Goal: Task Accomplishment & Management: Manage account settings

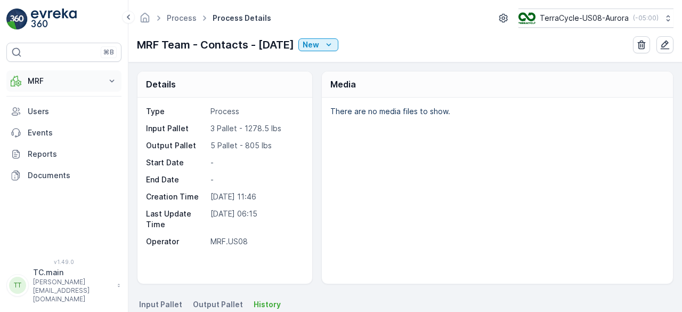
click at [47, 78] on p "MRF" at bounding box center [64, 81] width 73 height 11
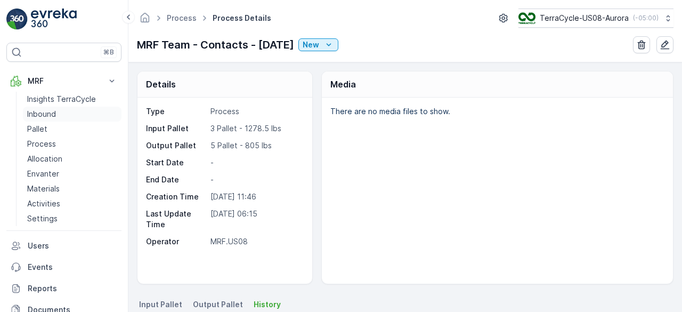
click at [46, 116] on p "Inbound" at bounding box center [41, 114] width 29 height 11
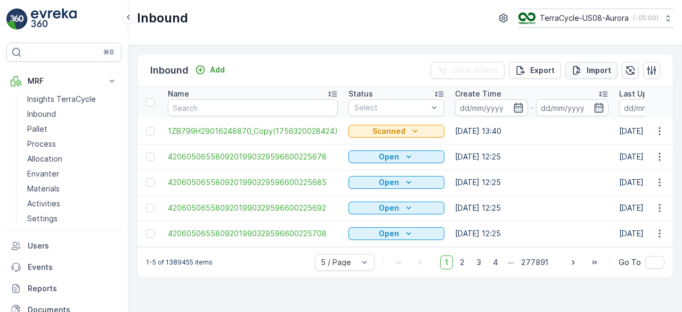
click at [600, 70] on p "Import" at bounding box center [599, 70] width 25 height 11
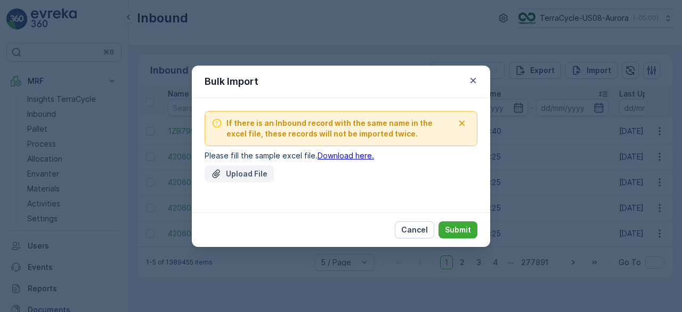
click at [262, 177] on p "Upload File" at bounding box center [247, 173] width 42 height 11
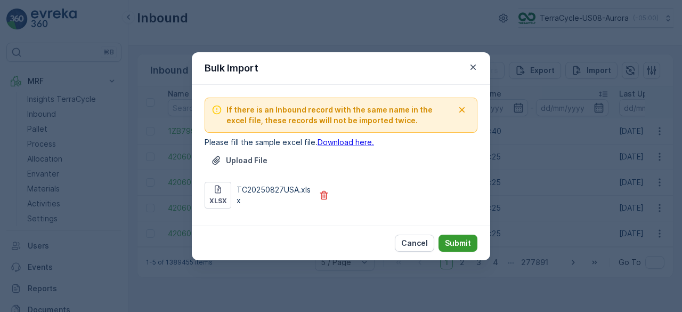
click at [461, 239] on p "Submit" at bounding box center [458, 243] width 26 height 11
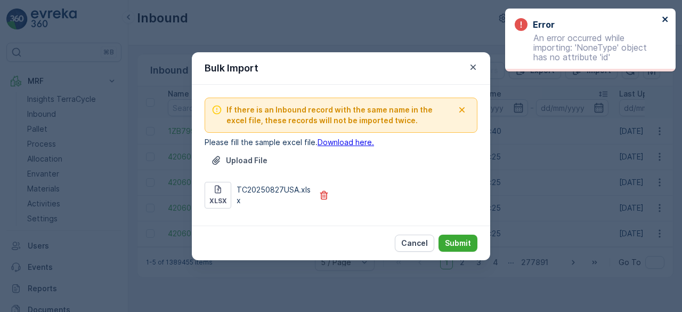
click at [665, 20] on icon "close" at bounding box center [665, 19] width 5 height 5
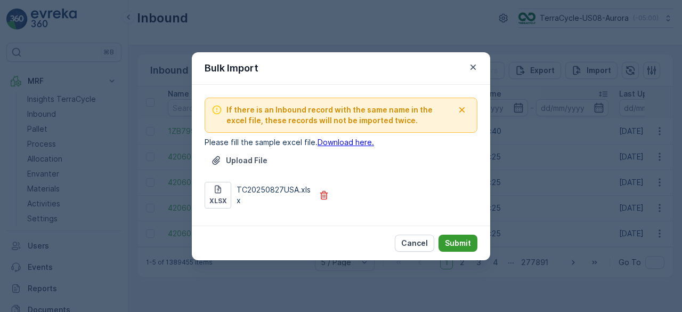
click at [457, 241] on p "Submit" at bounding box center [458, 243] width 26 height 11
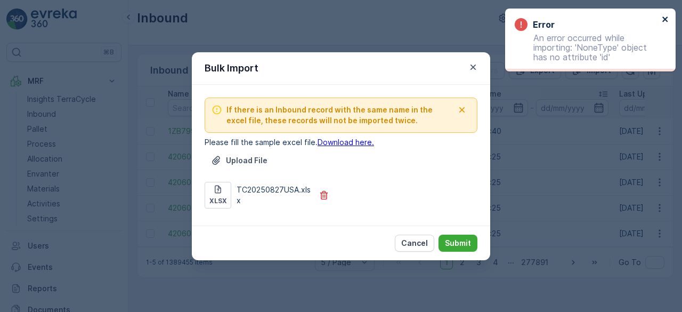
click at [665, 19] on icon "close" at bounding box center [665, 19] width 5 height 5
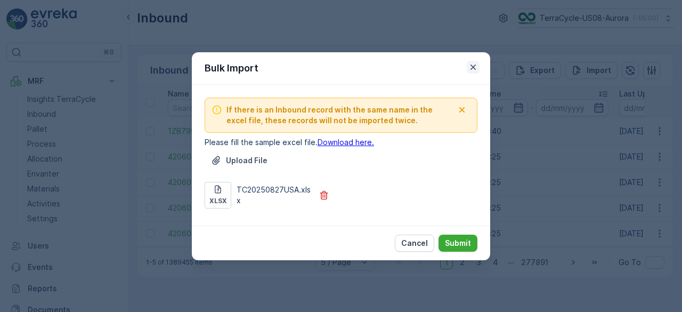
click at [473, 67] on icon "button" at bounding box center [473, 66] width 5 height 5
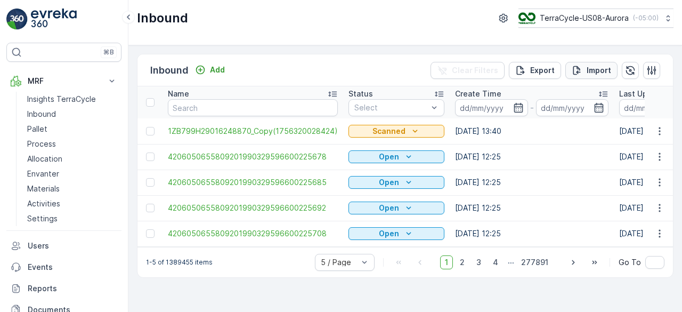
click at [589, 73] on p "Import" at bounding box center [599, 70] width 25 height 11
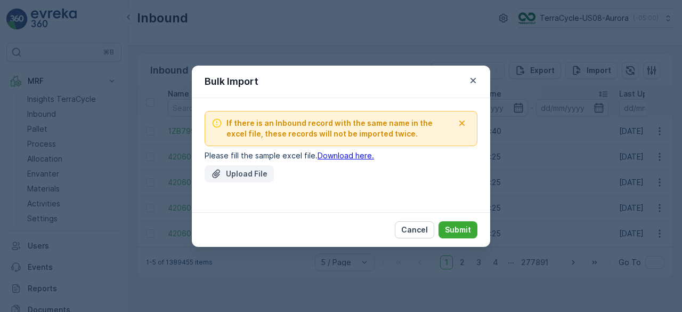
click at [247, 178] on p "Upload File" at bounding box center [247, 173] width 42 height 11
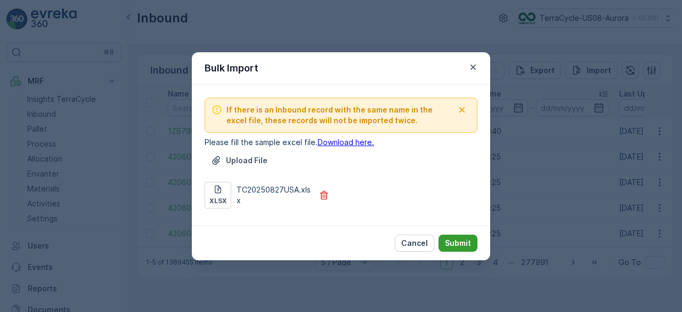
click at [460, 240] on p "Submit" at bounding box center [458, 243] width 26 height 11
click at [476, 69] on icon "button" at bounding box center [473, 67] width 11 height 11
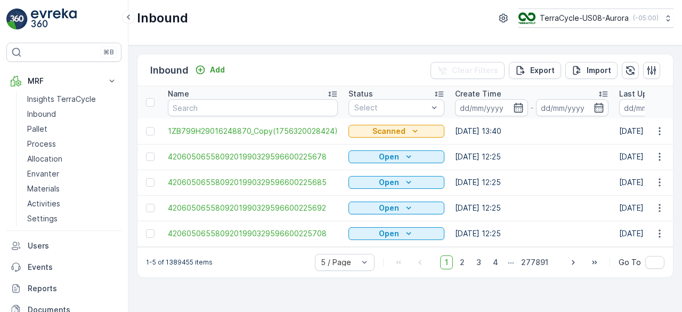
click at [350, 35] on div "Inbound TerraCycle-US08-Aurora ( -05:00 )" at bounding box center [405, 22] width 554 height 45
click at [557, 16] on p "TerraCycle-US08-Aurora" at bounding box center [584, 18] width 89 height 11
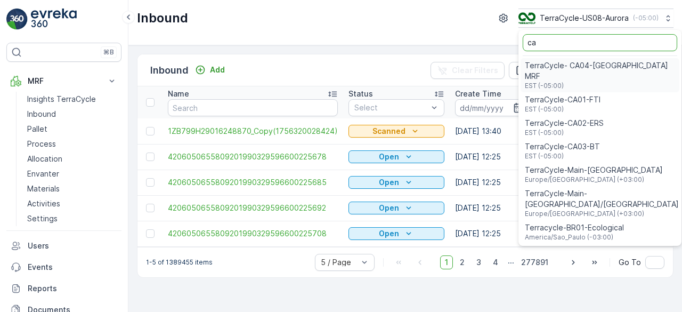
type input "ca"
click at [567, 94] on span "TerraCycle-CA01-FTI" at bounding box center [563, 99] width 76 height 11
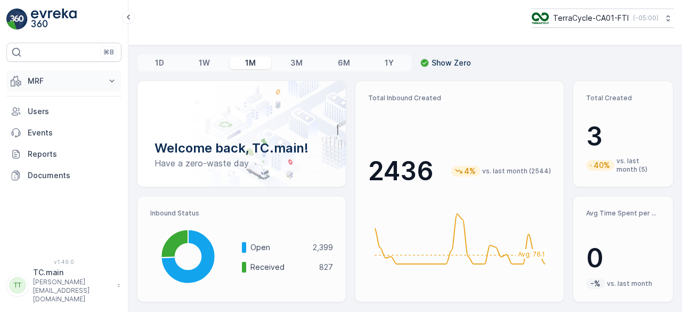
click at [59, 87] on button "MRF" at bounding box center [63, 80] width 115 height 21
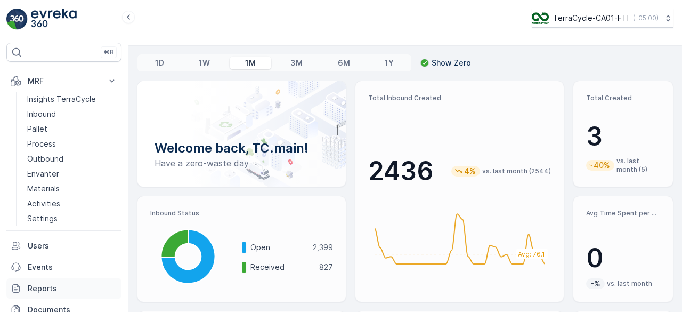
click at [38, 296] on link "Reports" at bounding box center [63, 288] width 115 height 21
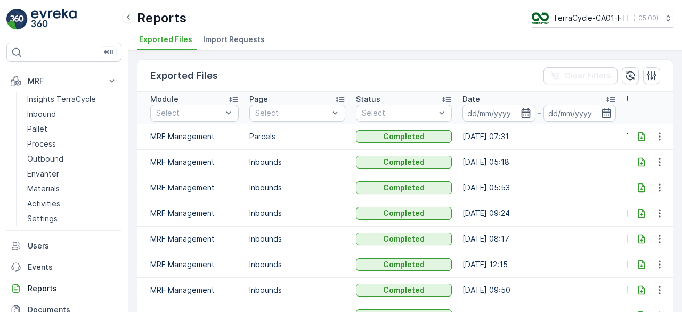
click at [242, 37] on span "Import Requests" at bounding box center [234, 39] width 62 height 11
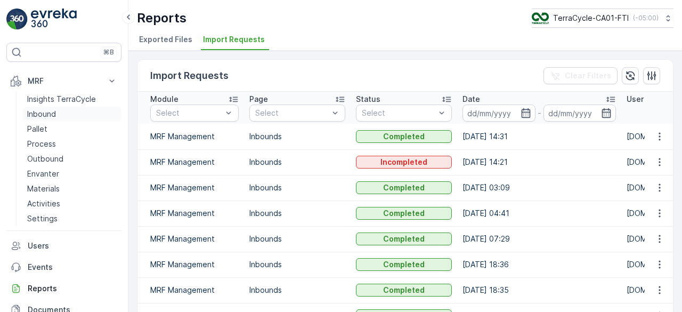
click at [41, 110] on p "Inbound" at bounding box center [41, 114] width 29 height 11
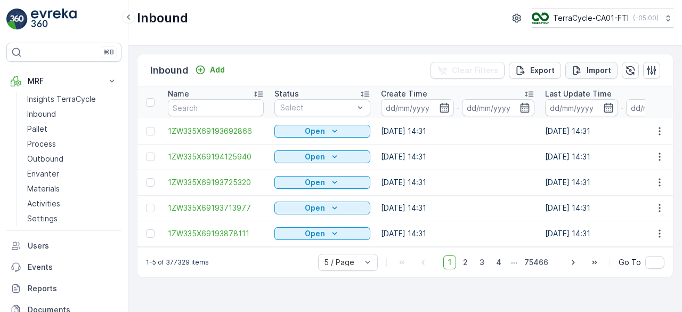
click at [596, 68] on p "Import" at bounding box center [599, 70] width 25 height 11
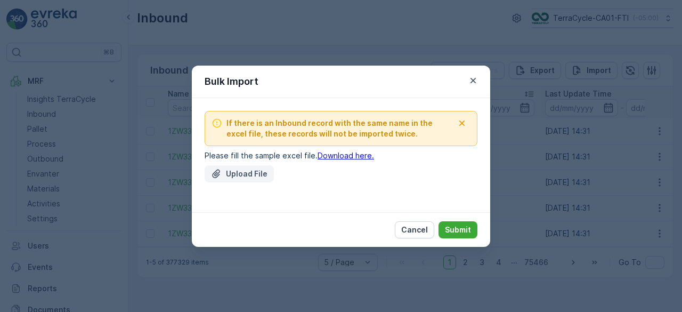
click at [257, 174] on p "Upload File" at bounding box center [247, 173] width 42 height 11
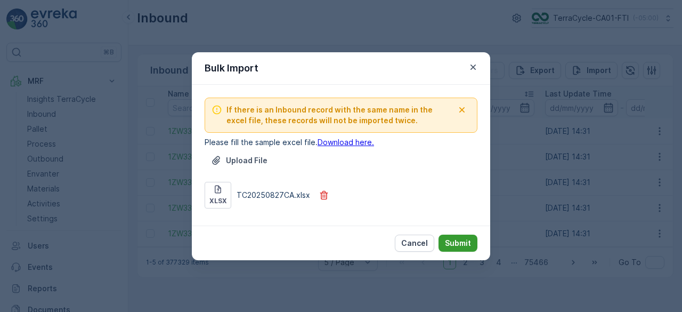
click at [460, 236] on button "Submit" at bounding box center [458, 243] width 39 height 17
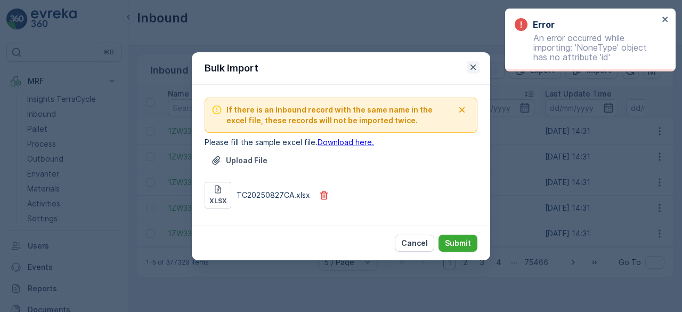
click at [474, 68] on icon "button" at bounding box center [473, 66] width 5 height 5
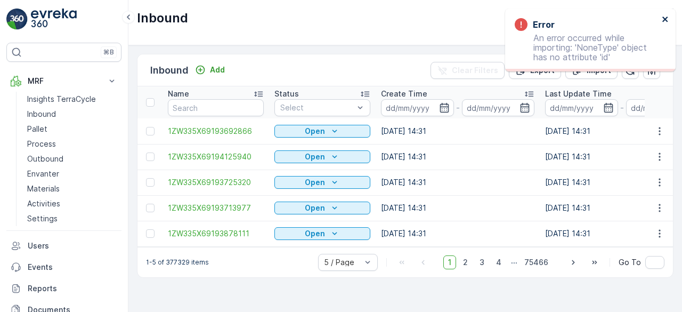
click at [664, 17] on icon "close" at bounding box center [665, 19] width 7 height 9
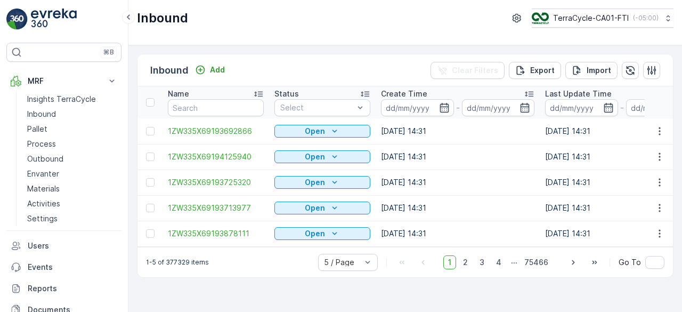
click at [664, 17] on icon at bounding box center [668, 18] width 11 height 11
click at [360, 21] on div "Inbound TerraCycle-CA01-FTI ( -05:00 )" at bounding box center [405, 18] width 537 height 19
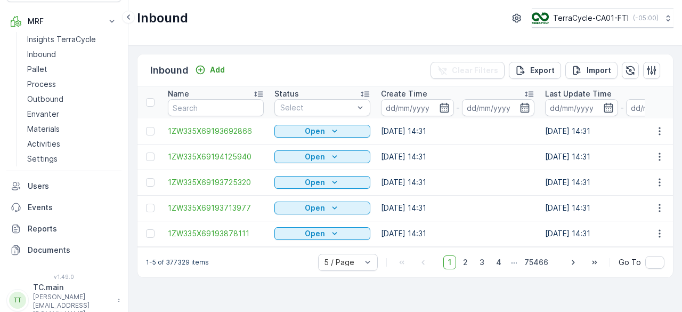
click at [30, 292] on button "TT TC.main louise.ridereau@terracycle.com" at bounding box center [63, 300] width 115 height 36
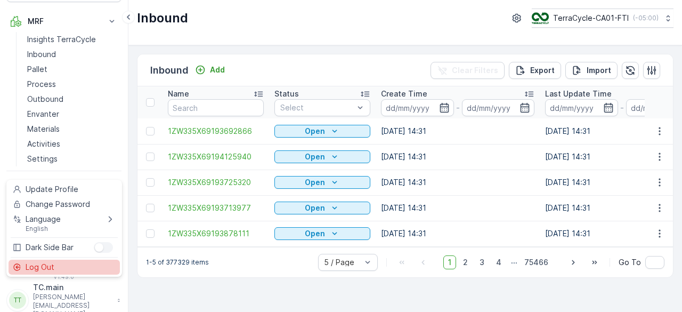
click at [40, 262] on span "Log Out" at bounding box center [40, 267] width 29 height 11
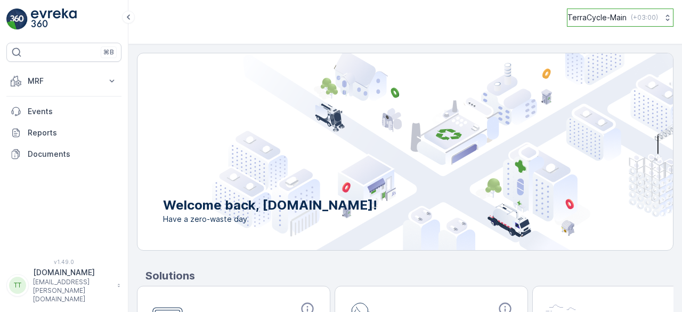
click at [595, 18] on p "TerraCycle-Main" at bounding box center [597, 17] width 59 height 11
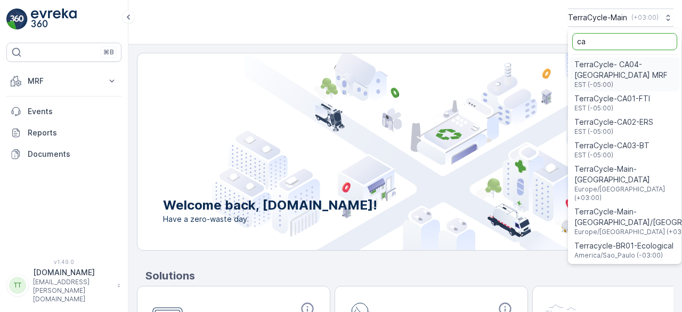
type input "ca"
click at [610, 101] on span "TerraCycle-CA01-FTI" at bounding box center [613, 98] width 76 height 11
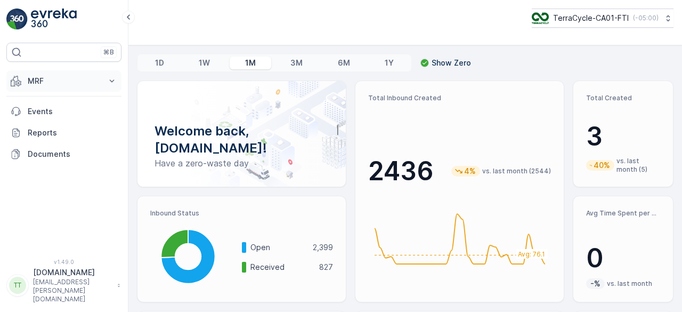
click at [38, 84] on p "MRF" at bounding box center [64, 81] width 73 height 11
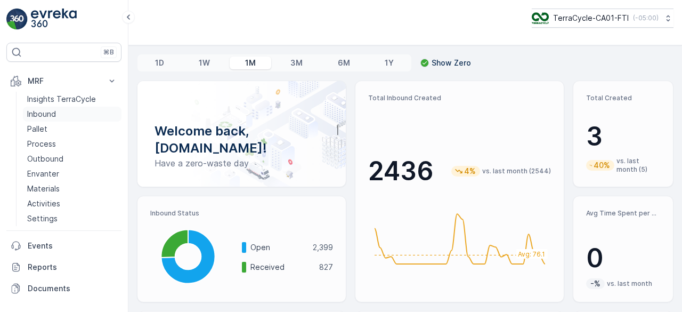
click at [46, 112] on p "Inbound" at bounding box center [41, 114] width 29 height 11
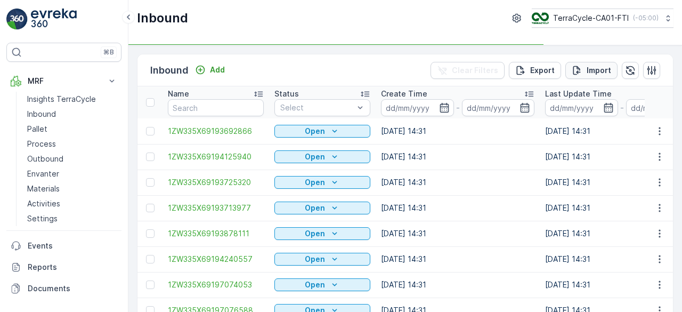
click at [588, 67] on div "Import" at bounding box center [591, 70] width 39 height 11
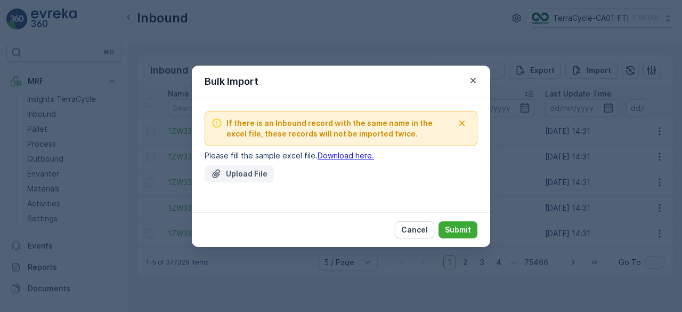
click at [229, 170] on p "Upload File" at bounding box center [247, 173] width 42 height 11
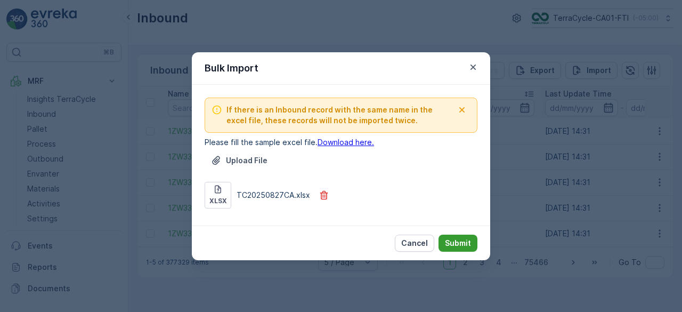
click at [457, 238] on p "Submit" at bounding box center [458, 243] width 26 height 11
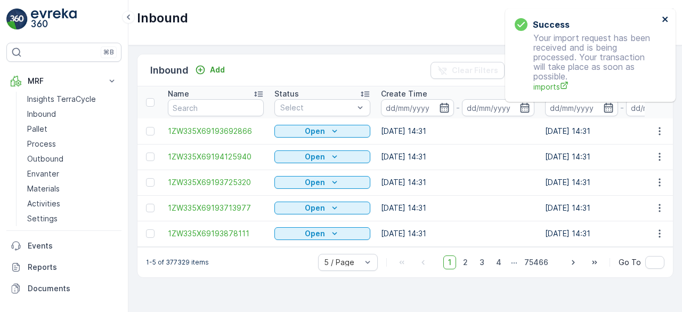
click at [665, 18] on icon "close" at bounding box center [665, 19] width 5 height 5
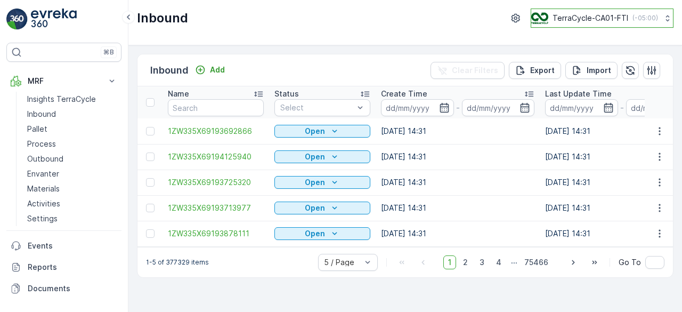
click at [597, 13] on p "TerraCycle-CA01-FTI" at bounding box center [591, 18] width 76 height 11
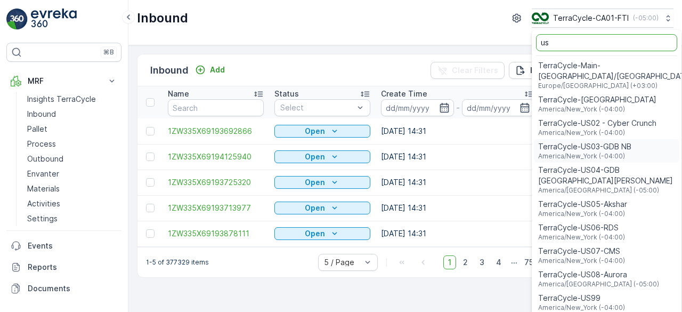
type input "us"
click at [599, 269] on span "TerraCycle-US08-Aurora" at bounding box center [598, 274] width 121 height 11
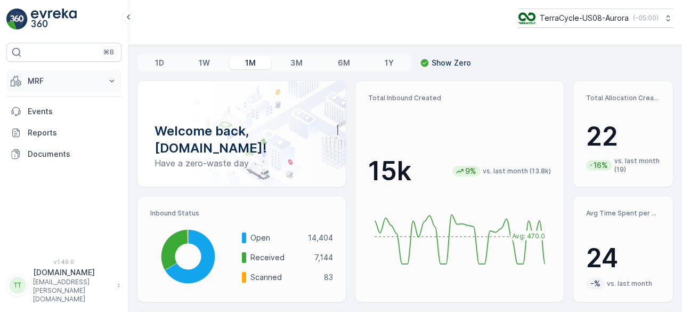
click at [68, 81] on p "MRF" at bounding box center [64, 81] width 73 height 11
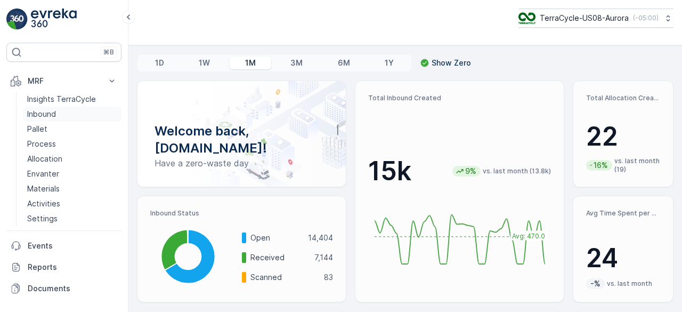
click at [64, 107] on link "Inbound" at bounding box center [72, 114] width 99 height 15
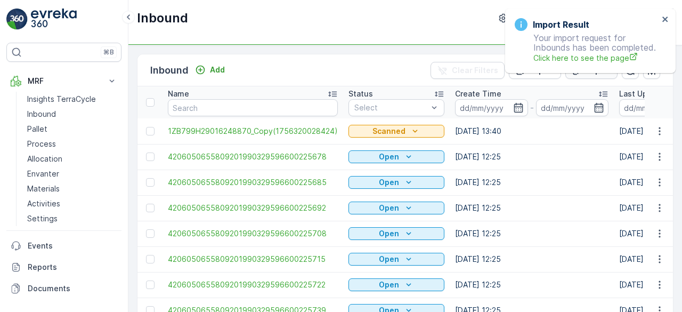
click at [598, 69] on div "Import Result Your import request for Inbounds has been completed. Click here t…" at bounding box center [590, 41] width 171 height 65
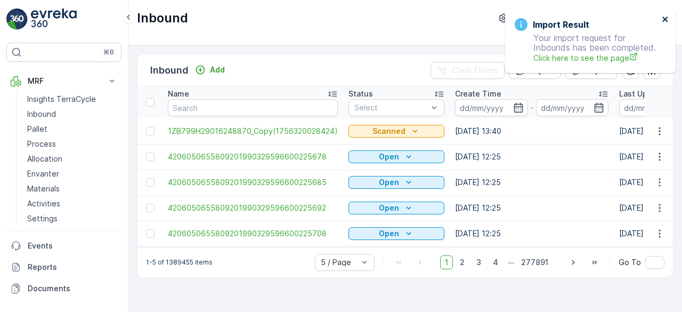
click at [664, 21] on icon "close" at bounding box center [665, 19] width 5 height 5
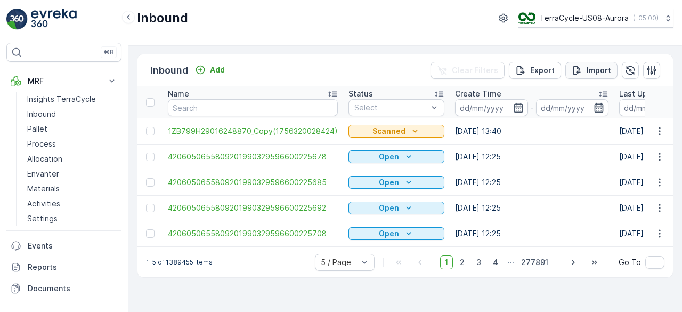
click at [589, 70] on p "Import" at bounding box center [599, 70] width 25 height 11
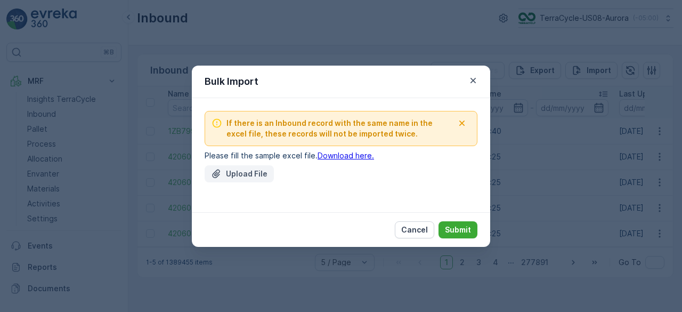
click at [232, 181] on button "Upload File" at bounding box center [239, 173] width 69 height 17
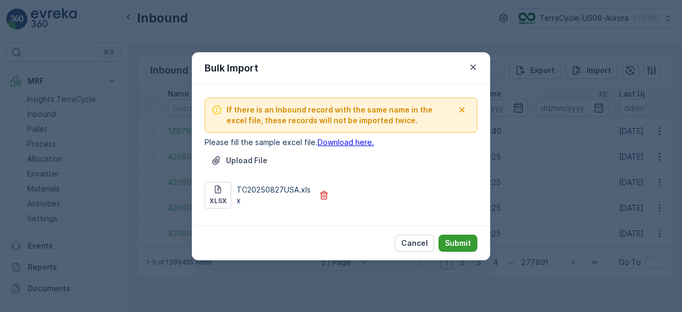
click at [464, 238] on p "Submit" at bounding box center [458, 243] width 26 height 11
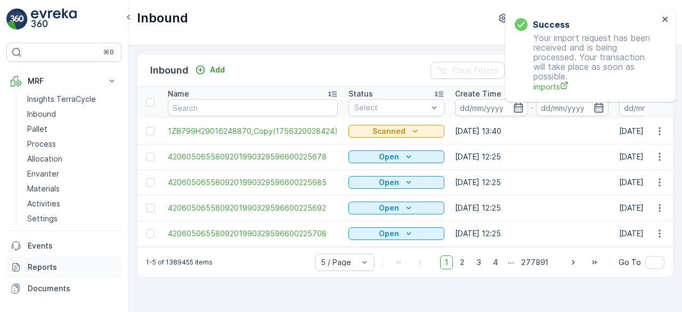
click at [43, 272] on link "Reports" at bounding box center [63, 266] width 115 height 21
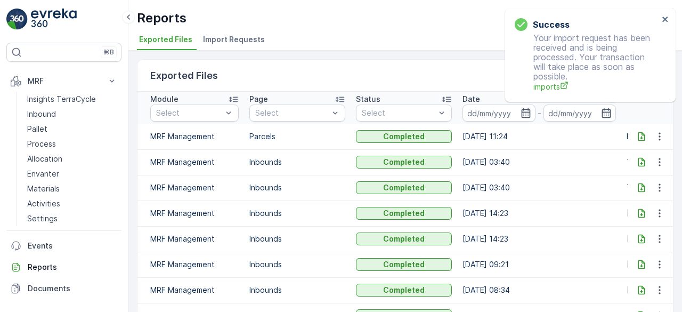
click at [243, 40] on span "Import Requests" at bounding box center [234, 39] width 62 height 11
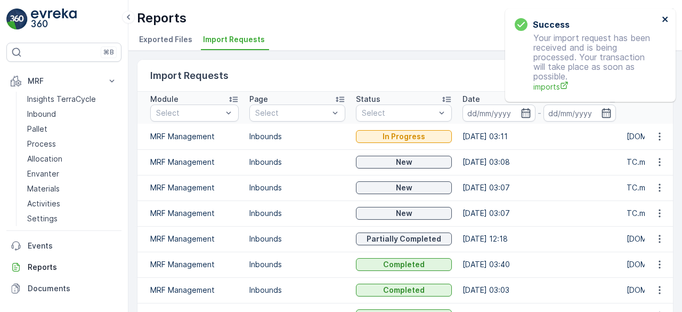
click at [665, 18] on icon "close" at bounding box center [665, 19] width 7 height 9
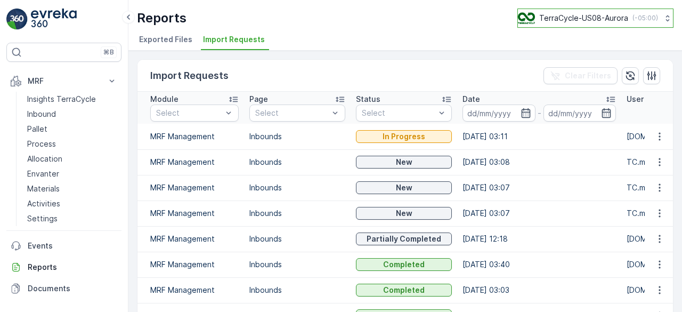
click at [594, 19] on p "TerraCycle-US08-Aurora" at bounding box center [584, 18] width 89 height 11
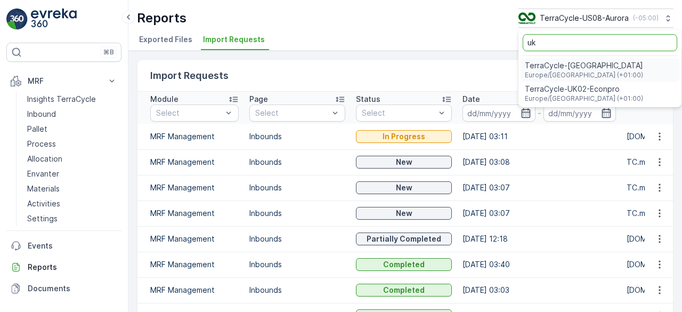
type input "uk"
click at [585, 93] on span "TerraCycle-UK02-Econpro" at bounding box center [584, 89] width 118 height 11
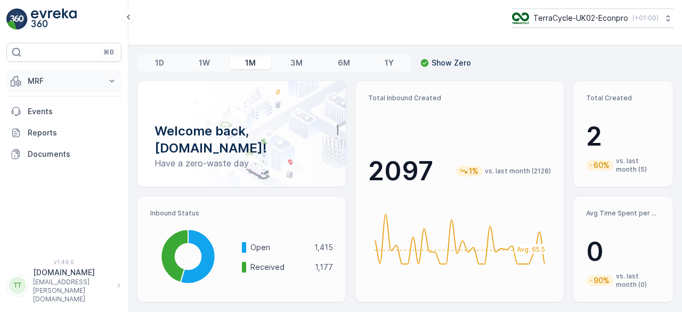
click at [56, 79] on p "MRF" at bounding box center [64, 81] width 73 height 11
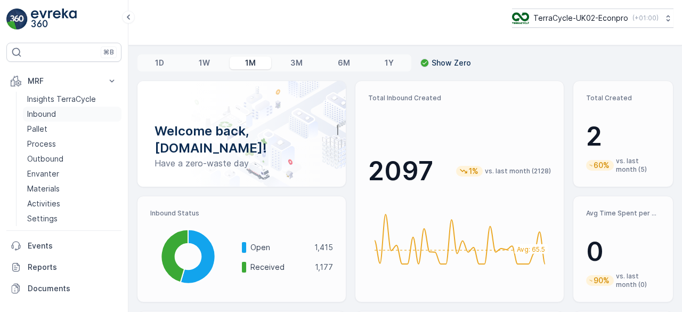
click at [51, 112] on p "Inbound" at bounding box center [41, 114] width 29 height 11
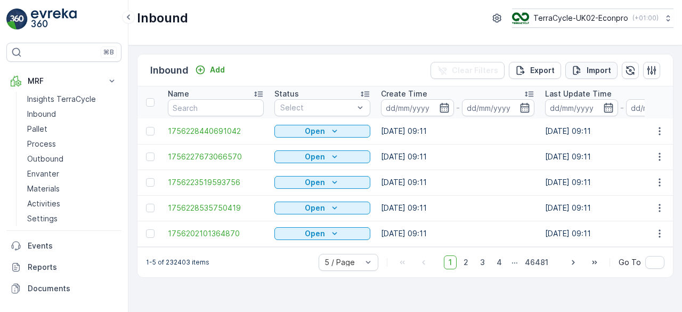
click at [592, 67] on p "Import" at bounding box center [599, 70] width 25 height 11
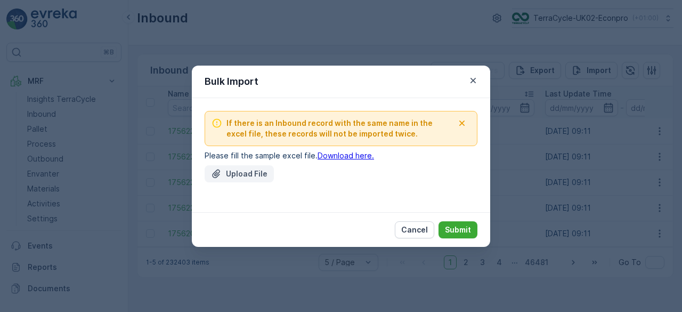
click at [259, 167] on button "Upload File" at bounding box center [239, 173] width 69 height 17
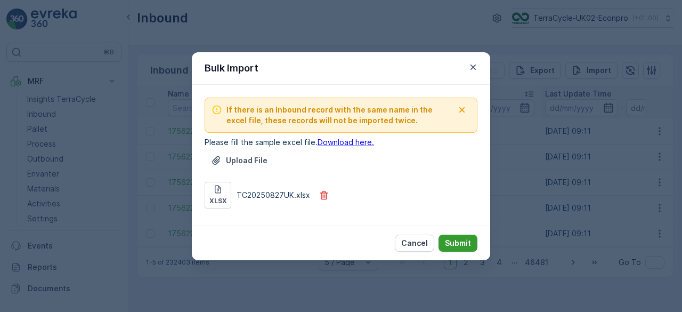
click at [455, 243] on p "Submit" at bounding box center [458, 243] width 26 height 11
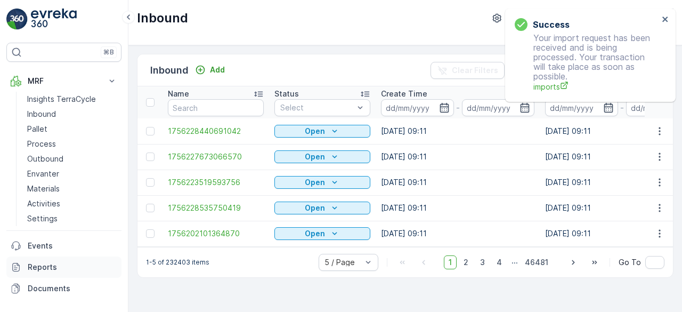
click at [48, 263] on p "Reports" at bounding box center [73, 267] width 90 height 11
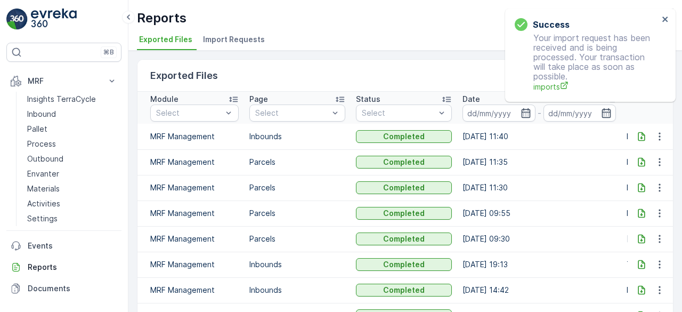
click at [235, 34] on span "Import Requests" at bounding box center [234, 39] width 62 height 11
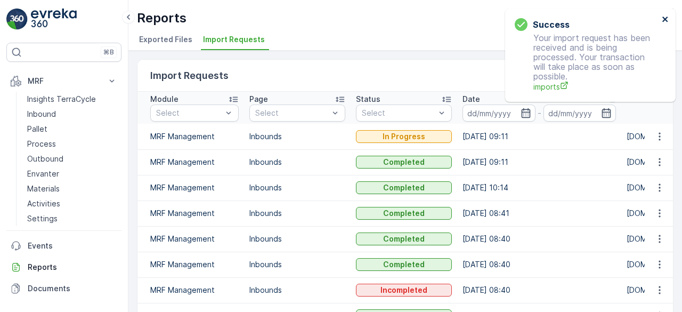
click at [666, 20] on icon "close" at bounding box center [665, 19] width 5 height 5
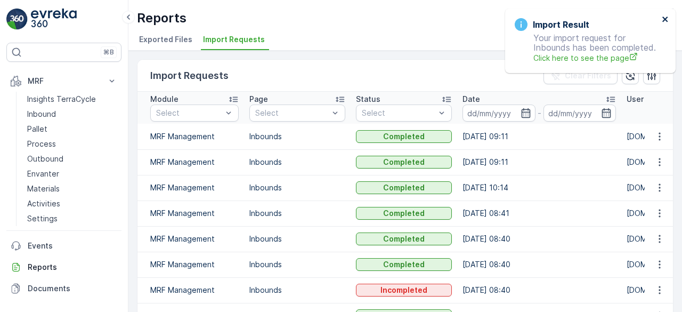
click at [666, 20] on icon "close" at bounding box center [665, 19] width 5 height 5
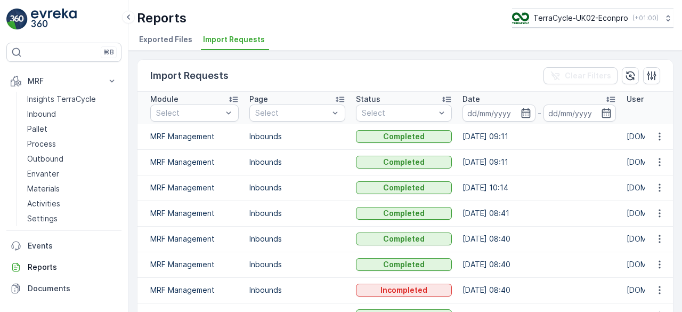
click at [597, 27] on div "Reports TerraCycle-UK02-Econpro ( +01:00 ) Exported Files Import Requests" at bounding box center [405, 25] width 554 height 51
click at [593, 22] on p "TerraCycle-UK02-Econpro" at bounding box center [580, 18] width 95 height 11
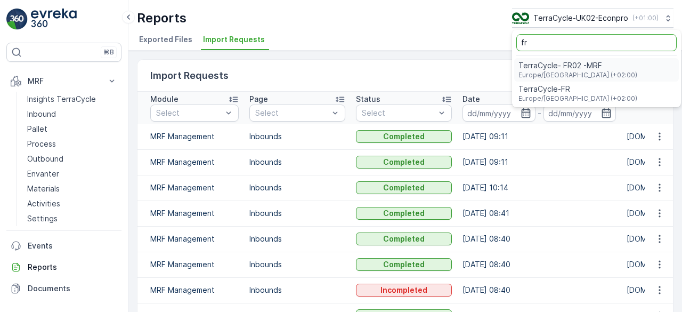
type input "fr"
click at [572, 65] on span "TerraCycle- FR02 -MRF" at bounding box center [578, 65] width 119 height 11
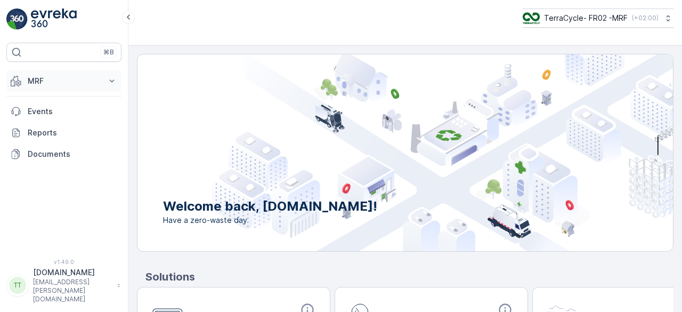
click at [72, 78] on p "MRF" at bounding box center [64, 81] width 73 height 11
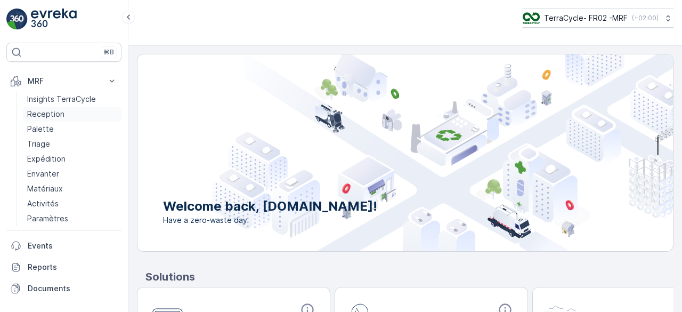
click at [49, 117] on p "Reception" at bounding box center [45, 114] width 37 height 11
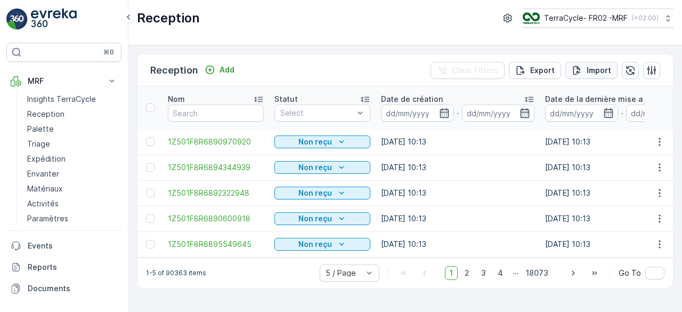
click at [596, 71] on p "Import" at bounding box center [599, 70] width 25 height 11
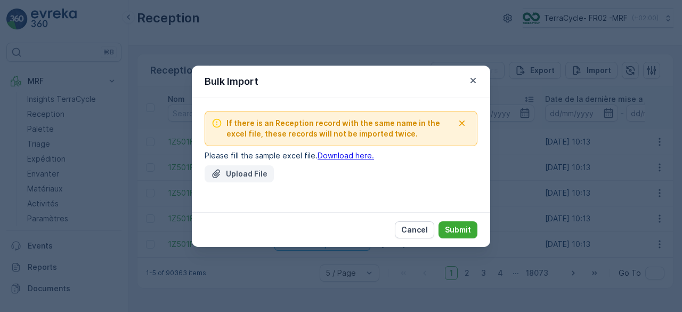
click at [240, 172] on p "Upload File" at bounding box center [247, 173] width 42 height 11
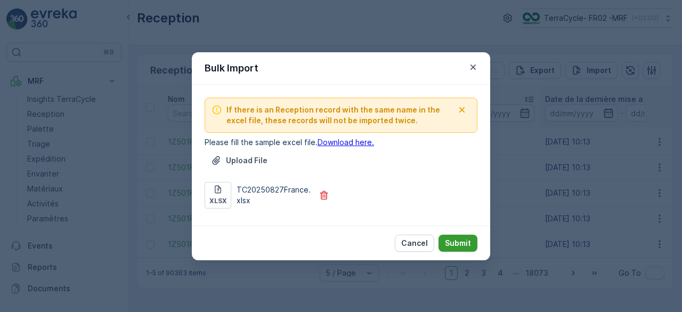
click at [463, 243] on p "Submit" at bounding box center [458, 243] width 26 height 11
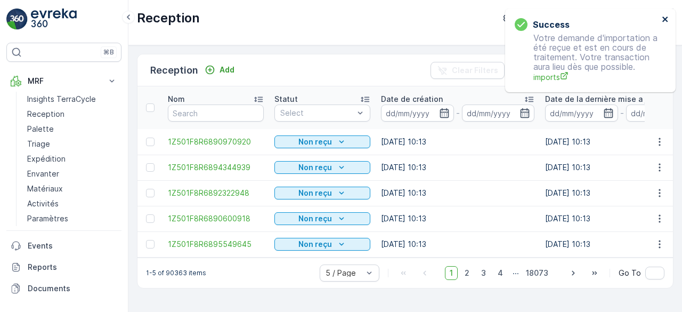
click at [665, 20] on icon "close" at bounding box center [665, 19] width 5 height 5
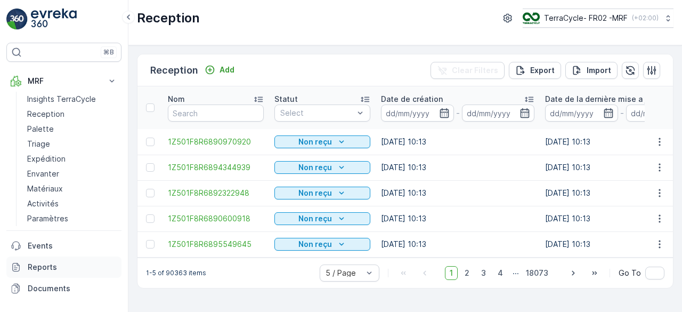
click at [55, 272] on link "Reports" at bounding box center [63, 266] width 115 height 21
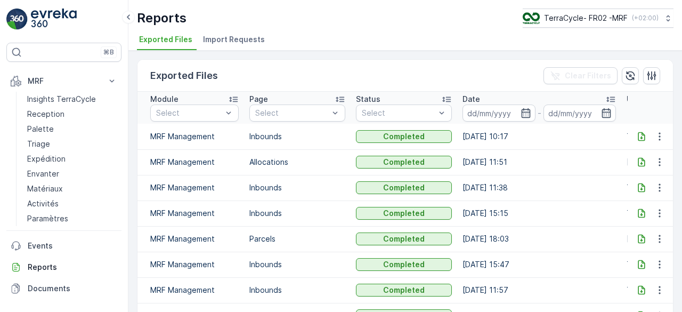
click at [248, 36] on span "Import Requests" at bounding box center [234, 39] width 62 height 11
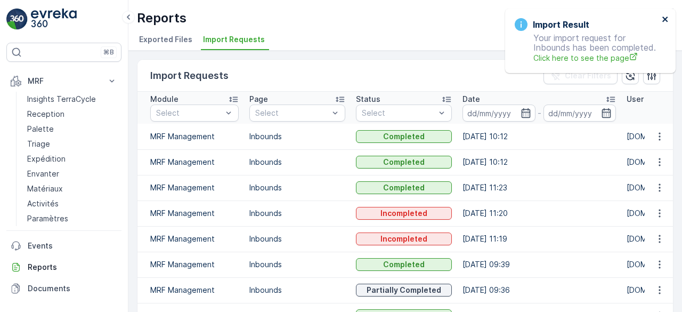
click at [667, 21] on icon "close" at bounding box center [665, 19] width 5 height 5
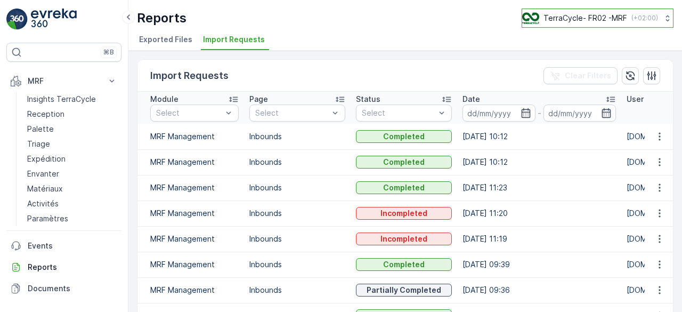
click at [577, 18] on p "TerraCycle- FR02 -MRF" at bounding box center [586, 18] width 84 height 11
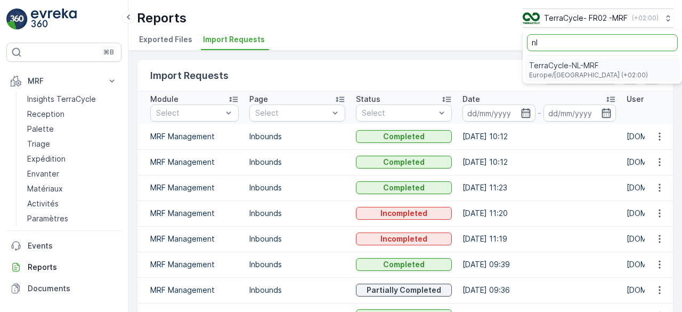
type input "nl"
click at [564, 70] on span "TerraCycle-NL-MRF" at bounding box center [588, 65] width 119 height 11
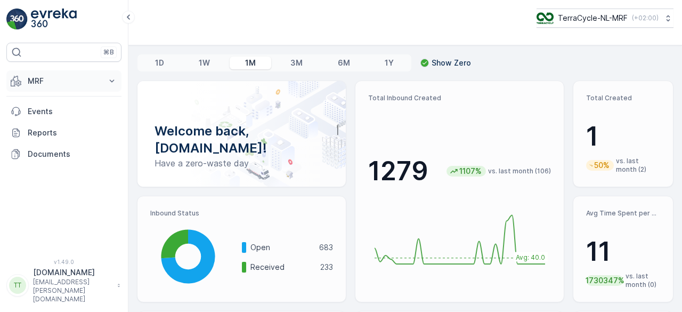
click at [37, 76] on p "MRF" at bounding box center [64, 81] width 73 height 11
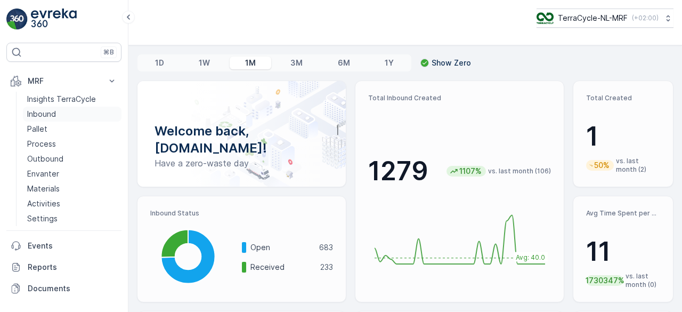
click at [37, 112] on p "Inbound" at bounding box center [41, 114] width 29 height 11
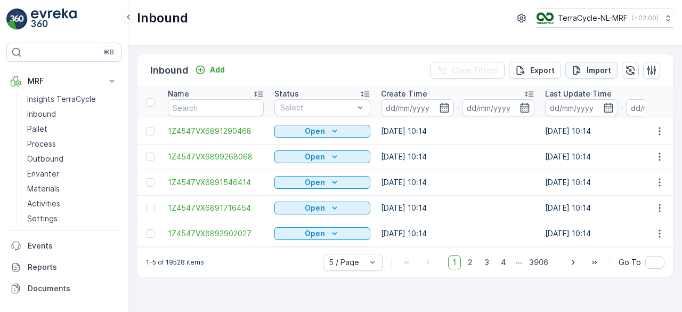
click at [586, 66] on div "Import" at bounding box center [591, 70] width 39 height 11
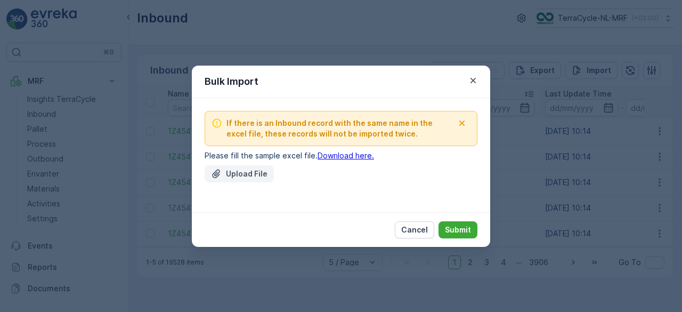
click at [255, 169] on p "Upload File" at bounding box center [247, 173] width 42 height 11
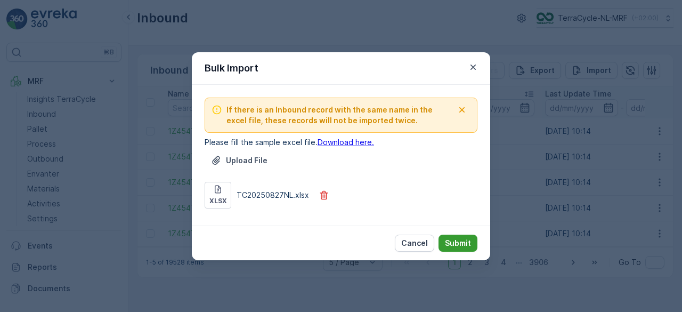
click at [459, 243] on p "Submit" at bounding box center [458, 243] width 26 height 11
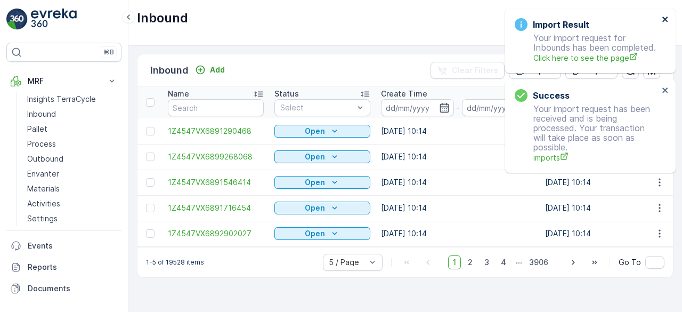
click at [666, 19] on icon "close" at bounding box center [665, 19] width 7 height 9
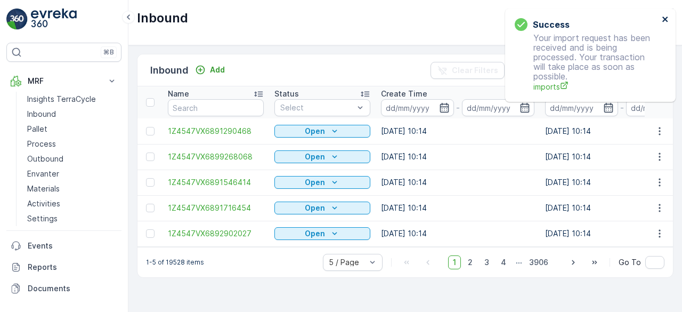
click at [666, 19] on icon "close" at bounding box center [665, 19] width 7 height 9
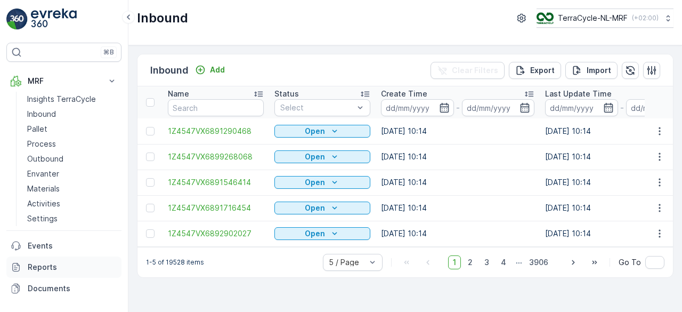
click at [55, 265] on p "Reports" at bounding box center [73, 267] width 90 height 11
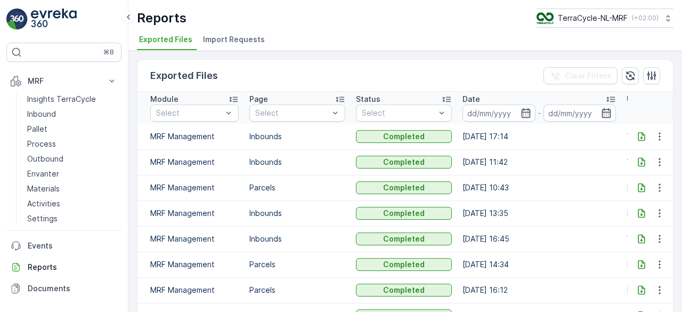
click at [245, 41] on span "Import Requests" at bounding box center [234, 39] width 62 height 11
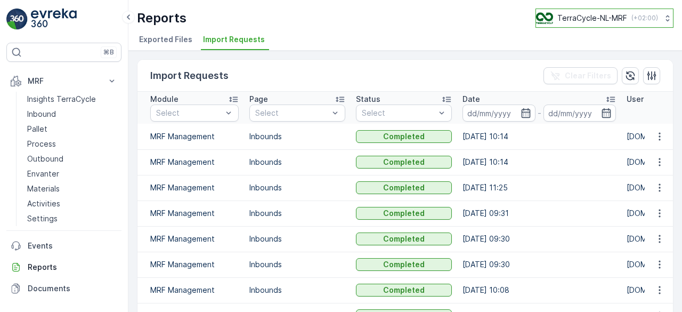
click at [615, 21] on p "TerraCycle-NL-MRF" at bounding box center [593, 18] width 70 height 11
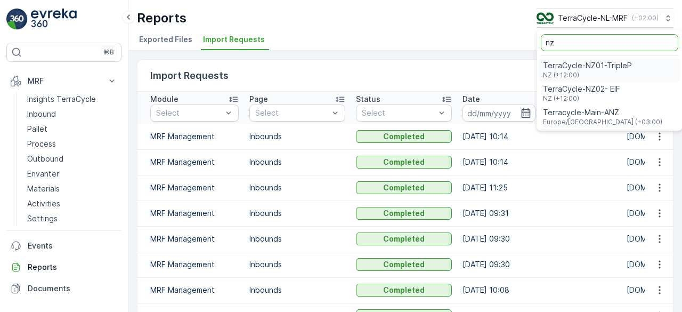
type input "nz"
click at [584, 66] on span "TerraCycle-NZ01-TripleP" at bounding box center [587, 65] width 89 height 11
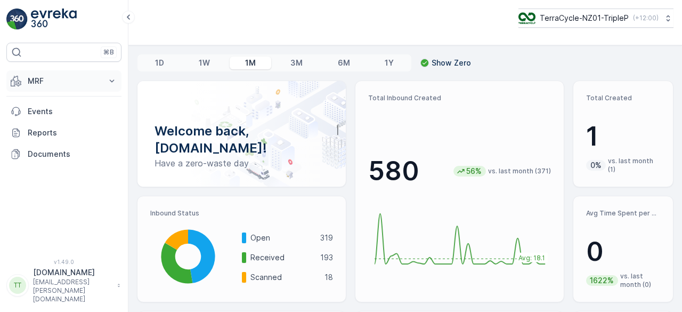
click at [61, 78] on p "MRF" at bounding box center [64, 81] width 73 height 11
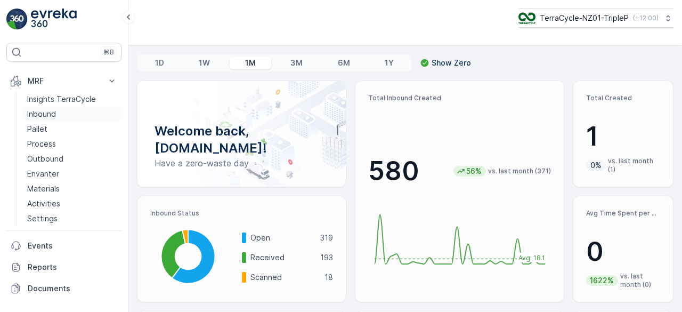
click at [50, 109] on p "Inbound" at bounding box center [41, 114] width 29 height 11
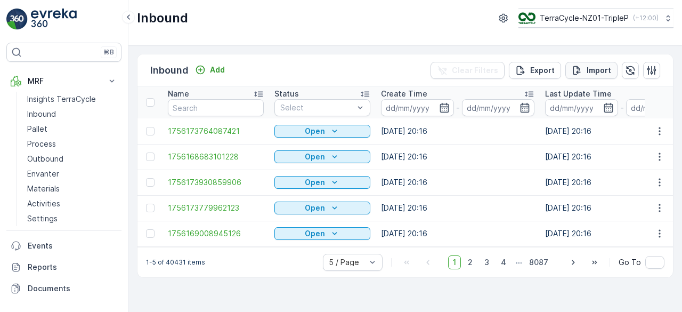
click at [594, 63] on button "Import" at bounding box center [592, 70] width 52 height 17
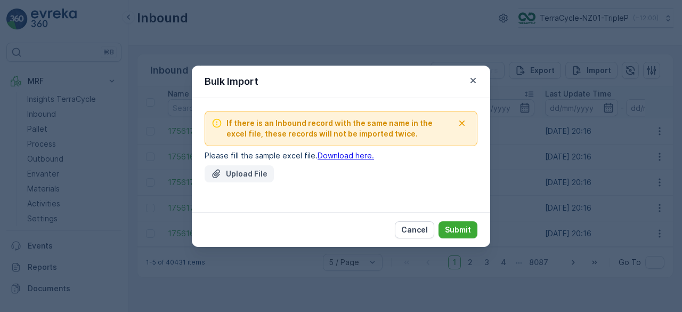
click at [249, 176] on p "Upload File" at bounding box center [247, 173] width 42 height 11
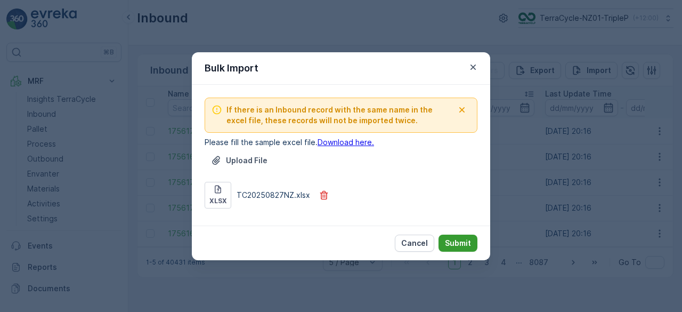
click at [447, 242] on p "Submit" at bounding box center [458, 243] width 26 height 11
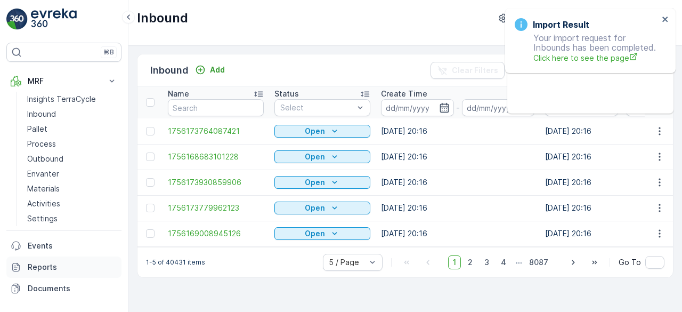
click at [44, 273] on link "Reports" at bounding box center [63, 266] width 115 height 21
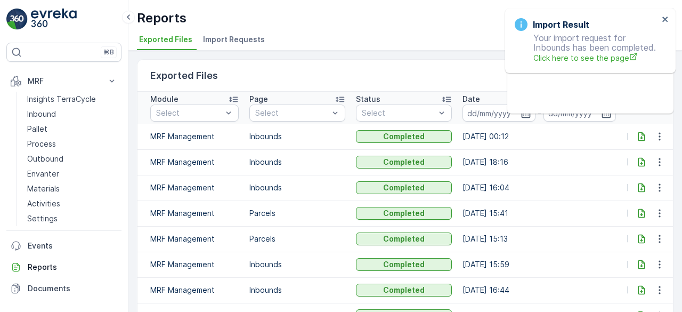
click at [253, 38] on span "Import Requests" at bounding box center [234, 39] width 62 height 11
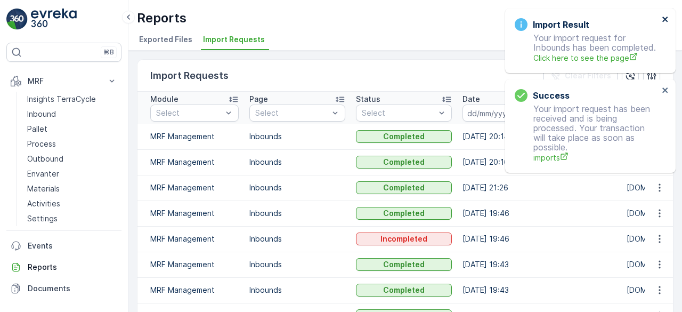
click at [664, 18] on icon "close" at bounding box center [665, 19] width 5 height 5
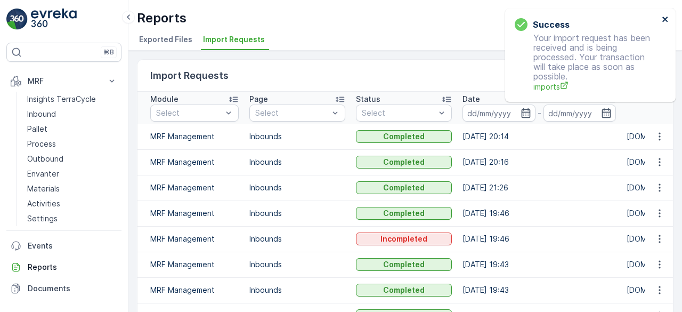
click at [664, 18] on icon "close" at bounding box center [665, 19] width 5 height 5
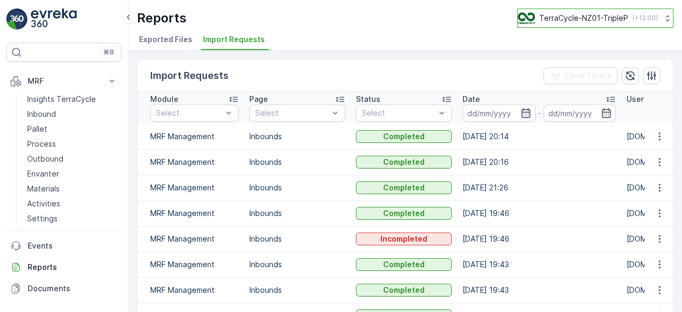
click at [600, 17] on p "TerraCycle-NZ01-TripleP" at bounding box center [584, 18] width 89 height 11
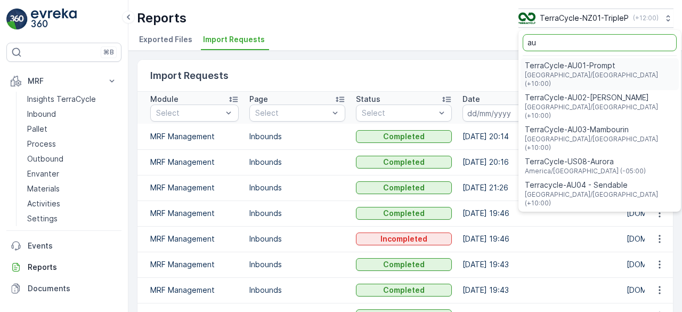
type input "au"
click at [603, 66] on span "TerraCycle-AU01-Prompt" at bounding box center [600, 65] width 150 height 11
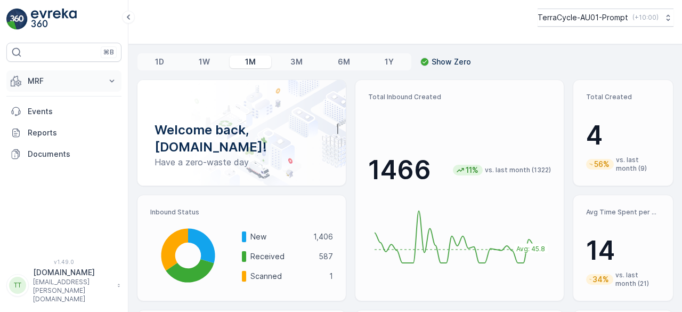
click at [51, 70] on button "MRF" at bounding box center [63, 80] width 115 height 21
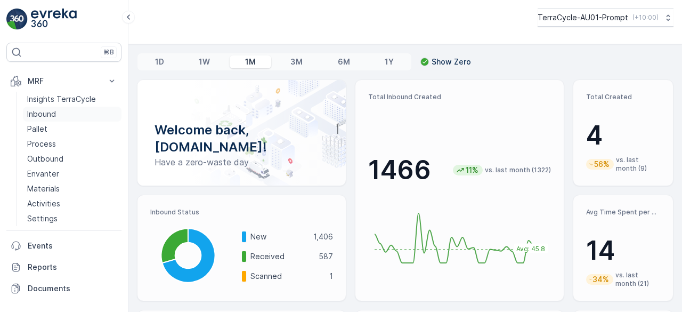
click at [43, 112] on p "Inbound" at bounding box center [41, 114] width 29 height 11
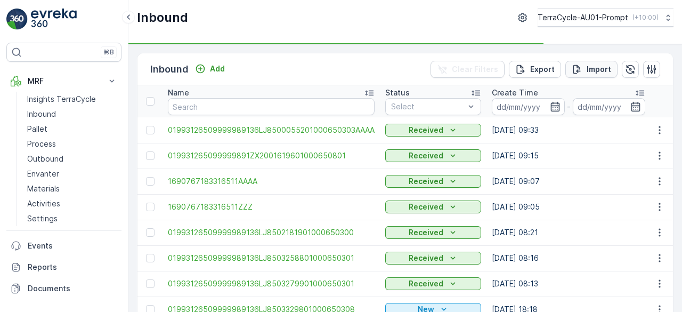
click at [588, 67] on p "Import" at bounding box center [599, 69] width 25 height 11
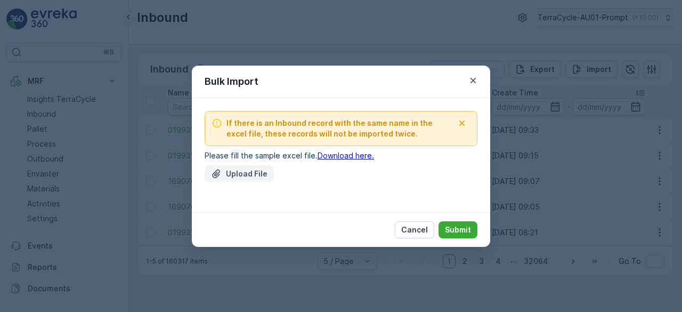
click at [243, 172] on p "Upload File" at bounding box center [247, 173] width 42 height 11
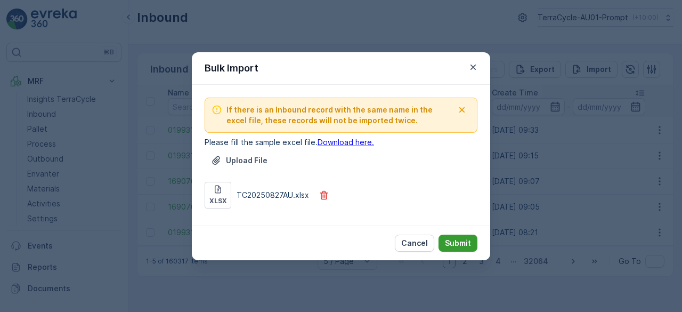
click at [459, 246] on p "Submit" at bounding box center [458, 243] width 26 height 11
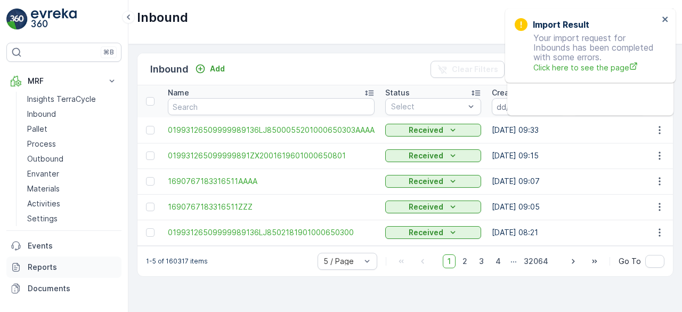
click at [39, 267] on p "Reports" at bounding box center [73, 267] width 90 height 11
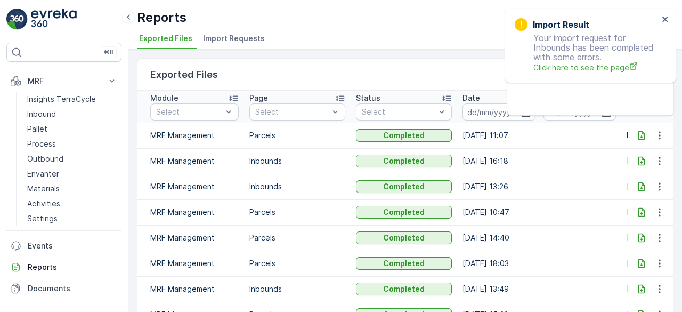
click at [232, 36] on span "Import Requests" at bounding box center [234, 38] width 62 height 11
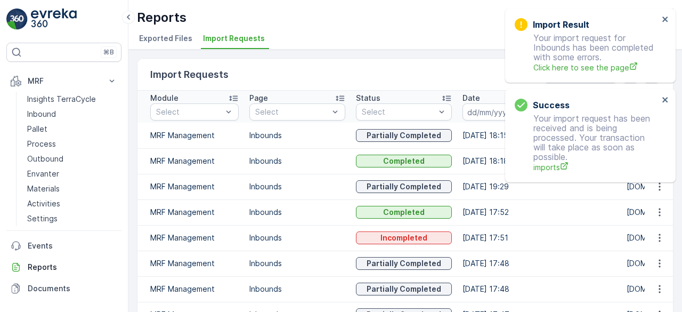
click at [656, 20] on div "Import Result" at bounding box center [587, 24] width 144 height 13
click at [662, 17] on icon "close" at bounding box center [665, 19] width 7 height 9
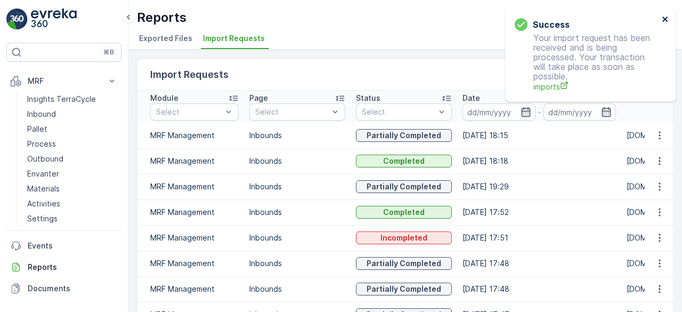
click at [662, 17] on icon "close" at bounding box center [665, 19] width 7 height 9
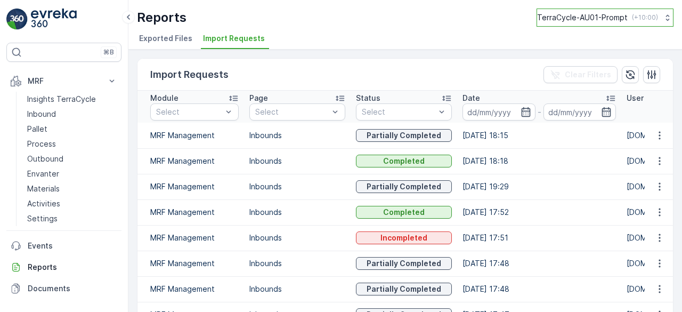
click at [584, 18] on p "TerraCycle-AU01-Prompt" at bounding box center [582, 17] width 91 height 11
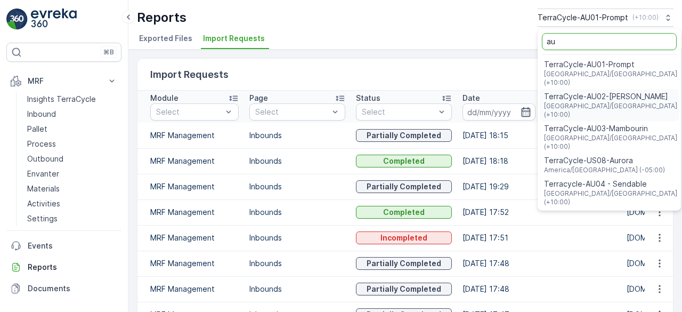
type input "au"
click at [598, 179] on span "Terracycle-AU04 - Sendable" at bounding box center [610, 184] width 133 height 11
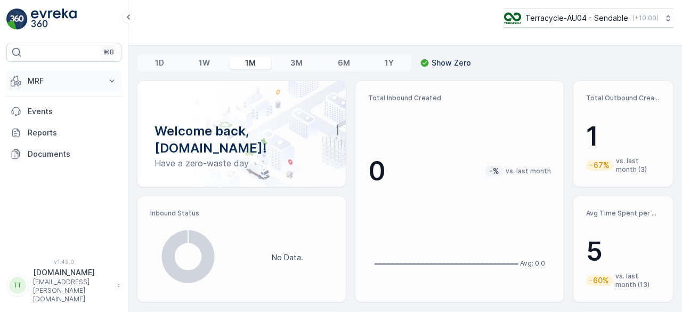
click at [50, 84] on p "MRF" at bounding box center [64, 81] width 73 height 11
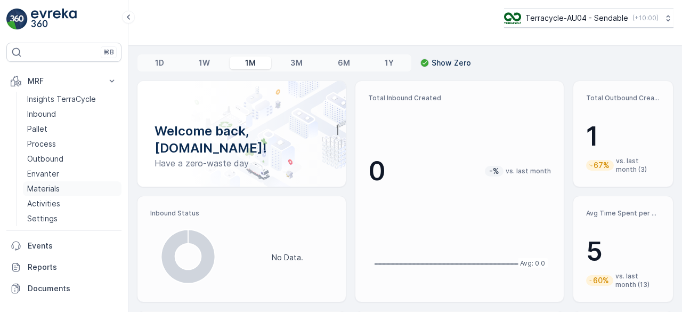
click at [50, 182] on link "Materials" at bounding box center [72, 188] width 99 height 15
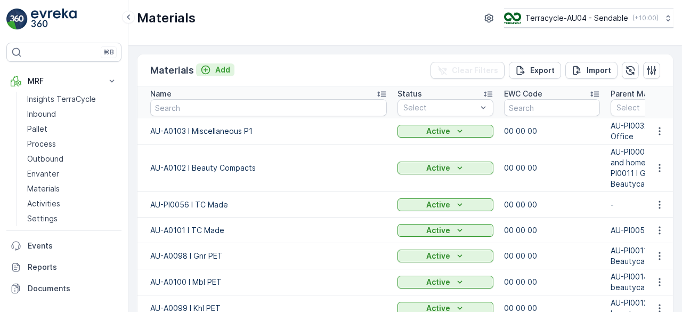
click at [218, 68] on p "Add" at bounding box center [222, 70] width 15 height 11
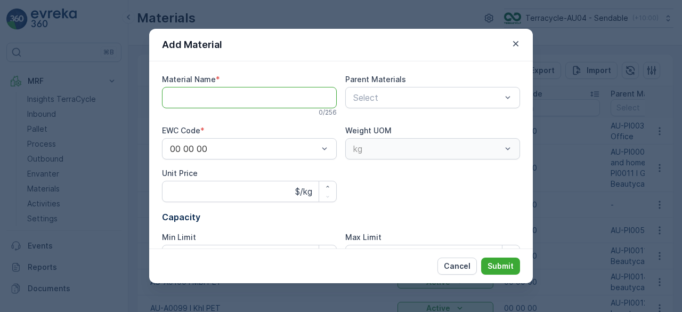
click at [196, 98] on Name "Material Name" at bounding box center [249, 97] width 175 height 21
paste Name "AU-A0105 I Work gloves"
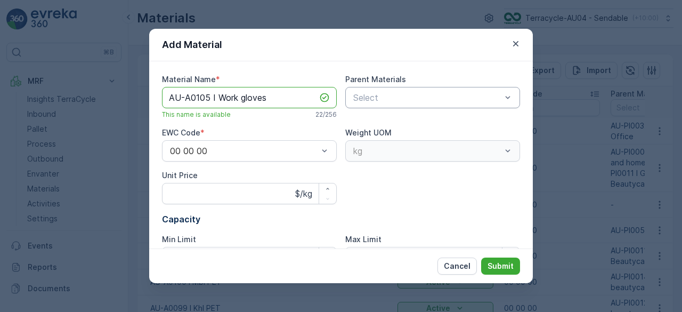
type Name "AU-A0105 I Work gloves"
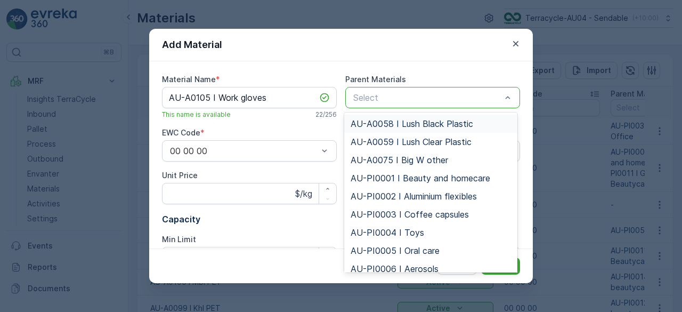
click at [401, 95] on div at bounding box center [427, 98] width 150 height 10
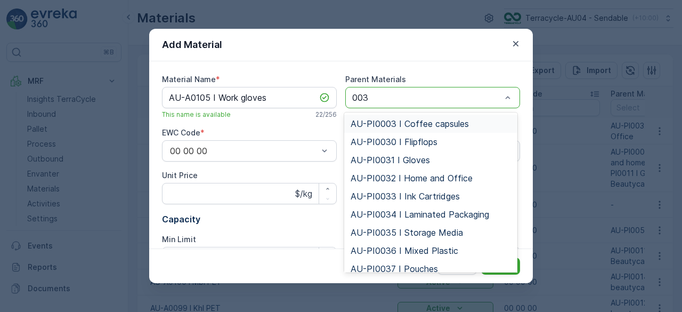
type input "0038"
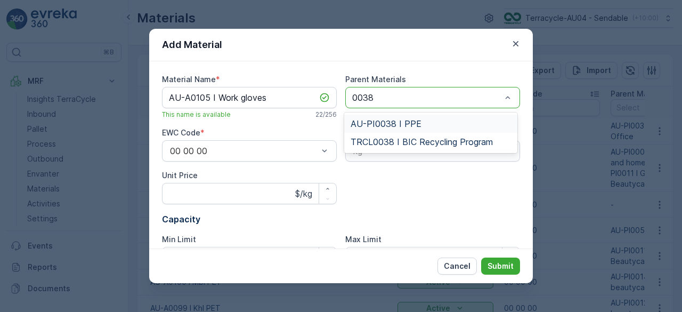
click at [401, 122] on span "AU-PI0038 I PPE" at bounding box center [386, 124] width 71 height 10
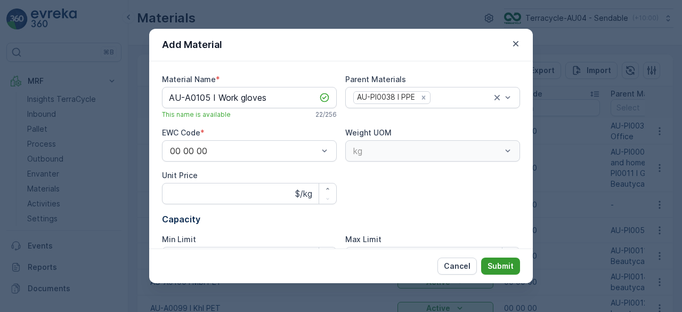
click at [497, 265] on p "Submit" at bounding box center [501, 266] width 26 height 11
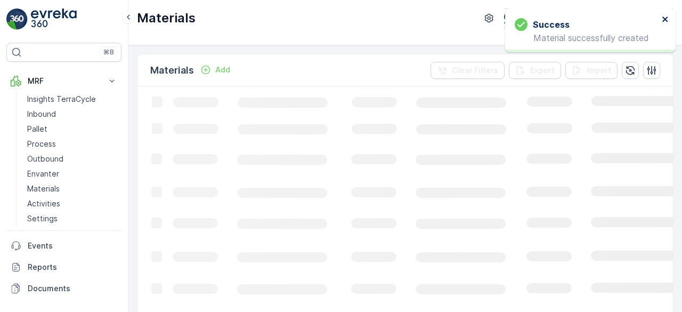
click at [667, 19] on icon "close" at bounding box center [665, 19] width 7 height 9
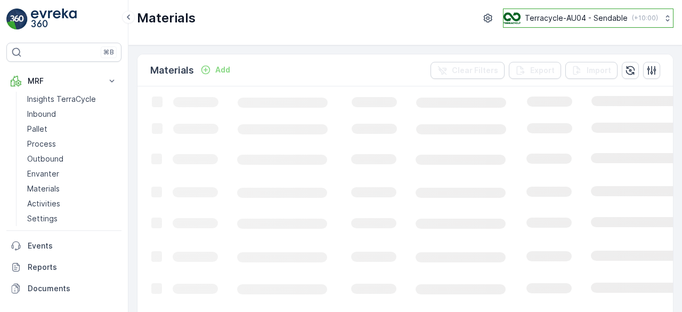
click at [595, 17] on p "Terracycle-AU04 - Sendable" at bounding box center [576, 18] width 103 height 11
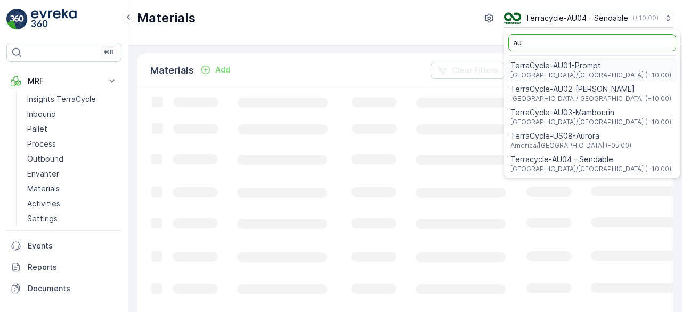
type input "au"
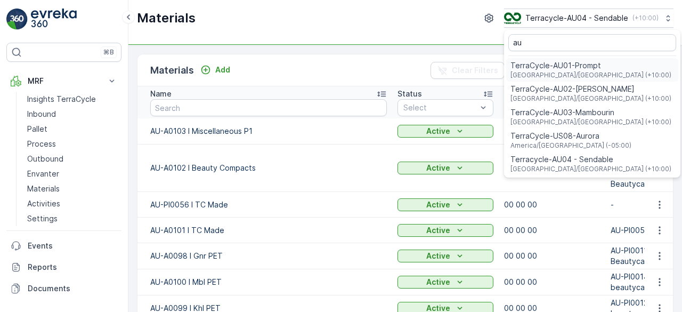
click at [579, 71] on span "[GEOGRAPHIC_DATA]/[GEOGRAPHIC_DATA] (+10:00)" at bounding box center [591, 75] width 161 height 9
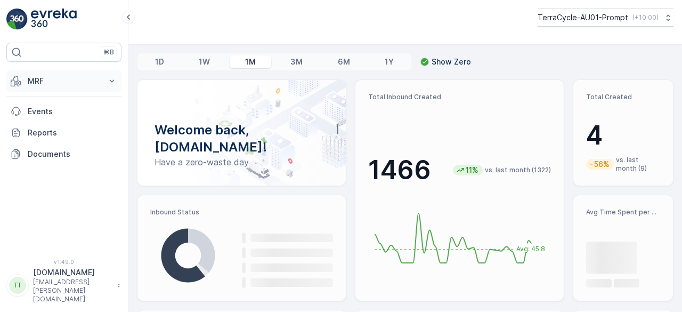
click at [68, 79] on p "MRF" at bounding box center [64, 81] width 73 height 11
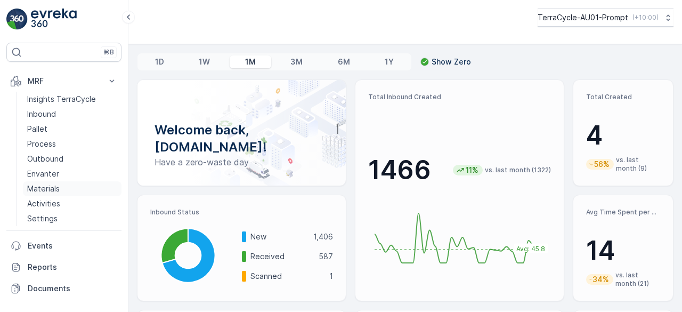
click at [50, 184] on p "Materials" at bounding box center [43, 188] width 33 height 11
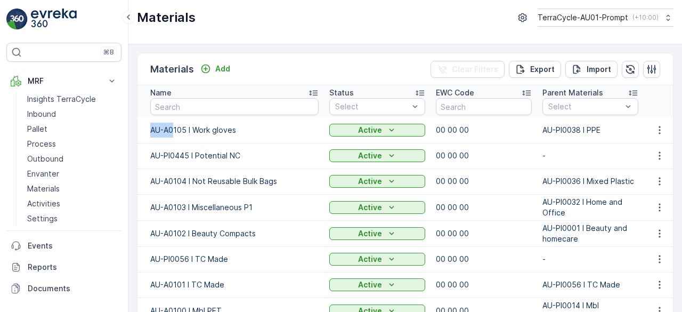
drag, startPoint x: 149, startPoint y: 130, endPoint x: 172, endPoint y: 131, distance: 22.4
click at [172, 131] on td "AU-A0105 I Work gloves" at bounding box center [231, 130] width 187 height 26
copy td "AU-A0"
click at [189, 110] on input "text" at bounding box center [234, 106] width 168 height 17
paste input "AU-A0"
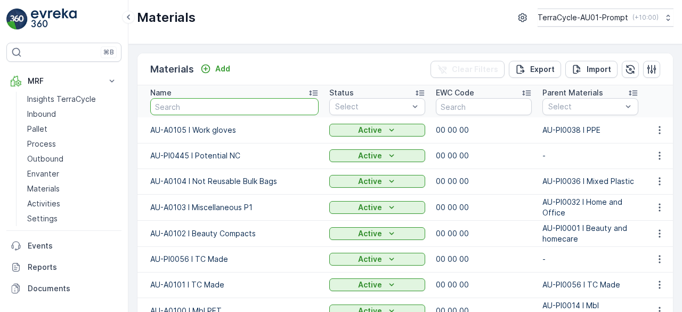
type input "AU-A0"
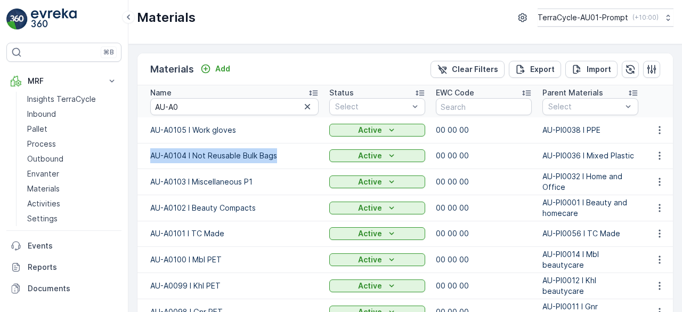
drag, startPoint x: 147, startPoint y: 157, endPoint x: 276, endPoint y: 162, distance: 129.1
click at [276, 162] on td "AU-A0104 I Not Reusable Bulk Bags" at bounding box center [231, 156] width 187 height 26
copy td "AU-A0104 I Not Reusable Bulk Bags"
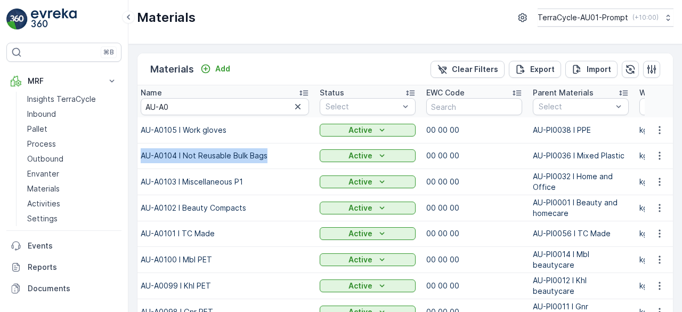
scroll to position [0, 11]
click at [609, 24] on button "TerraCycle-AU01-Prompt ( +10:00 )" at bounding box center [605, 18] width 137 height 18
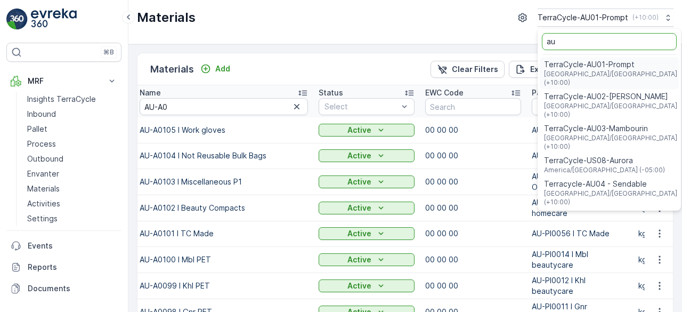
type input "au"
click at [609, 123] on span "TerraCycle-AU03-Mambourin" at bounding box center [610, 128] width 133 height 11
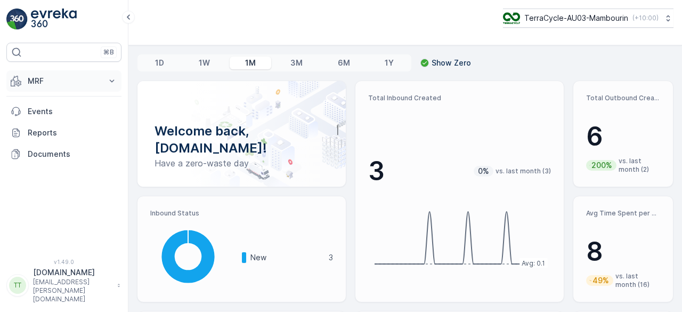
click at [41, 76] on p "MRF" at bounding box center [64, 81] width 73 height 11
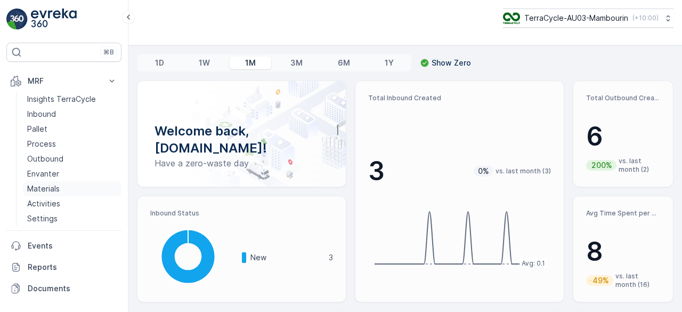
click at [46, 184] on p "Materials" at bounding box center [43, 188] width 33 height 11
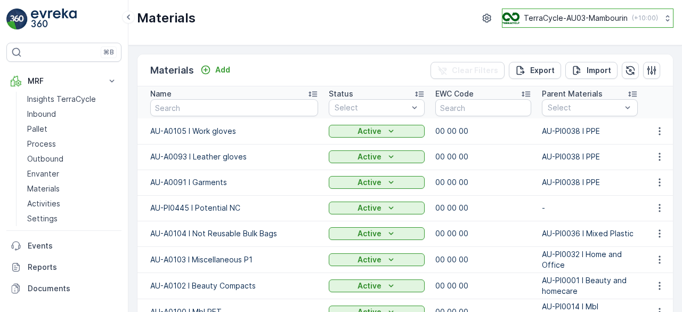
click at [565, 21] on p "TerraCycle-AU03-Mambourin" at bounding box center [576, 18] width 104 height 11
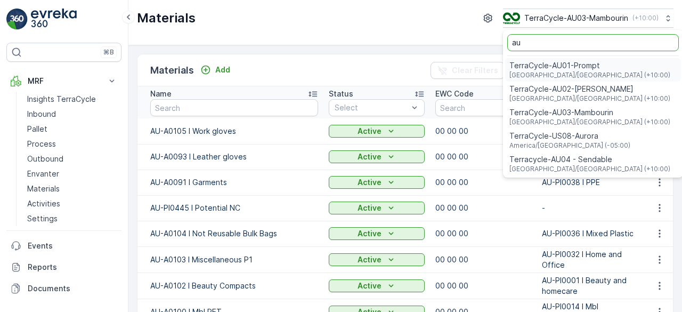
type input "au"
click at [560, 158] on span "Terracycle-AU04 - Sendable" at bounding box center [590, 159] width 161 height 11
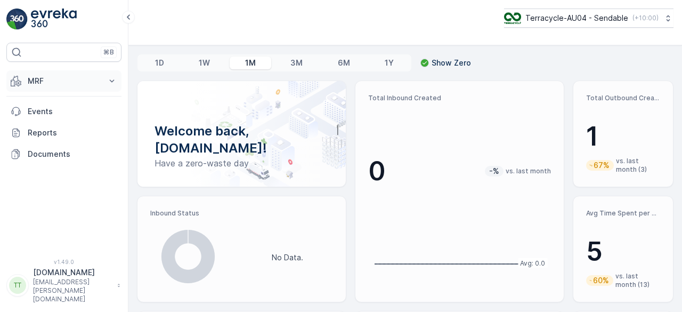
click at [41, 78] on p "MRF" at bounding box center [64, 81] width 73 height 11
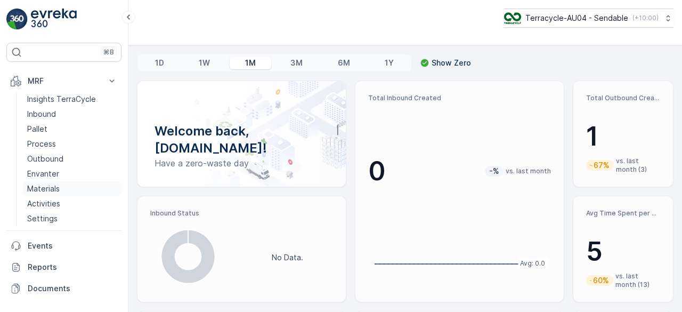
click at [49, 184] on p "Materials" at bounding box center [43, 188] width 33 height 11
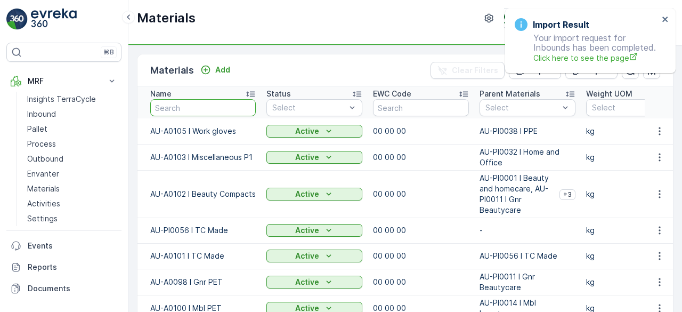
click at [195, 106] on input "text" at bounding box center [203, 107] width 106 height 17
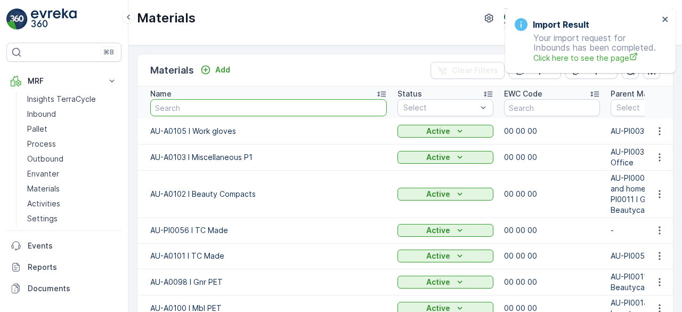
click at [195, 106] on input "text" at bounding box center [268, 107] width 237 height 17
paste input "AU-A0104 I Not Reusable Bulk Bags"
type input "AU-A0104 I Not Reusable Bulk Bags"
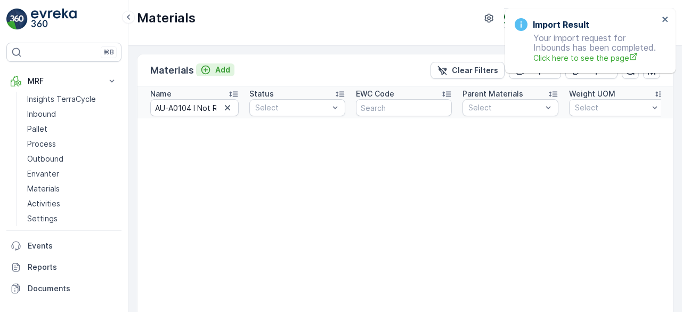
click at [226, 68] on p "Add" at bounding box center [222, 70] width 15 height 11
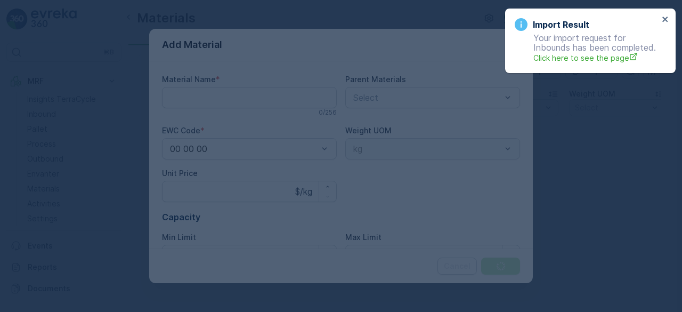
click at [198, 98] on div at bounding box center [341, 156] width 682 height 312
click at [664, 18] on icon "close" at bounding box center [665, 19] width 5 height 5
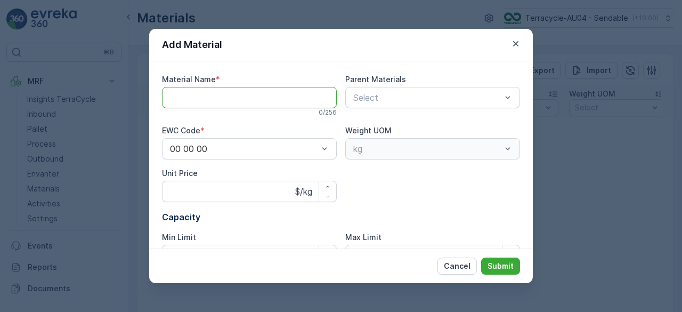
click at [201, 102] on Name "Material Name" at bounding box center [249, 97] width 175 height 21
paste Name "AU-A0104 I Not Reusable Bulk Bags"
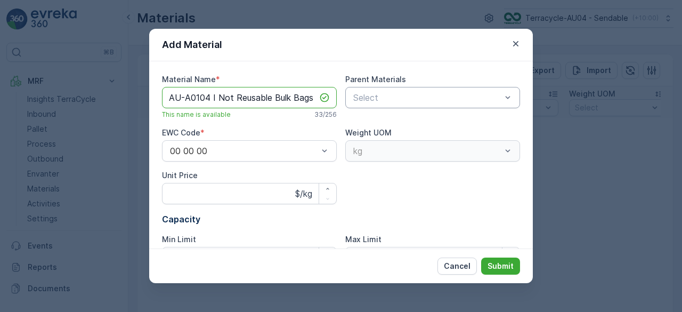
type Name "AU-A0104 I Not Reusable Bulk Bags"
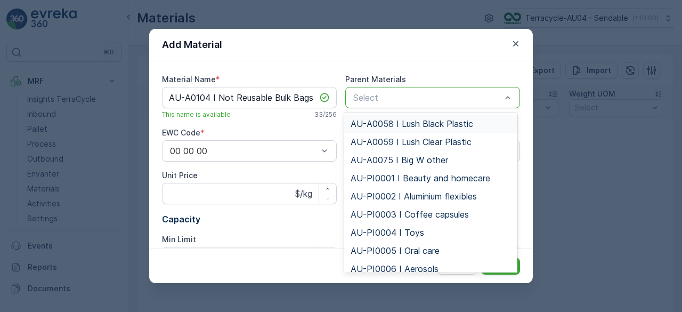
click at [398, 97] on div at bounding box center [427, 98] width 150 height 10
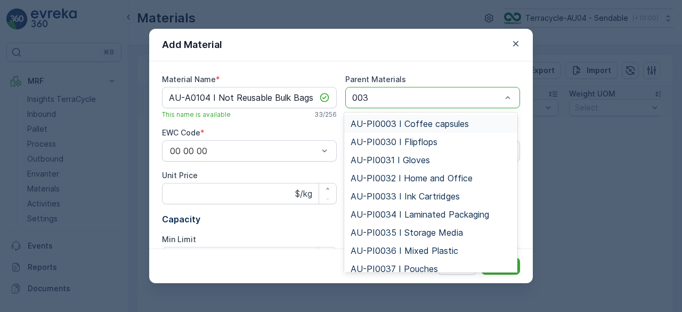
type input "0036"
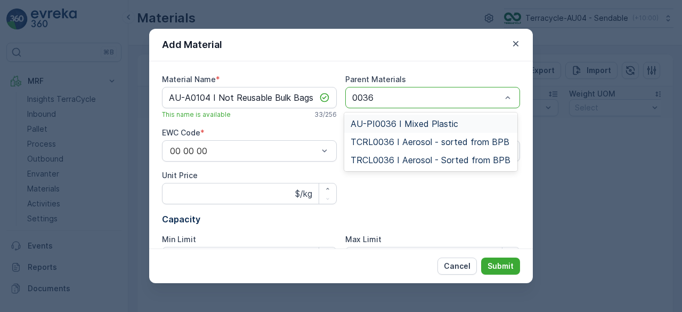
click at [403, 122] on span "AU-PI0036 I Mixed Plastic" at bounding box center [405, 124] width 108 height 10
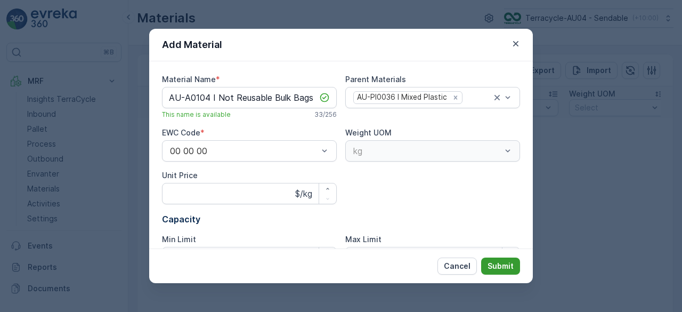
click at [504, 268] on p "Submit" at bounding box center [501, 266] width 26 height 11
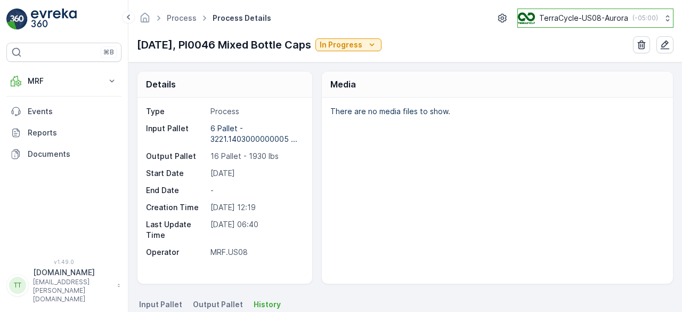
click at [577, 22] on p "TerraCycle-US08-Aurora" at bounding box center [584, 18] width 89 height 11
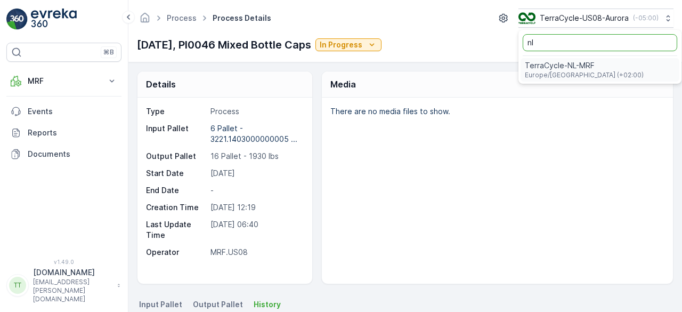
type input "nl"
click at [591, 59] on div "TerraCycle-NL-MRF Europe/[GEOGRAPHIC_DATA] (+02:00)" at bounding box center [600, 69] width 159 height 23
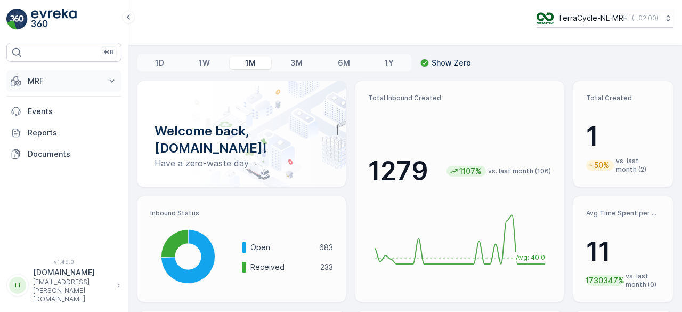
click at [44, 76] on p "MRF" at bounding box center [64, 81] width 73 height 11
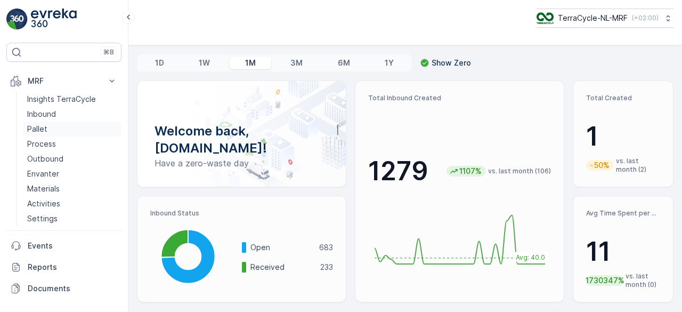
click at [43, 127] on p "Pallet" at bounding box center [37, 129] width 20 height 11
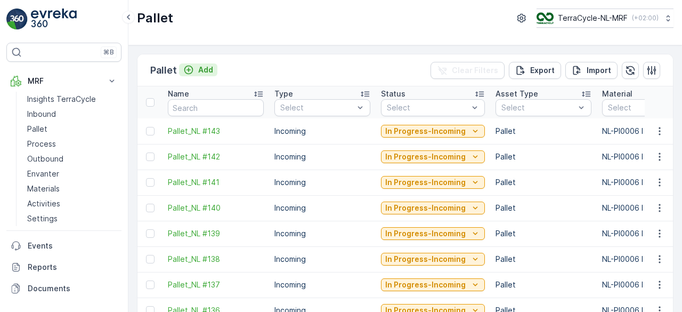
click at [175, 67] on p "Pallet" at bounding box center [163, 70] width 27 height 15
click at [198, 68] on p "Add" at bounding box center [205, 70] width 15 height 11
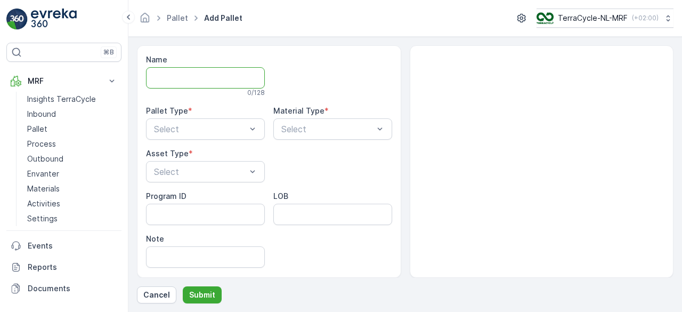
click at [197, 71] on input "Name" at bounding box center [205, 77] width 119 height 21
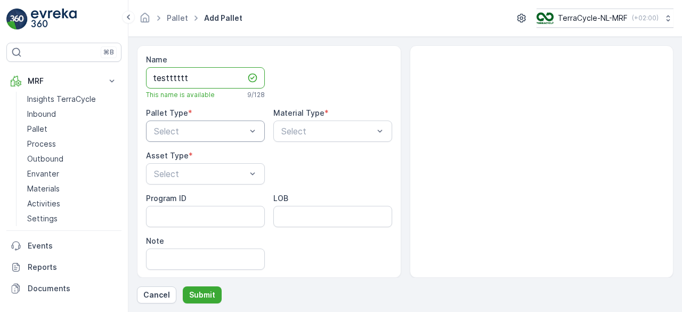
type input "testttttt"
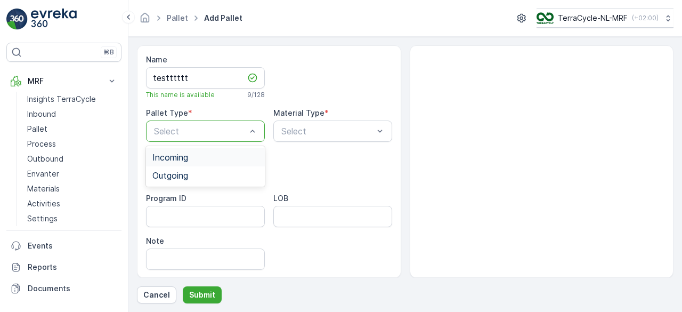
click at [207, 128] on div at bounding box center [200, 131] width 94 height 10
click at [202, 174] on div "Outgoing" at bounding box center [205, 176] width 106 height 10
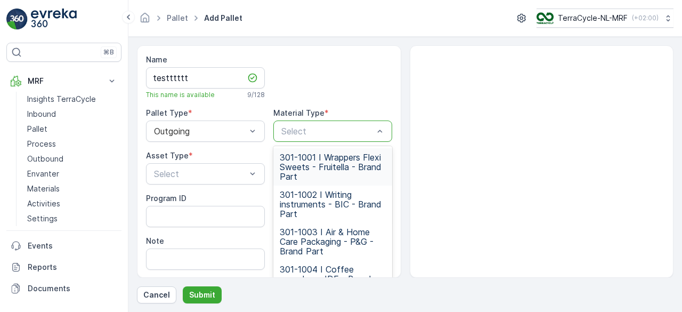
click at [301, 128] on div at bounding box center [327, 131] width 94 height 10
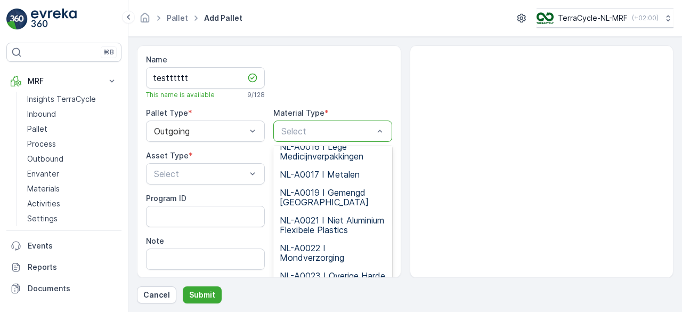
scroll to position [1493, 0]
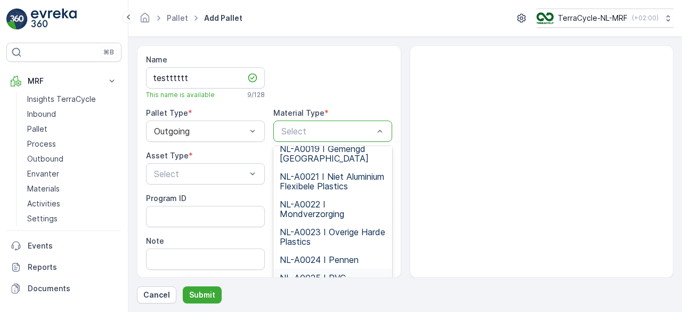
click at [324, 269] on div "NL-A0025 I PVC" at bounding box center [333, 278] width 119 height 18
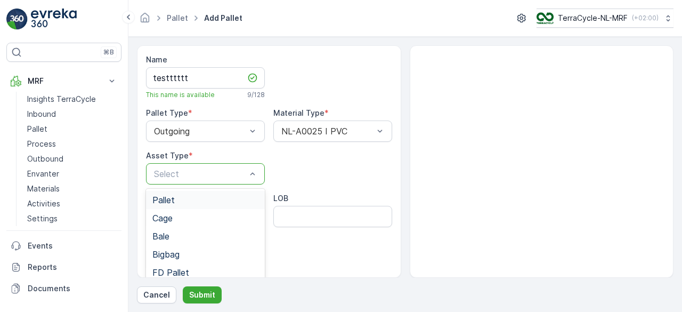
click at [196, 173] on div at bounding box center [200, 174] width 94 height 10
click at [178, 198] on div "Pallet" at bounding box center [205, 200] width 106 height 10
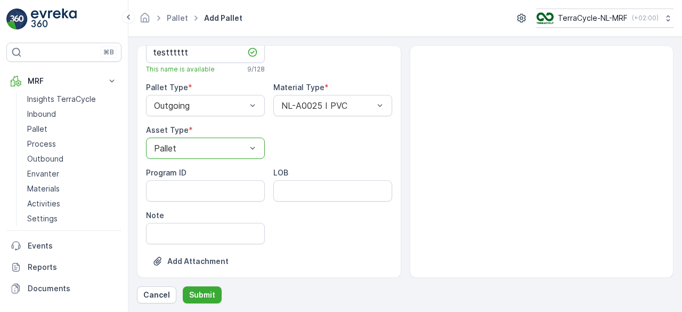
scroll to position [38, 0]
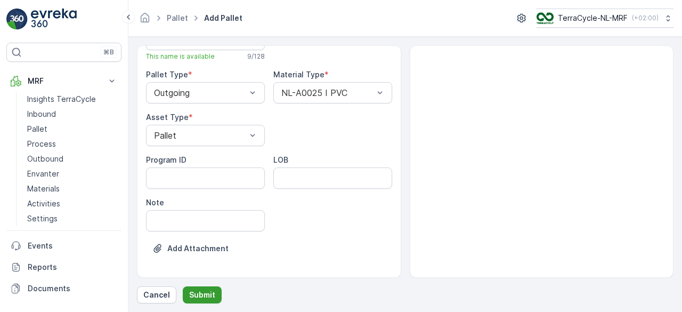
click at [206, 292] on p "Submit" at bounding box center [202, 294] width 26 height 11
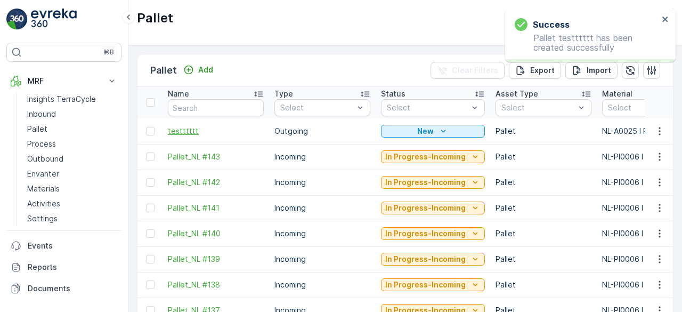
click at [193, 130] on span "testttttt" at bounding box center [216, 131] width 96 height 11
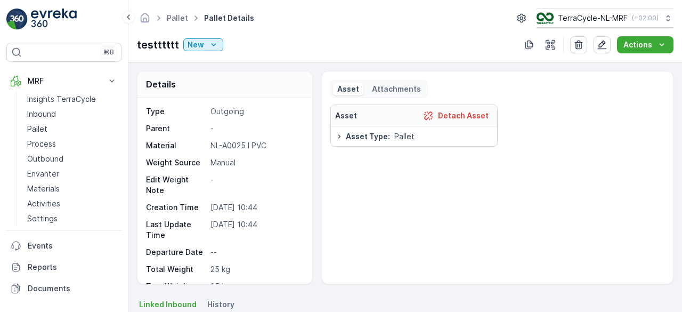
scroll to position [74, 0]
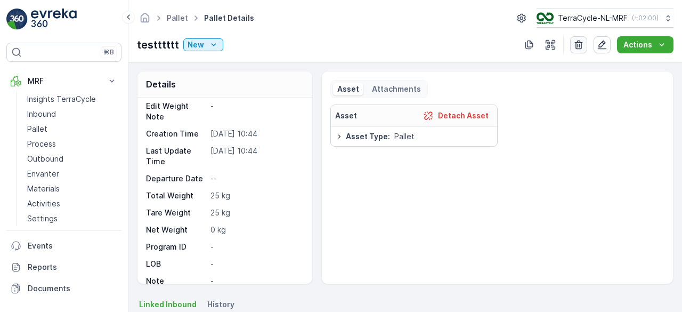
click at [579, 47] on icon "button" at bounding box center [579, 44] width 11 height 11
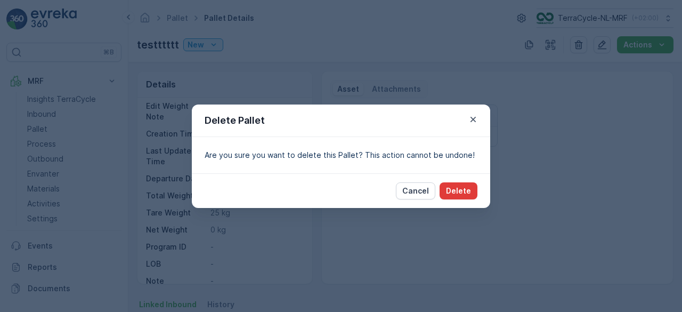
click at [463, 194] on p "Delete" at bounding box center [458, 191] width 25 height 11
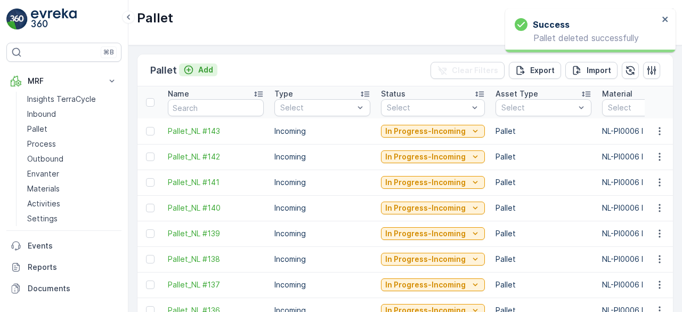
click at [199, 67] on p "Add" at bounding box center [205, 70] width 15 height 11
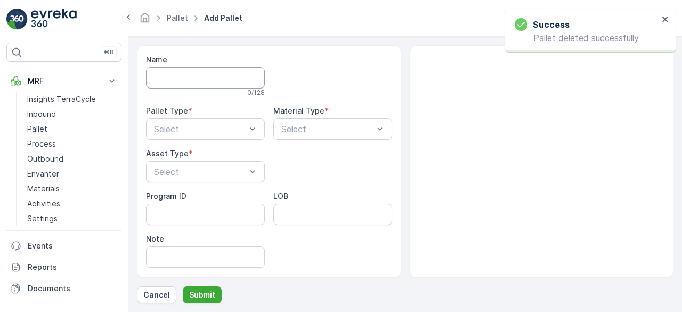
click at [230, 68] on input "Name" at bounding box center [205, 77] width 119 height 21
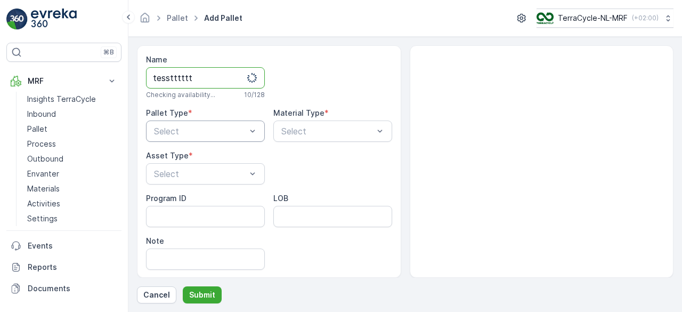
type input "tesstttttt"
click at [225, 120] on div "Select" at bounding box center [205, 130] width 119 height 21
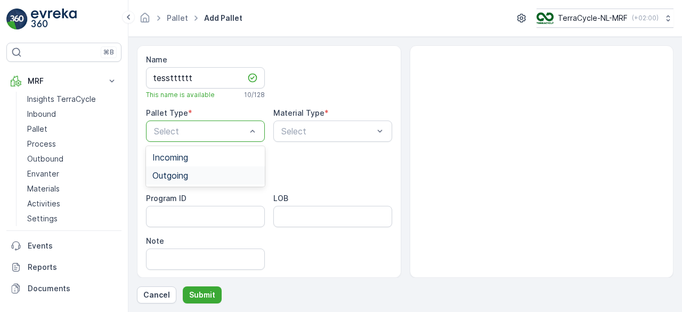
click at [209, 179] on div "Outgoing" at bounding box center [205, 176] width 106 height 10
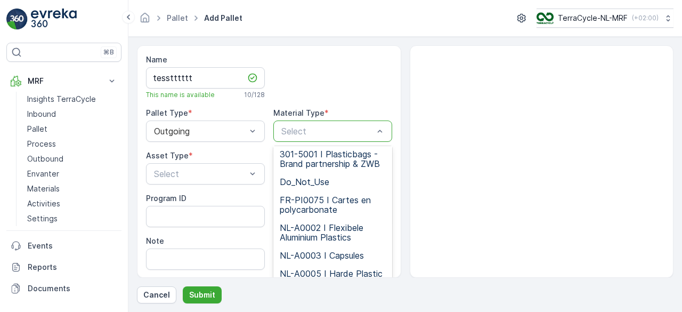
scroll to position [1226, 0]
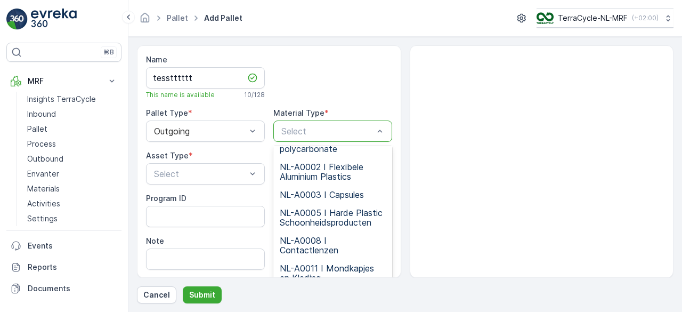
click at [334, 291] on span "NL-A0012 I Brillen" at bounding box center [315, 296] width 70 height 10
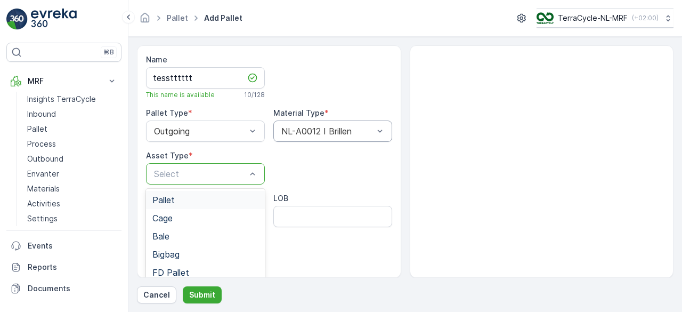
click at [197, 174] on div at bounding box center [200, 174] width 94 height 10
click at [194, 255] on div "Bigbag" at bounding box center [205, 255] width 106 height 10
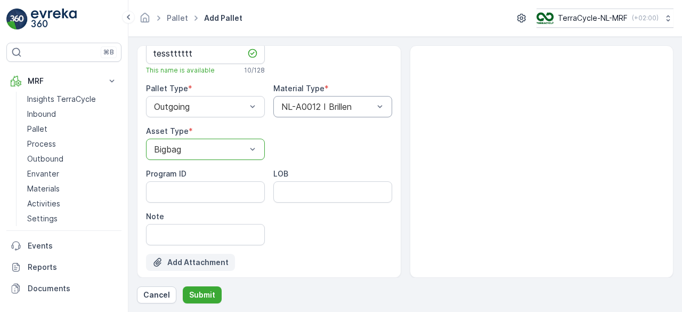
scroll to position [38, 0]
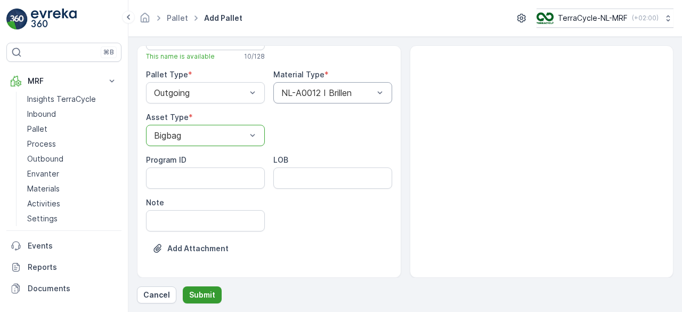
click at [208, 293] on p "Submit" at bounding box center [202, 294] width 26 height 11
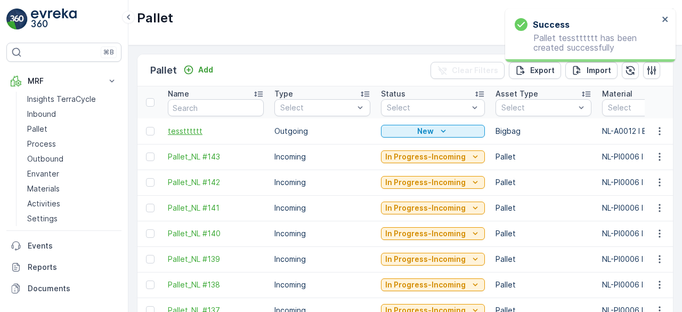
click at [190, 133] on span "tesstttttt" at bounding box center [216, 131] width 96 height 11
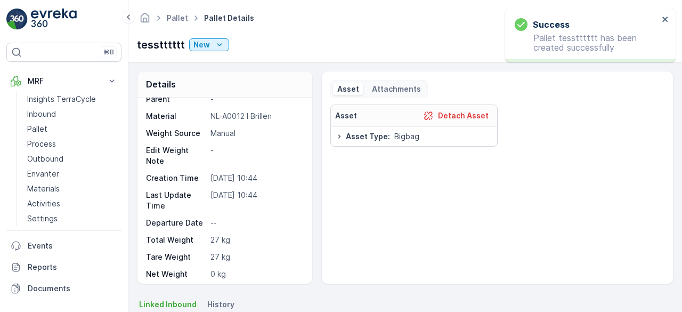
scroll to position [74, 0]
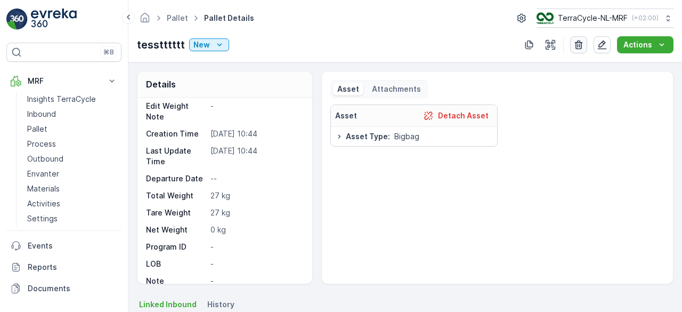
click at [580, 43] on icon "button" at bounding box center [579, 44] width 11 height 11
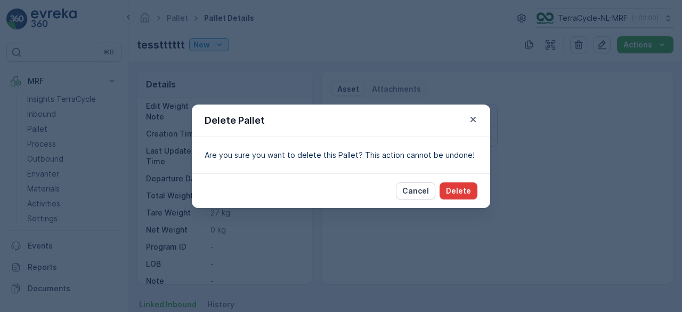
click at [462, 192] on p "Delete" at bounding box center [458, 191] width 25 height 11
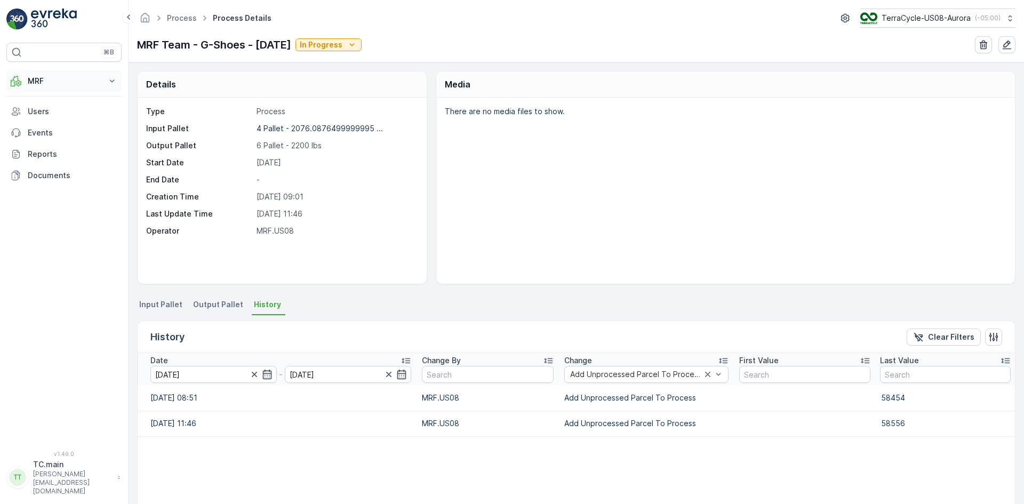
click at [62, 78] on p "MRF" at bounding box center [64, 81] width 73 height 11
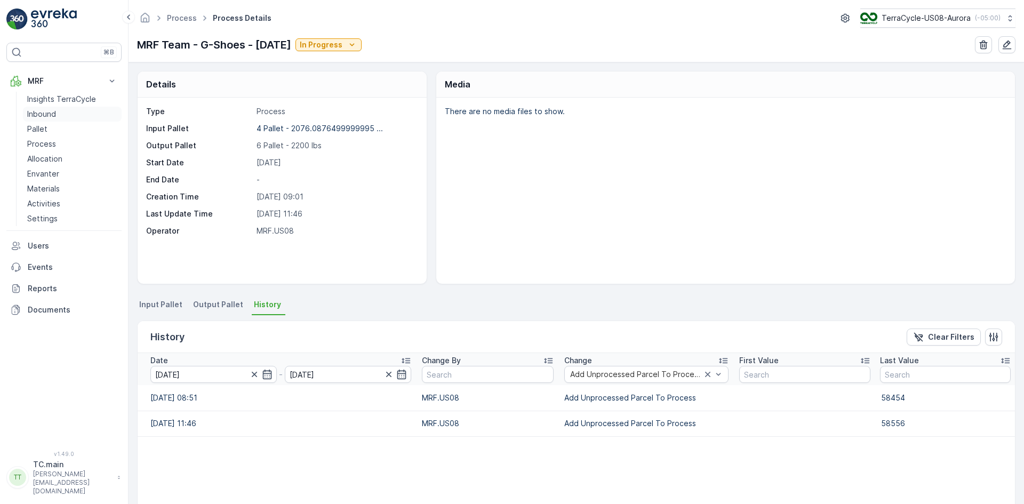
click at [43, 117] on p "Inbound" at bounding box center [41, 114] width 29 height 11
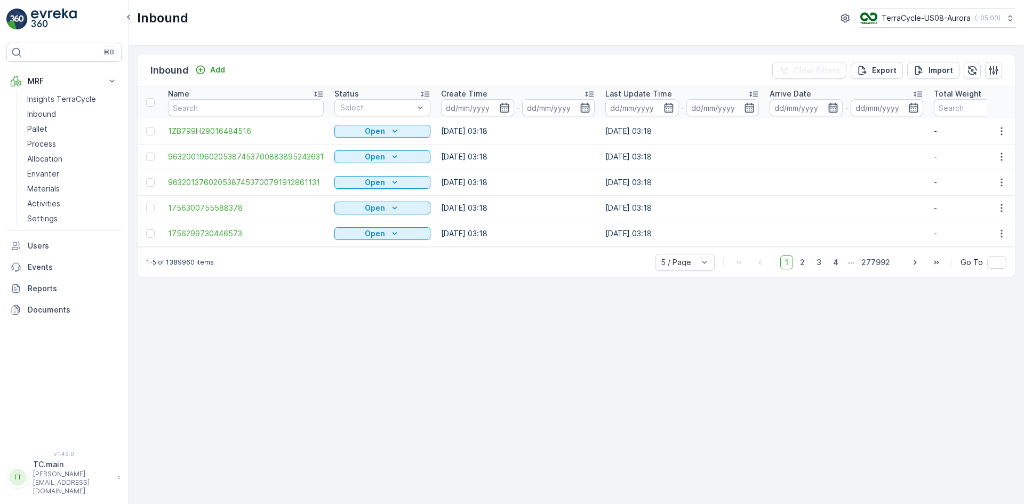
click at [830, 109] on icon "button" at bounding box center [832, 107] width 11 height 11
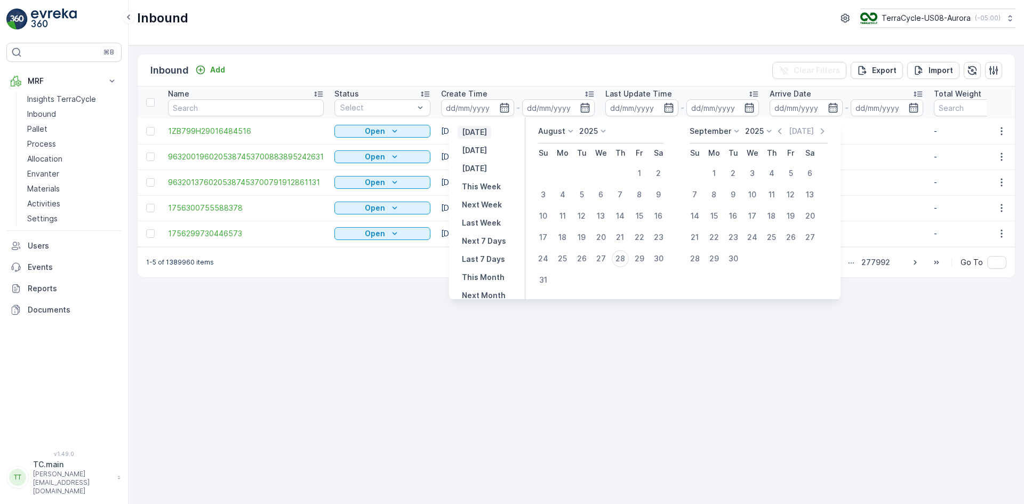
click at [487, 132] on p "[DATE]" at bounding box center [474, 132] width 25 height 11
type input "[DATE]"
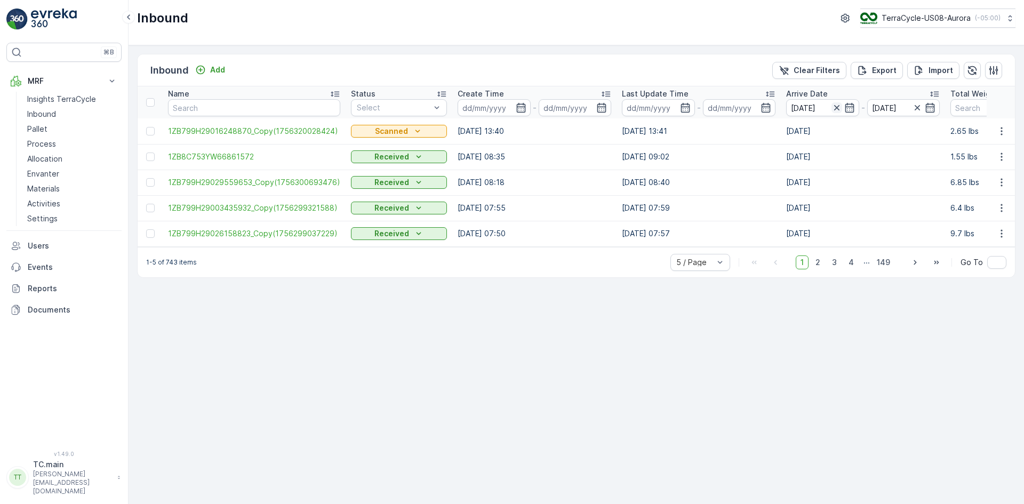
click at [831, 107] on icon "button" at bounding box center [836, 107] width 11 height 11
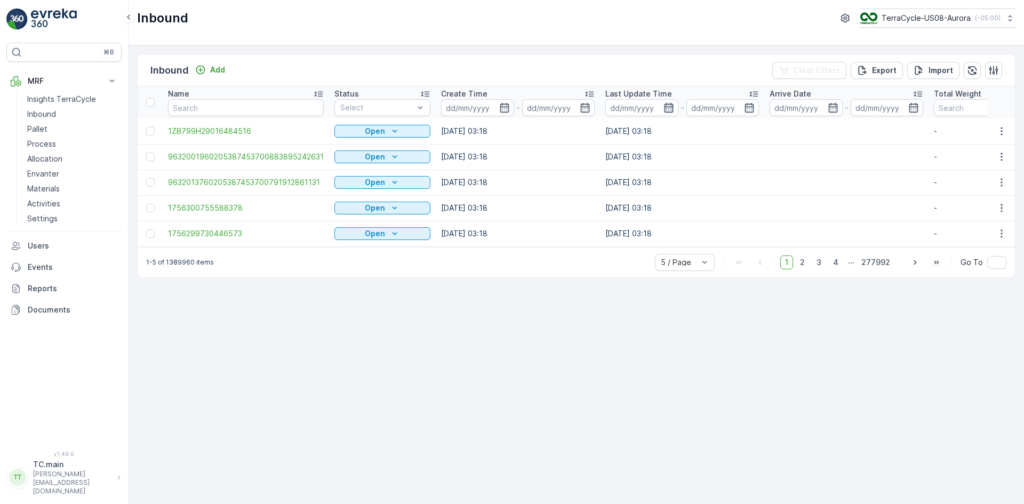
click at [664, 106] on icon "button" at bounding box center [668, 108] width 9 height 10
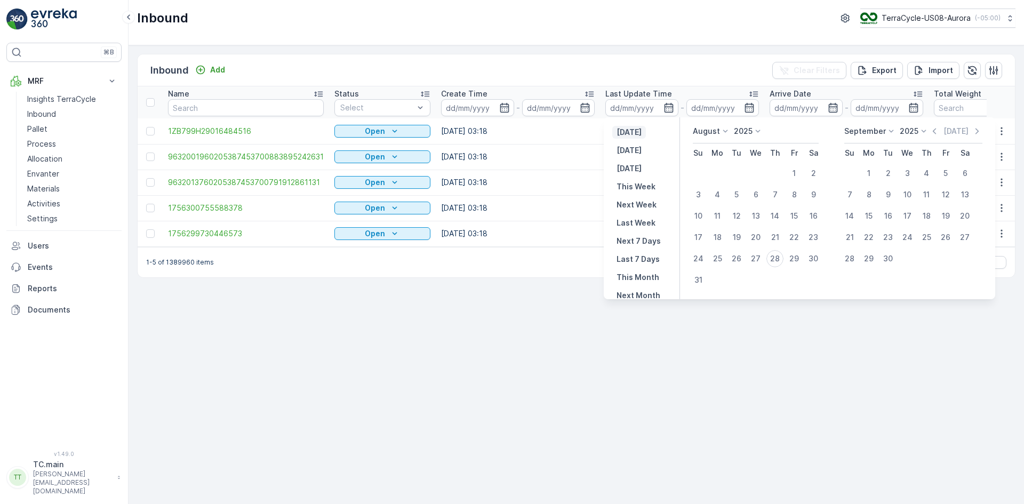
click at [630, 131] on p "[DATE]" at bounding box center [628, 132] width 25 height 11
type input "[DATE]"
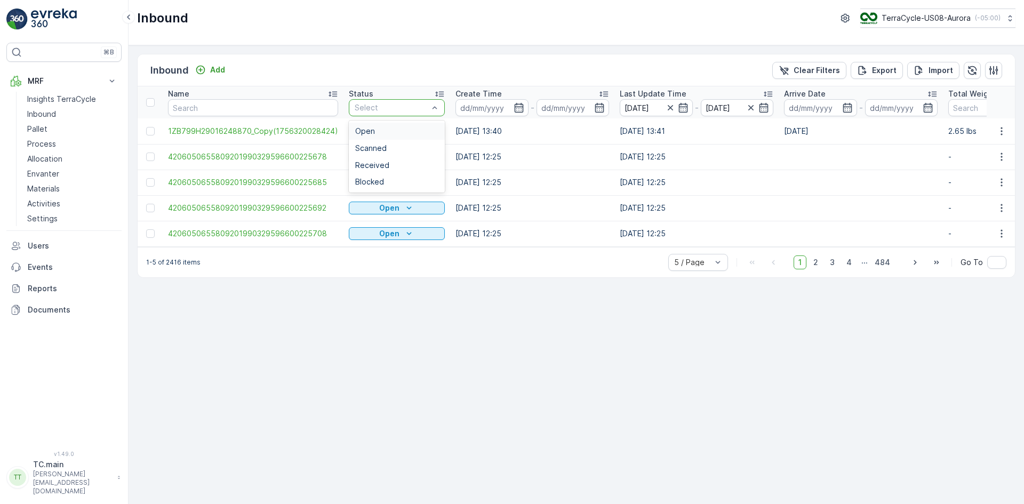
click at [417, 106] on div at bounding box center [391, 107] width 76 height 9
click at [380, 165] on span "Received" at bounding box center [372, 165] width 34 height 9
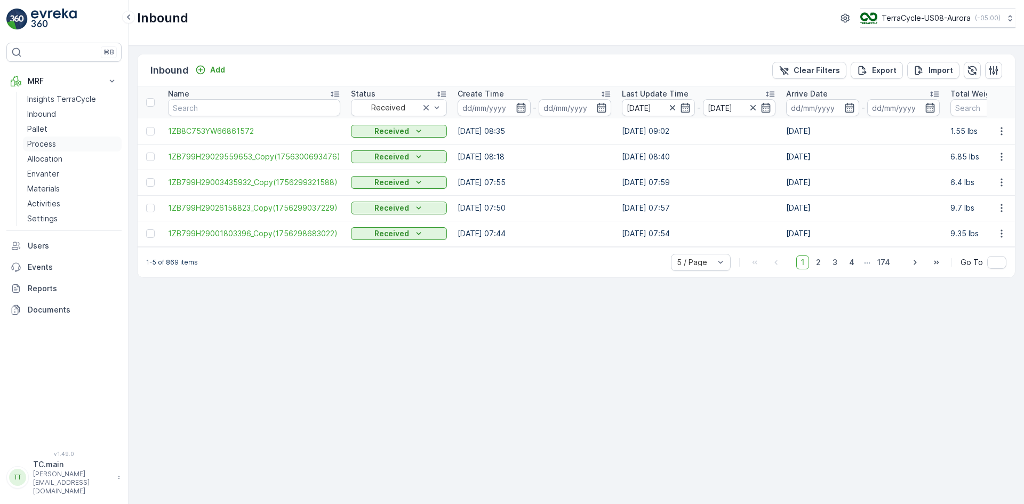
click at [59, 143] on link "Process" at bounding box center [72, 143] width 99 height 15
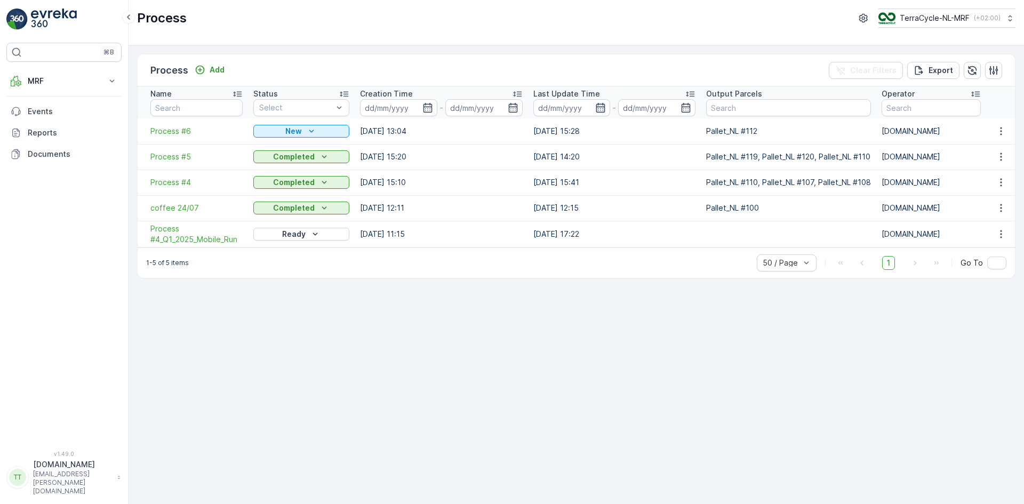
click at [604, 106] on icon "button" at bounding box center [600, 107] width 11 height 11
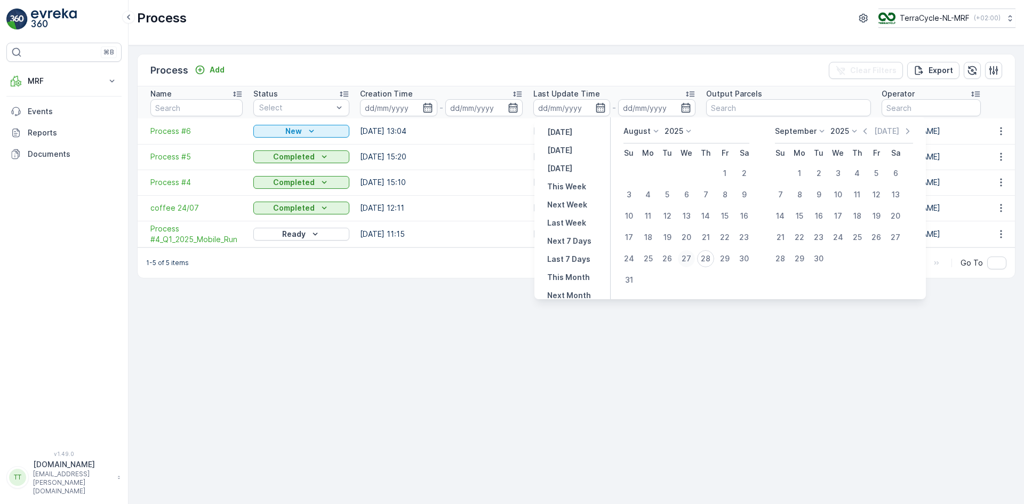
click at [685, 261] on div "27" at bounding box center [686, 258] width 17 height 17
type input "[DATE]"
click at [705, 258] on div "28" at bounding box center [705, 258] width 17 height 17
type input "[DATE]"
click at [686, 257] on div "27" at bounding box center [686, 258] width 17 height 17
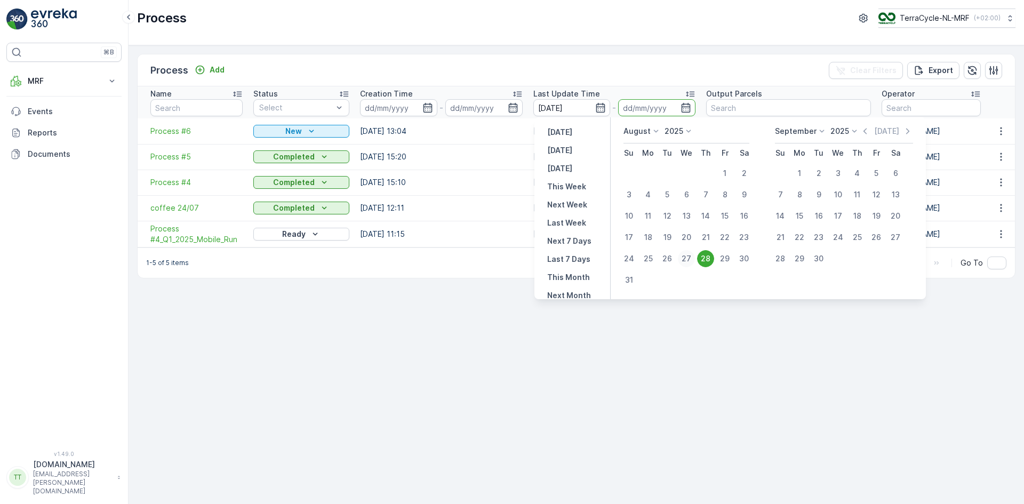
type input "[DATE]"
click at [703, 257] on div "28" at bounding box center [705, 258] width 17 height 17
type input "[DATE]"
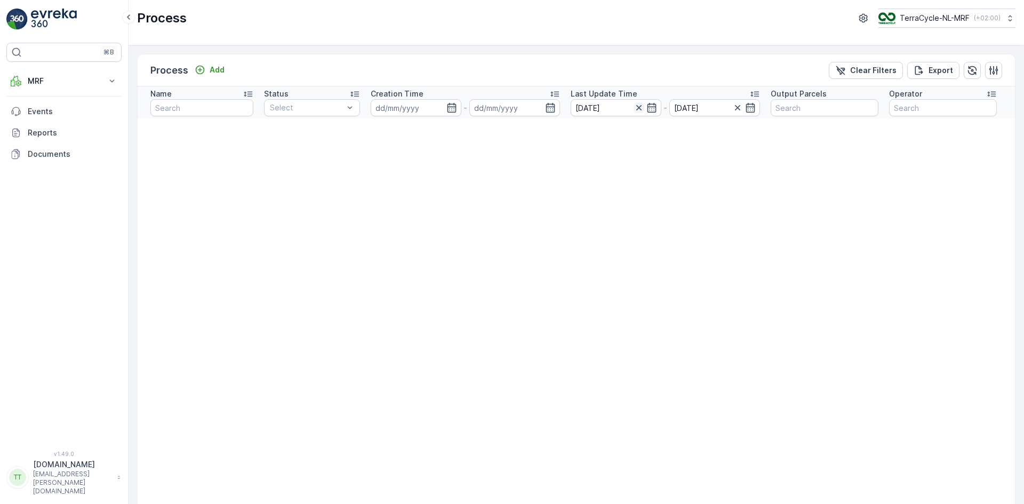
click at [637, 108] on icon "button" at bounding box center [638, 107] width 11 height 11
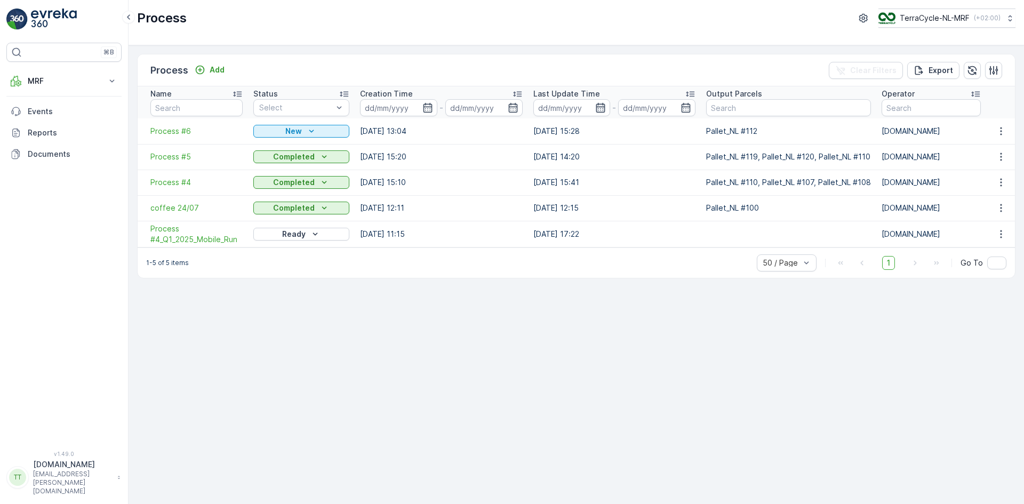
click at [602, 110] on icon "button" at bounding box center [600, 107] width 11 height 11
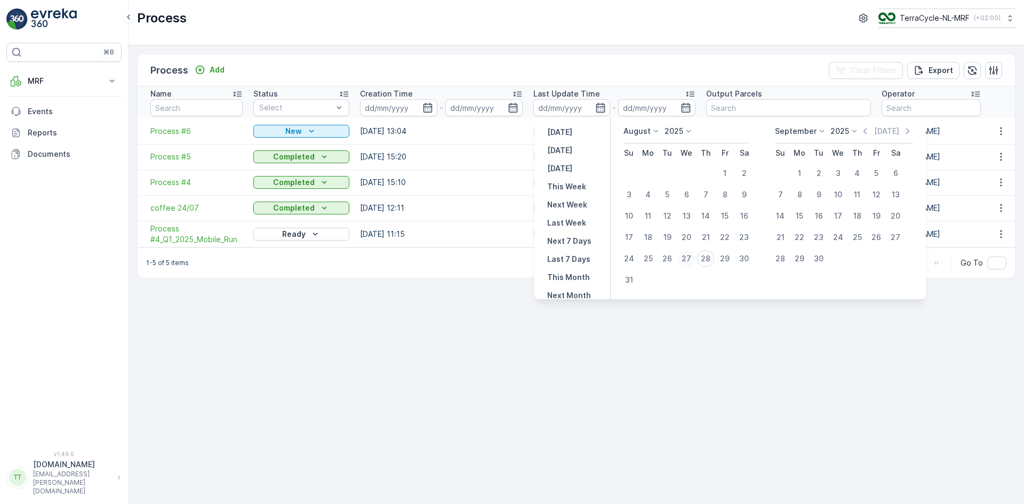
click at [688, 258] on div "27" at bounding box center [686, 258] width 17 height 17
type input "[DATE]"
click at [713, 330] on div "Process Add Clear Filters Export Name Status Select Creation Time - Last Update…" at bounding box center [575, 274] width 895 height 459
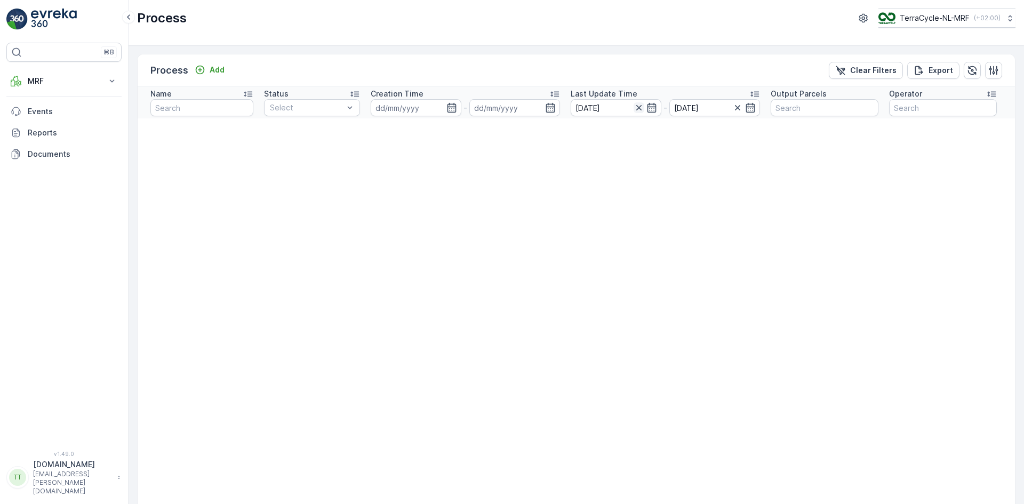
click at [634, 112] on icon "button" at bounding box center [638, 107] width 11 height 11
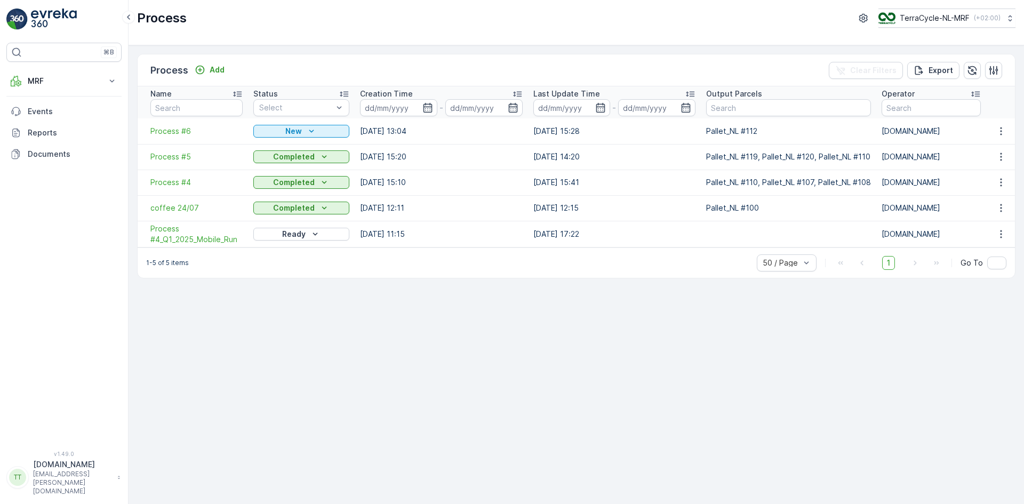
click at [693, 91] on icon at bounding box center [690, 94] width 11 height 11
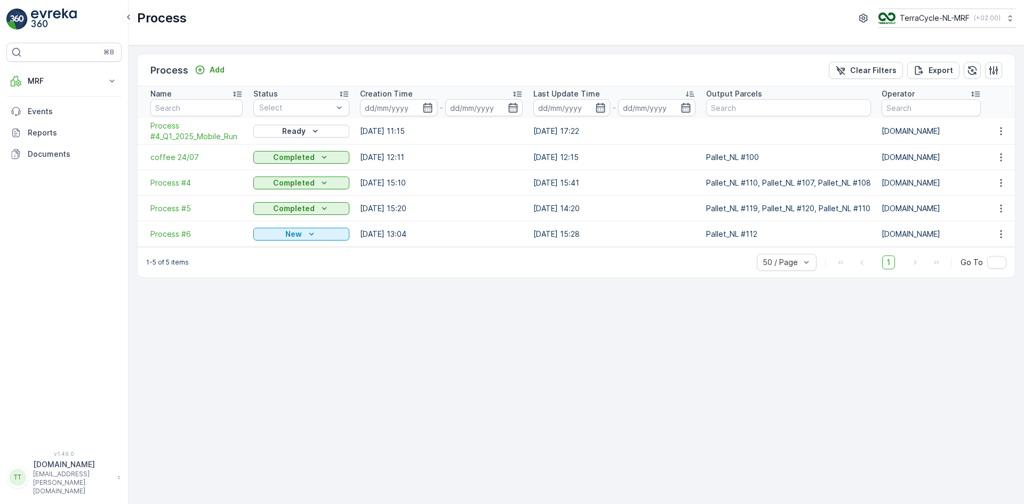
click at [693, 91] on icon at bounding box center [690, 94] width 11 height 11
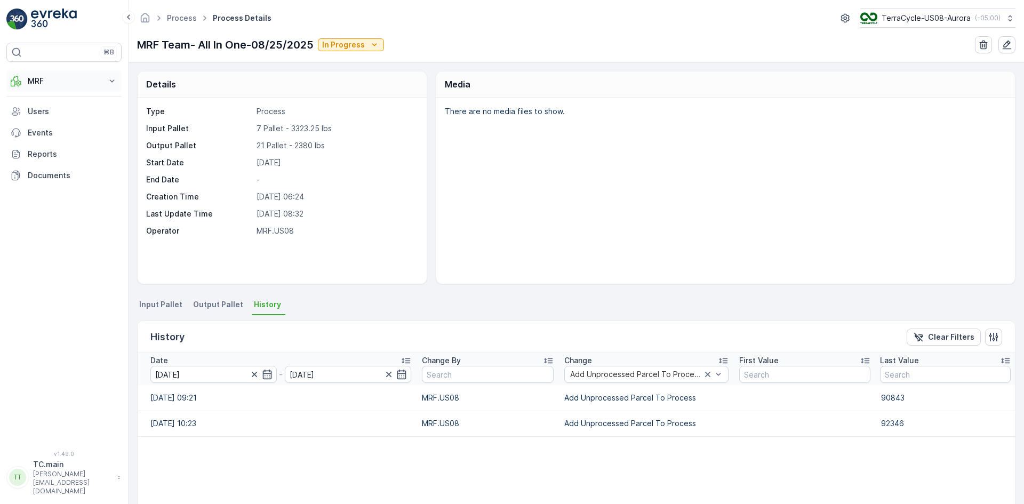
click at [52, 82] on p "MRF" at bounding box center [64, 81] width 73 height 11
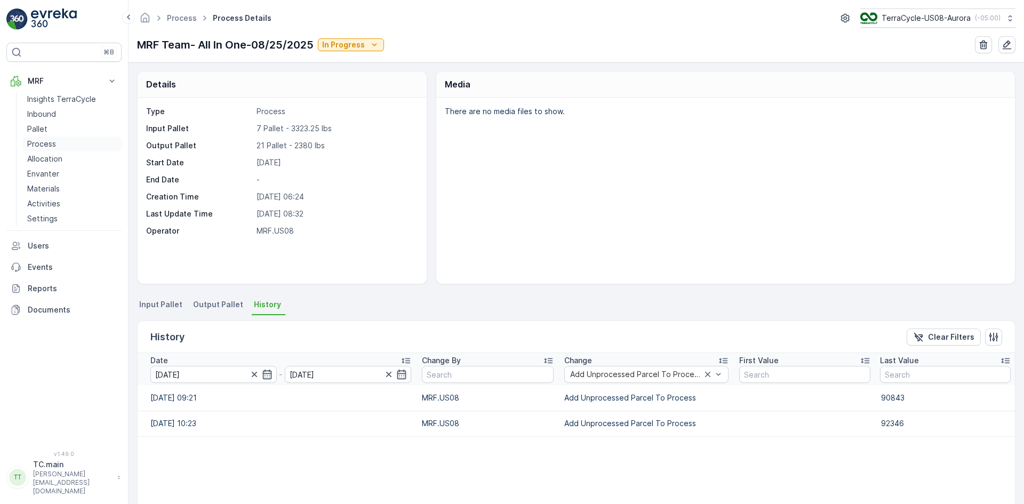
click at [46, 138] on link "Process" at bounding box center [72, 143] width 99 height 15
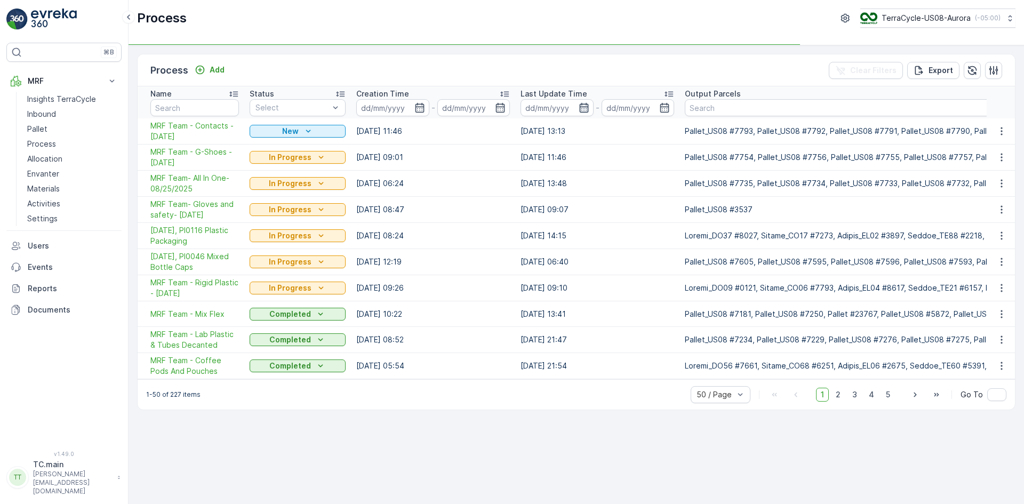
click at [581, 104] on icon "button" at bounding box center [583, 108] width 9 height 10
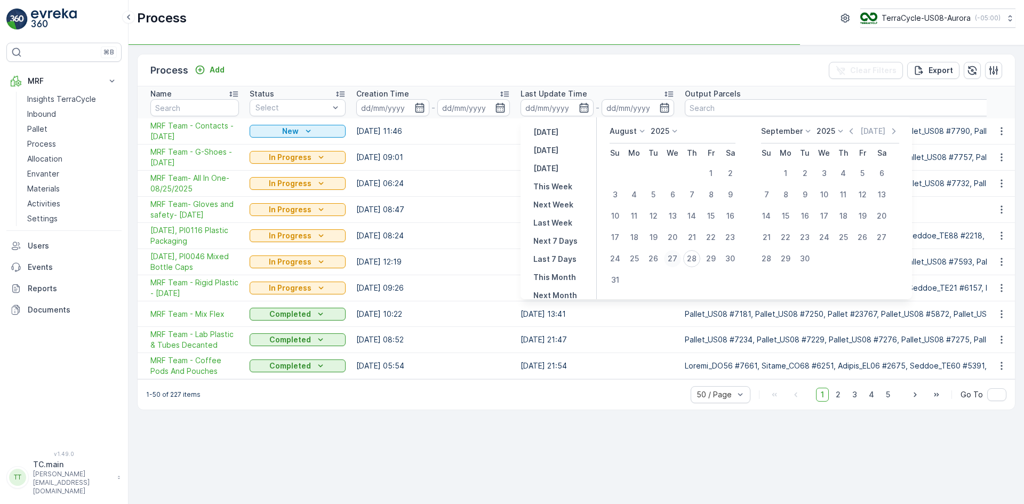
click at [672, 259] on div "27" at bounding box center [672, 258] width 17 height 17
type input "[DATE]"
click at [694, 262] on div "28" at bounding box center [691, 258] width 17 height 17
type input "[DATE]"
click at [672, 259] on div "27" at bounding box center [672, 258] width 17 height 17
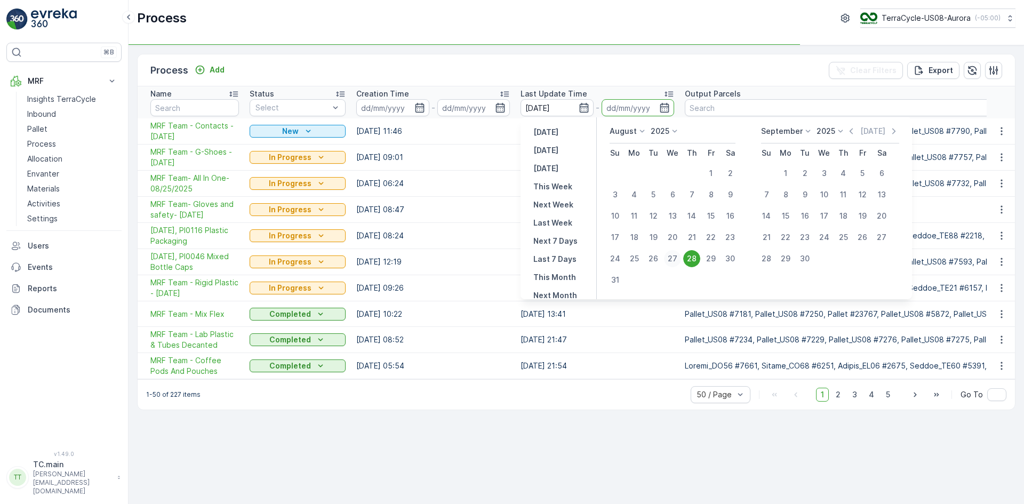
type input "27.08.2025"
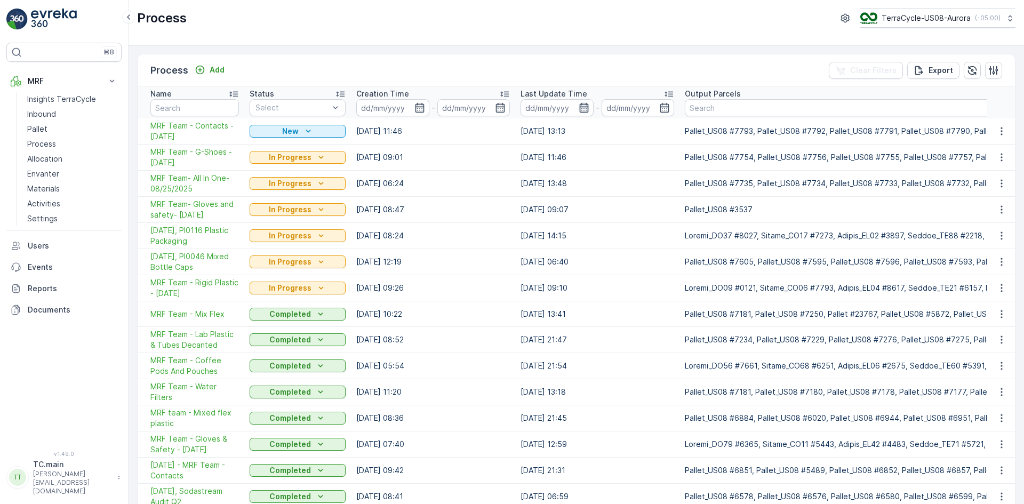
click at [582, 111] on icon "button" at bounding box center [583, 107] width 11 height 11
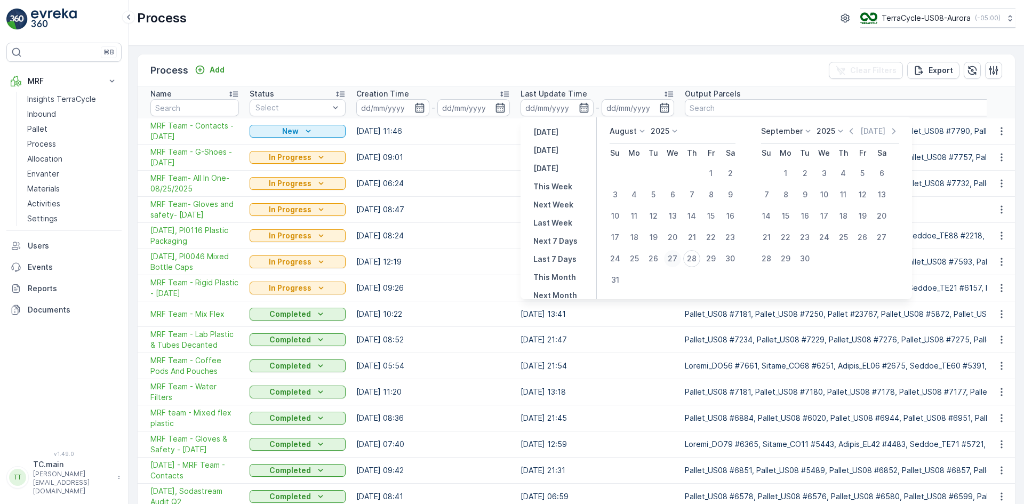
click at [677, 263] on div "27" at bounding box center [672, 258] width 17 height 17
type input "[DATE]"
click at [693, 262] on div "28" at bounding box center [691, 258] width 17 height 17
type input "28.08.2025"
click at [671, 258] on div "27" at bounding box center [672, 258] width 17 height 17
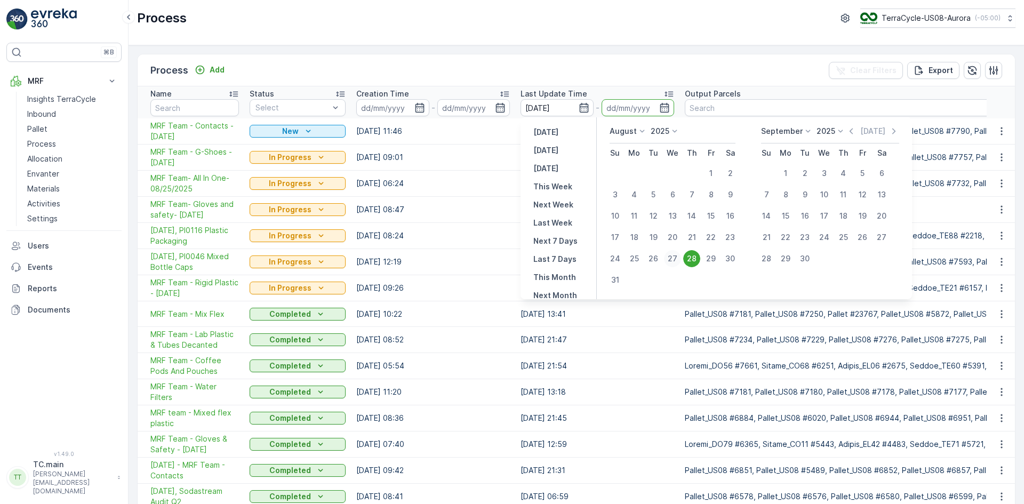
type input "27.08.2025"
click at [686, 260] on div "28" at bounding box center [691, 258] width 17 height 17
type input "28.08.2025"
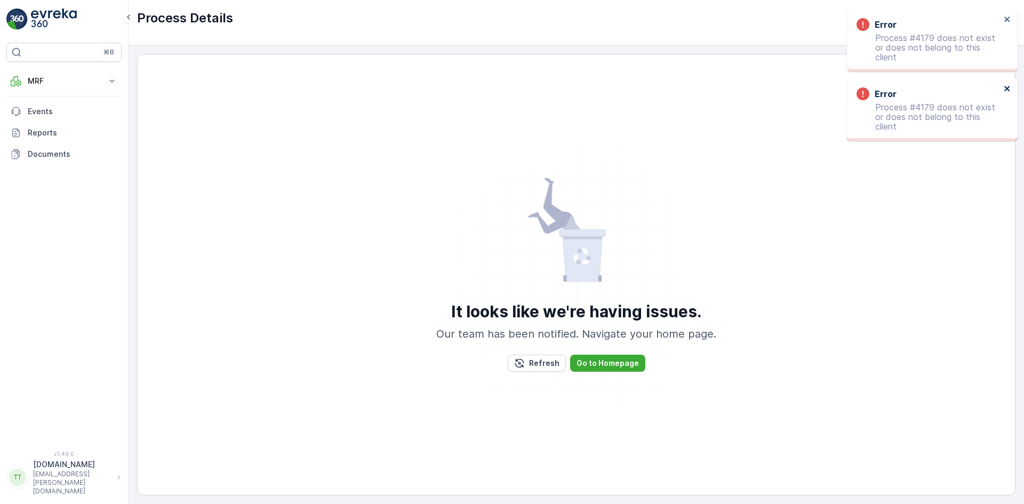
click at [1009, 84] on icon "close" at bounding box center [1006, 88] width 7 height 9
click at [1007, 19] on icon "close" at bounding box center [1006, 19] width 5 height 5
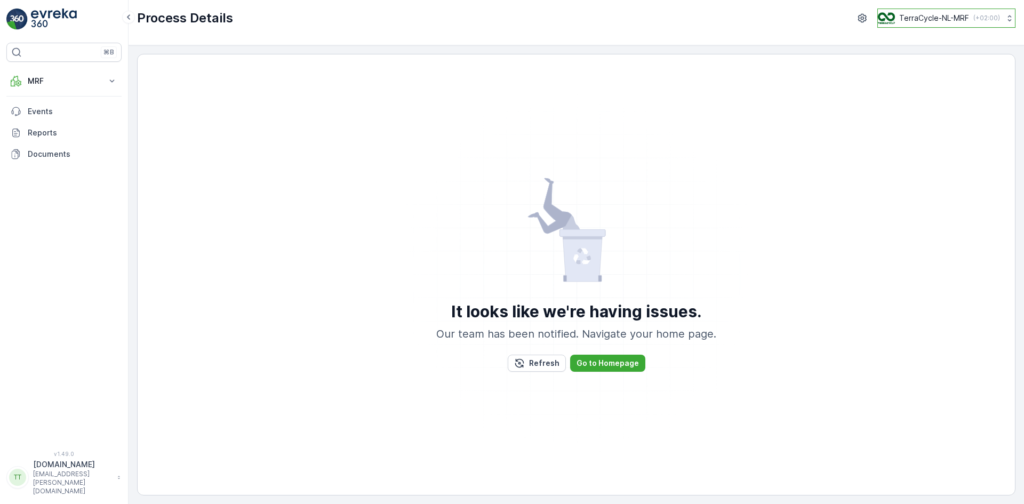
click at [939, 13] on p "TerraCycle-NL-MRF" at bounding box center [934, 18] width 70 height 11
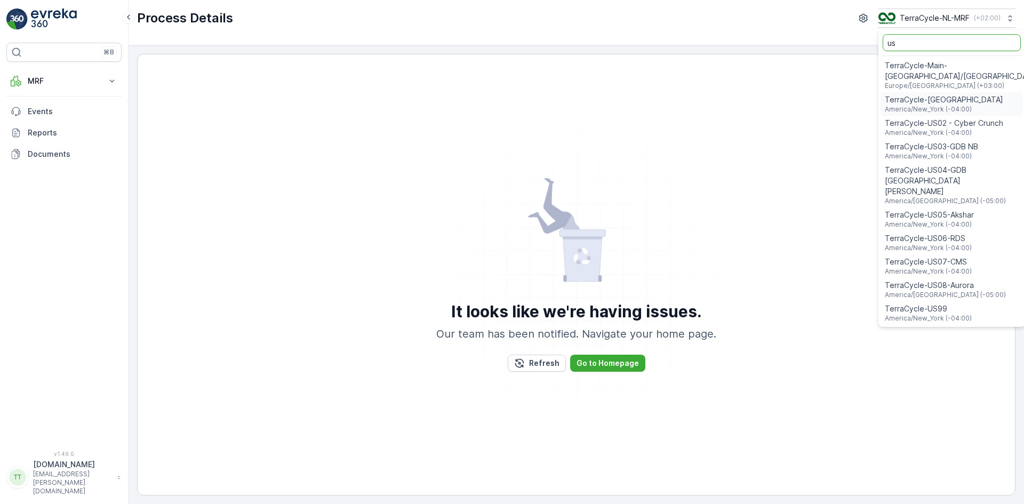
type input "us"
click at [920, 280] on span "TerraCycle-US08-Aurora" at bounding box center [944, 285] width 121 height 11
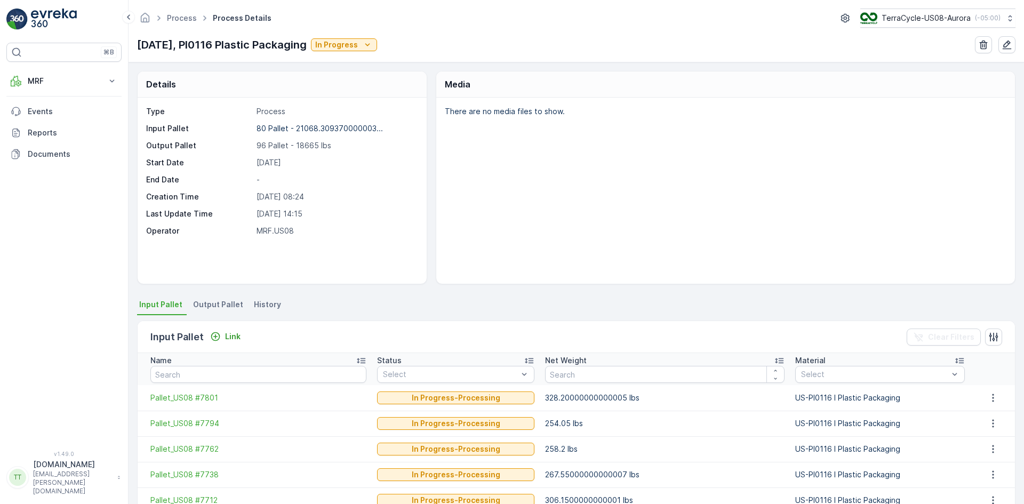
click at [263, 304] on span "History" at bounding box center [267, 304] width 27 height 11
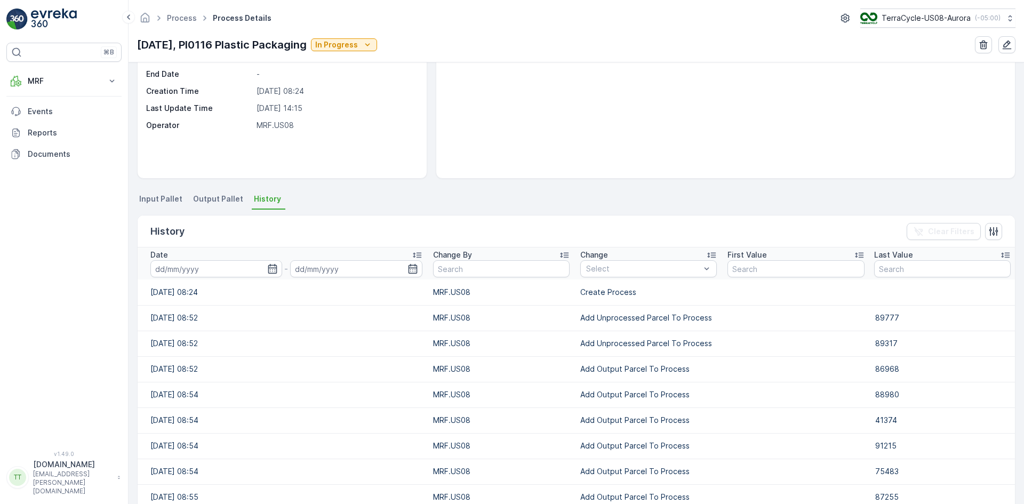
scroll to position [160, 0]
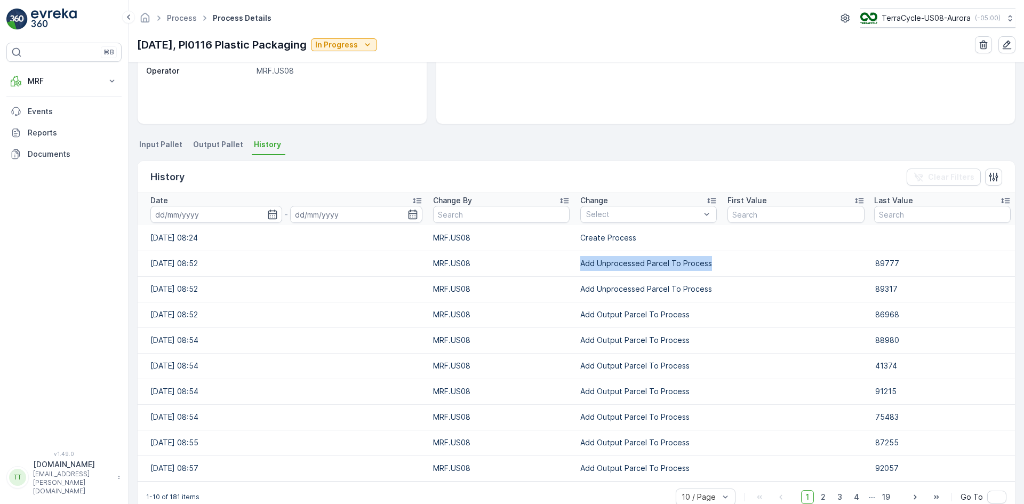
drag, startPoint x: 575, startPoint y: 266, endPoint x: 705, endPoint y: 270, distance: 130.1
click at [705, 270] on td "Add Unprocessed Parcel To Process" at bounding box center [648, 264] width 147 height 26
copy td "Add Unprocessed Parcel To Process"
click at [585, 214] on div at bounding box center [643, 214] width 116 height 9
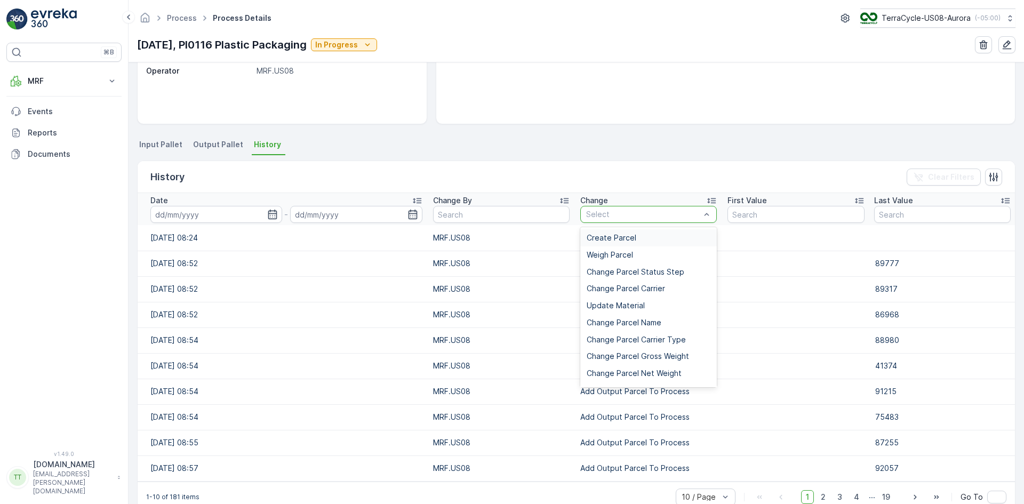
paste input "Add Unprocessed Parcel To Process"
type input "Add Unprocessed Parcel To Process"
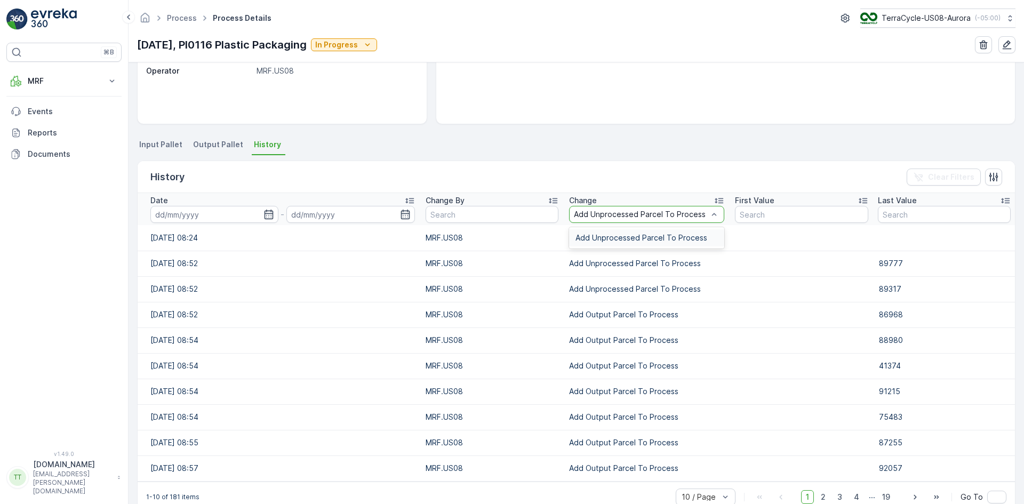
click at [589, 235] on span "Add Unprocessed Parcel To Process" at bounding box center [641, 238] width 132 height 9
click at [262, 213] on icon "button" at bounding box center [267, 214] width 11 height 11
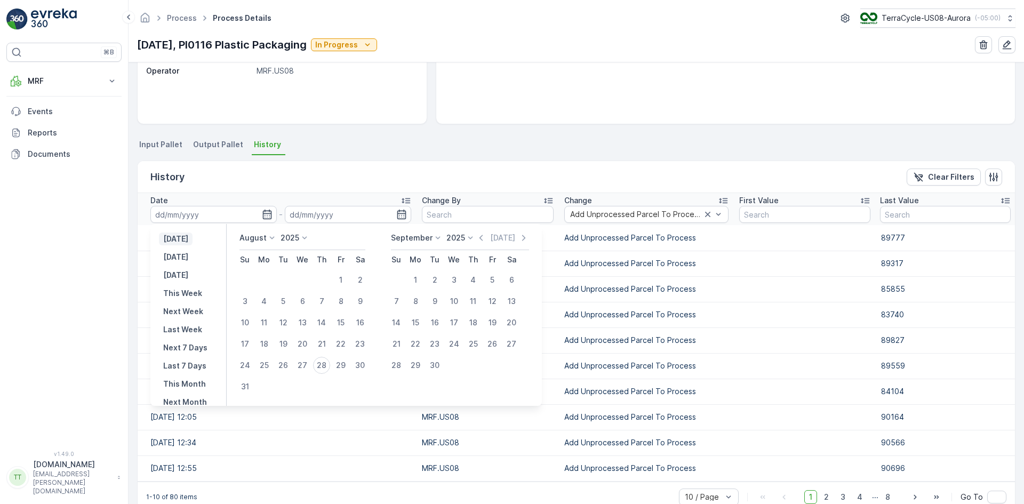
click at [188, 240] on p "Yesterday" at bounding box center [175, 239] width 25 height 11
type input "27.08.2025"
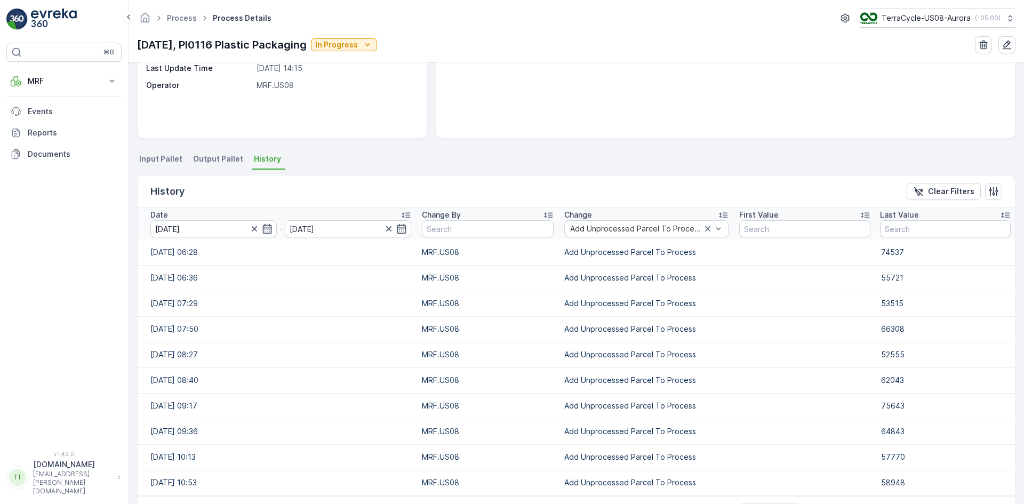
scroll to position [129, 0]
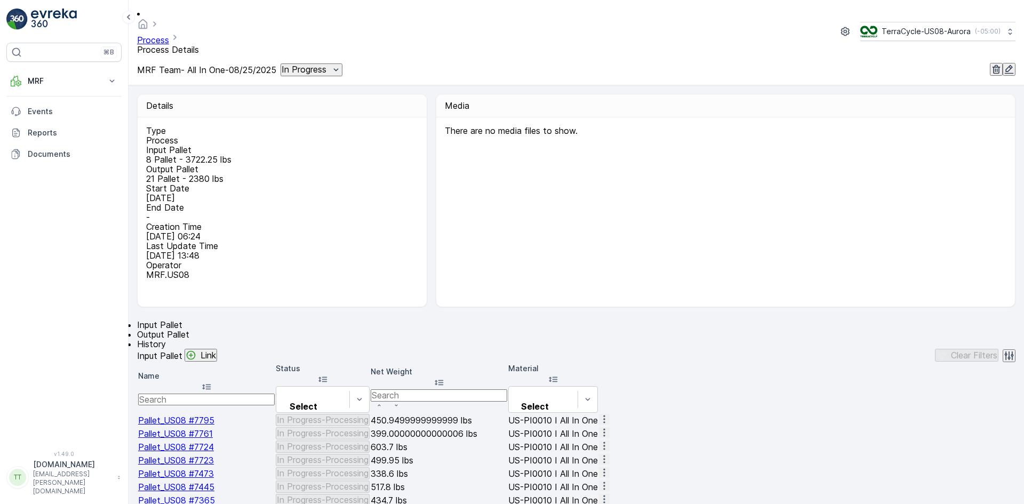
click at [166, 339] on span "History" at bounding box center [151, 344] width 29 height 11
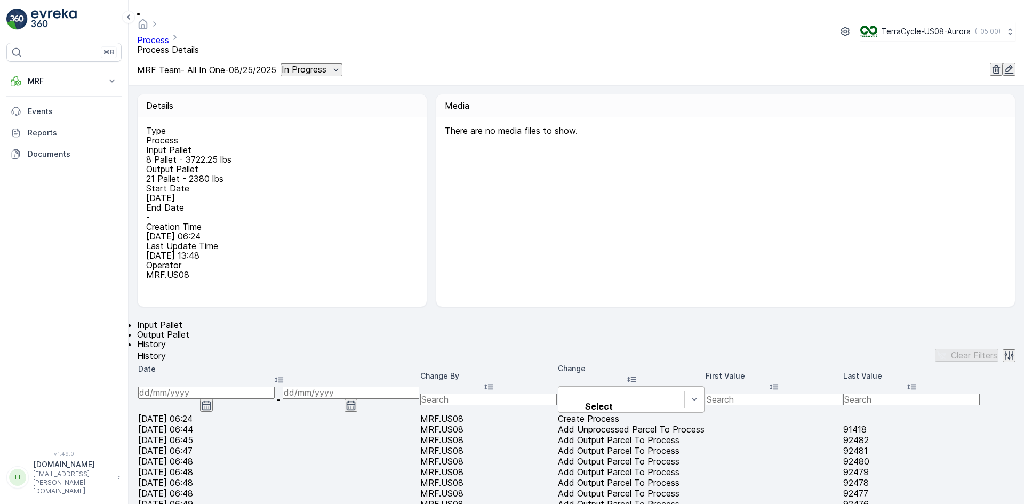
click at [604, 389] on div at bounding box center [621, 395] width 115 height 12
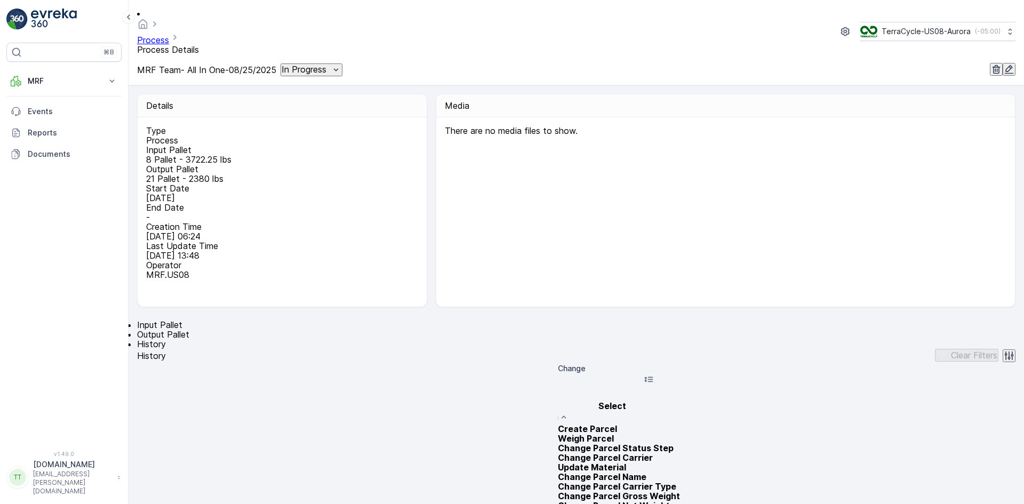
paste input "Add Unprocessed Parcel To Process"
type input "Add Unprocessed Parcel To Process"
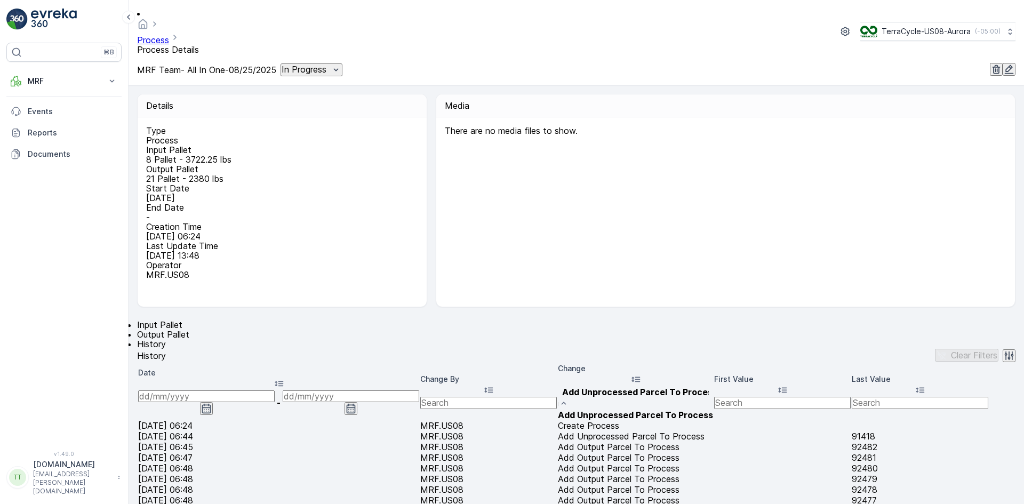
click at [604, 409] on span "Add Unprocessed Parcel To Process" at bounding box center [635, 414] width 155 height 11
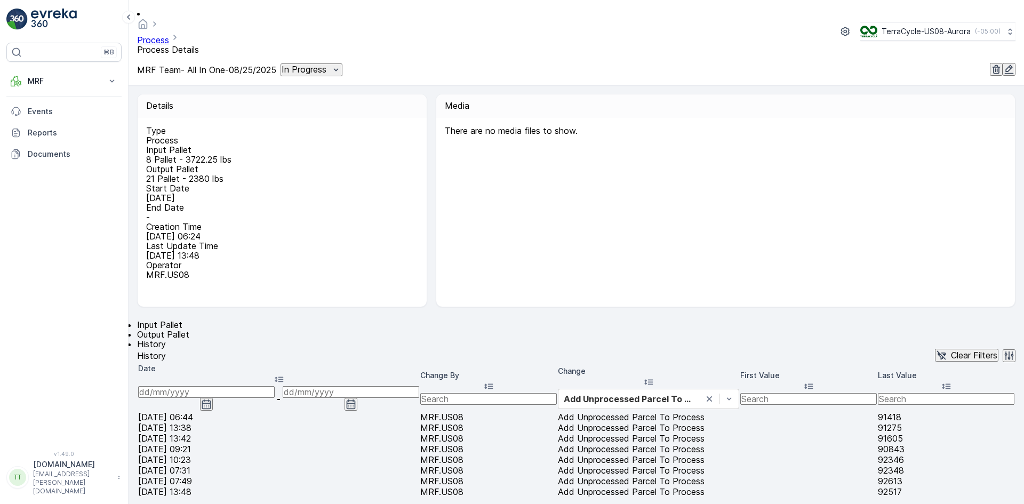
click at [212, 399] on icon "button" at bounding box center [206, 404] width 11 height 11
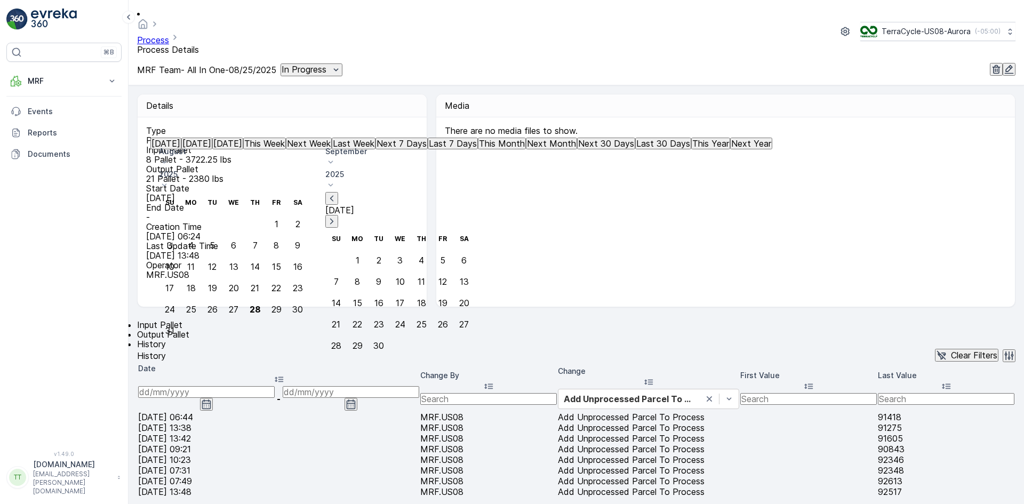
click at [179, 148] on p "Yesterday" at bounding box center [165, 144] width 29 height 10
type input "27.08.2025"
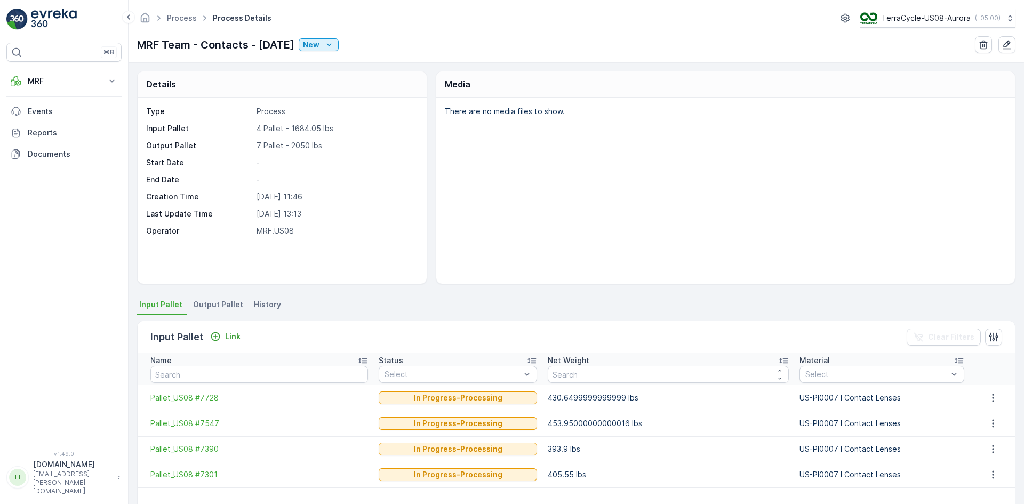
click at [262, 304] on span "History" at bounding box center [267, 304] width 27 height 11
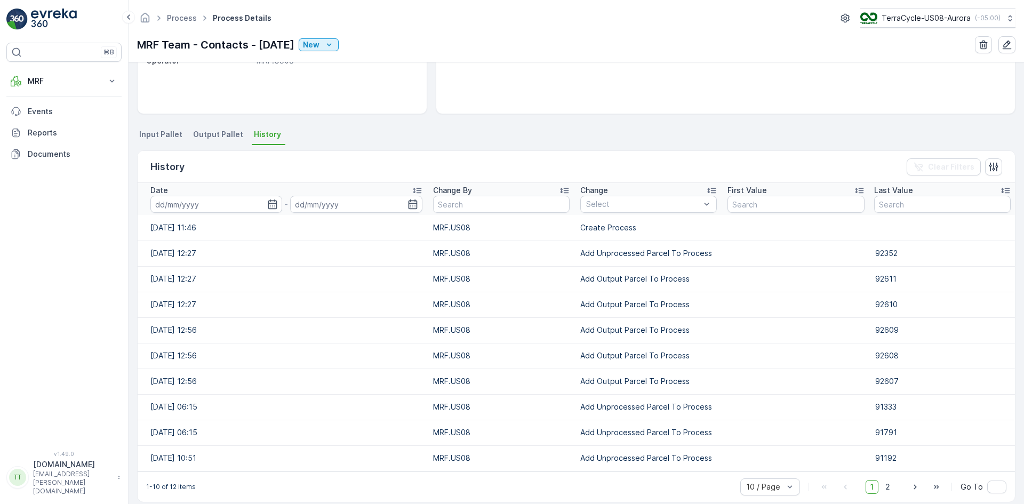
scroll to position [182, 0]
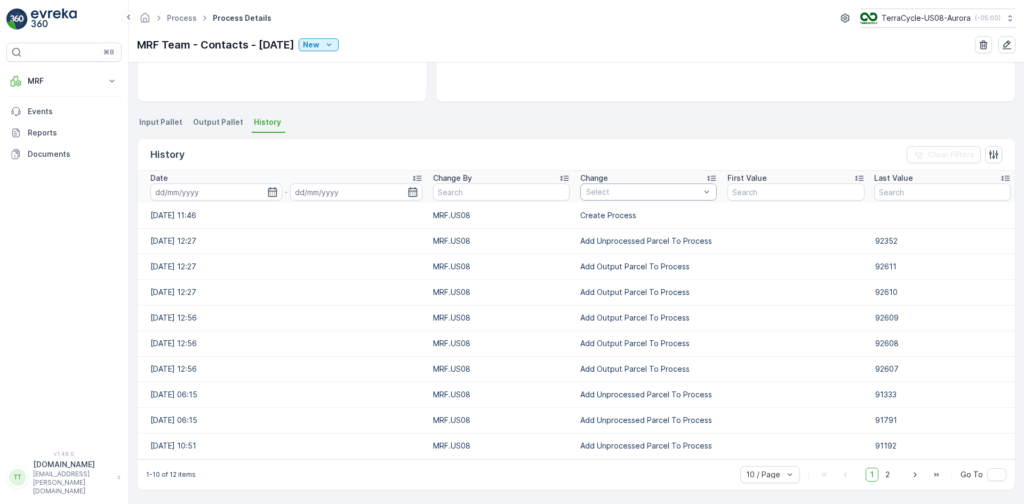
click at [588, 193] on div at bounding box center [643, 192] width 116 height 9
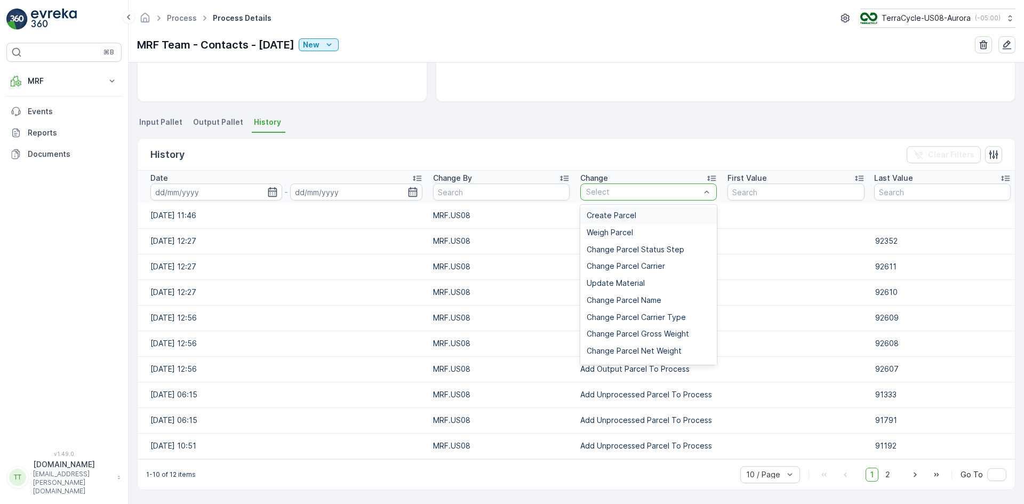
paste input "Add Unprocessed Parcel To Process"
type input "Add Unprocessed Parcel To Process"
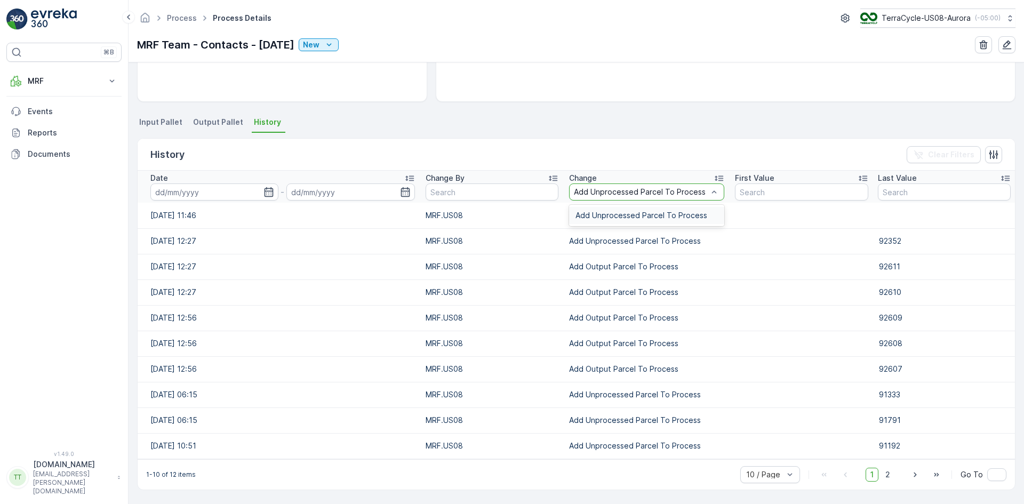
click at [580, 219] on span "Add Unprocessed Parcel To Process" at bounding box center [641, 215] width 132 height 9
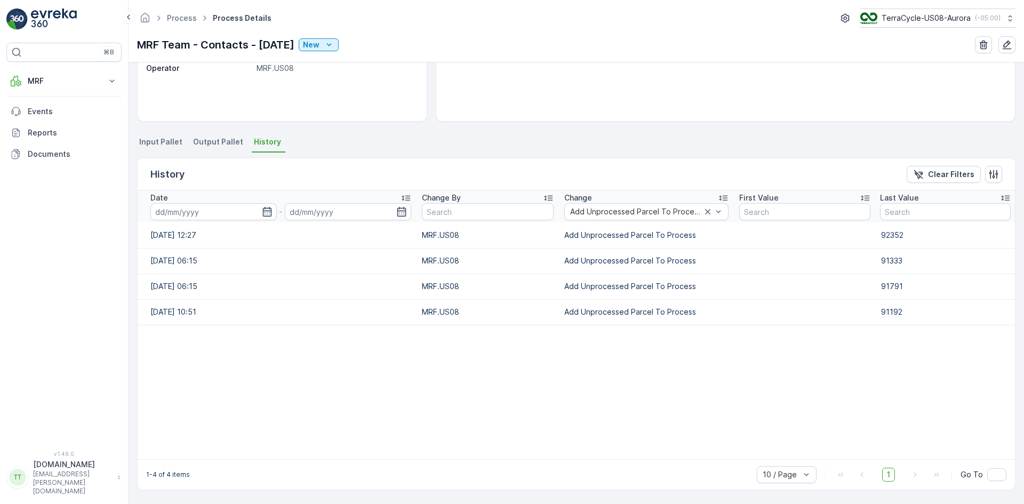
scroll to position [163, 0]
